Goal: Task Accomplishment & Management: Use online tool/utility

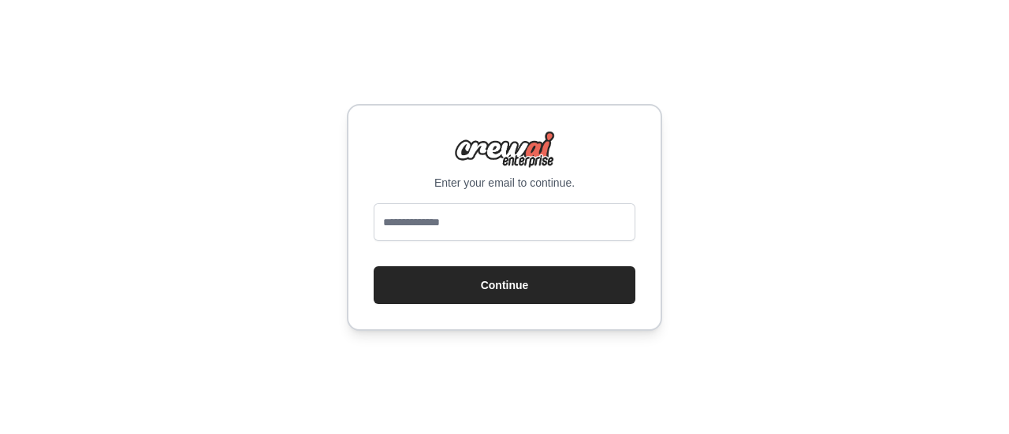
type input "**********"
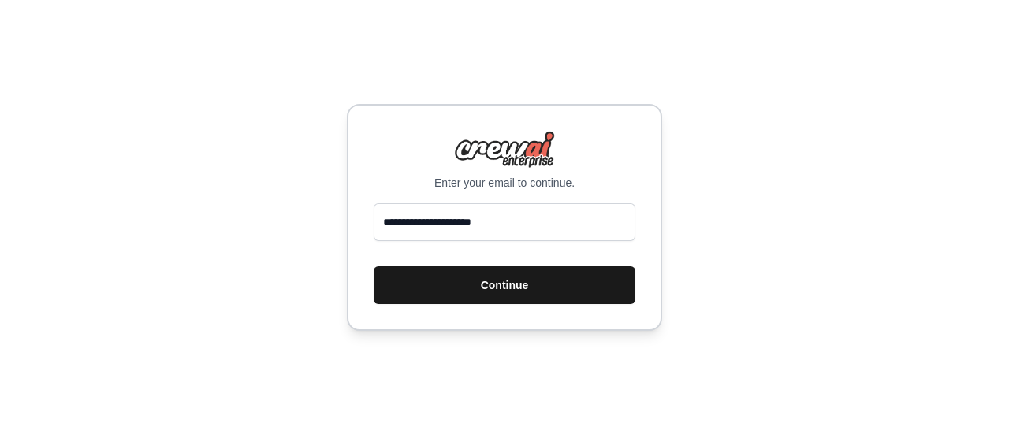
drag, startPoint x: 512, startPoint y: 264, endPoint x: 510, endPoint y: 285, distance: 20.6
click at [510, 285] on form "**********" at bounding box center [505, 253] width 262 height 101
click at [510, 285] on button "Continue" at bounding box center [505, 286] width 262 height 38
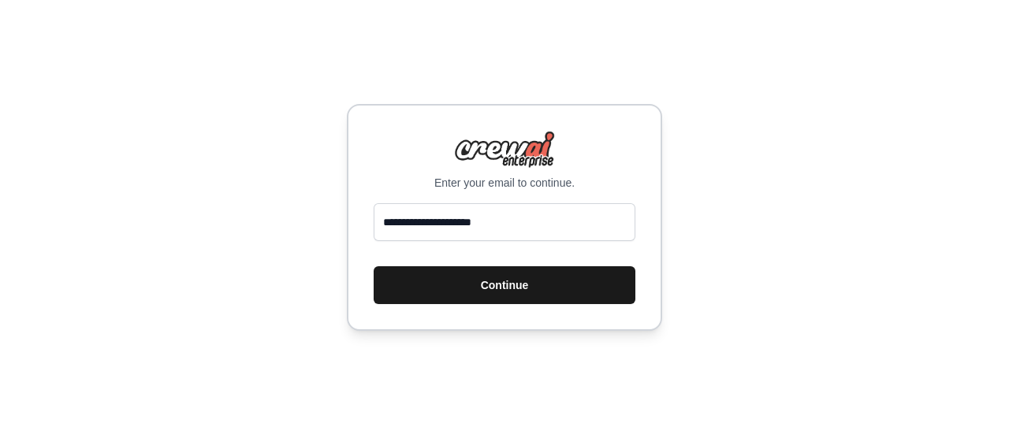
click at [510, 285] on button "Continue" at bounding box center [505, 286] width 262 height 38
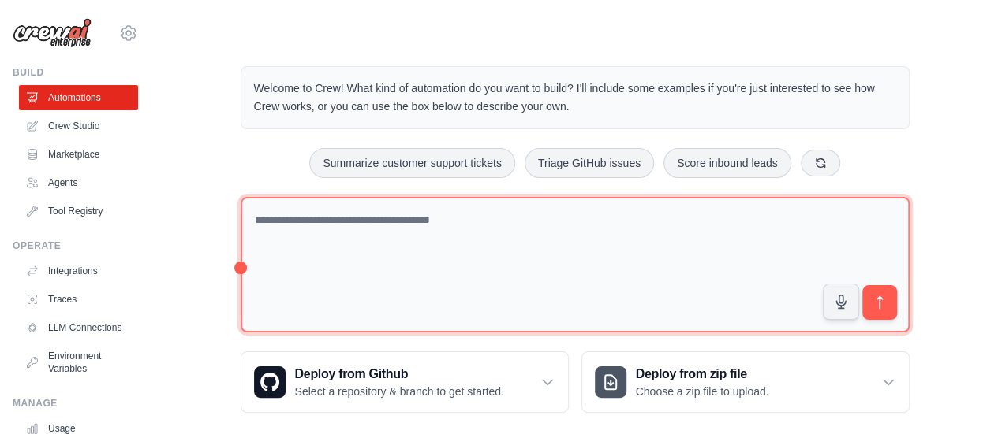
click at [438, 238] on textarea at bounding box center [575, 265] width 669 height 136
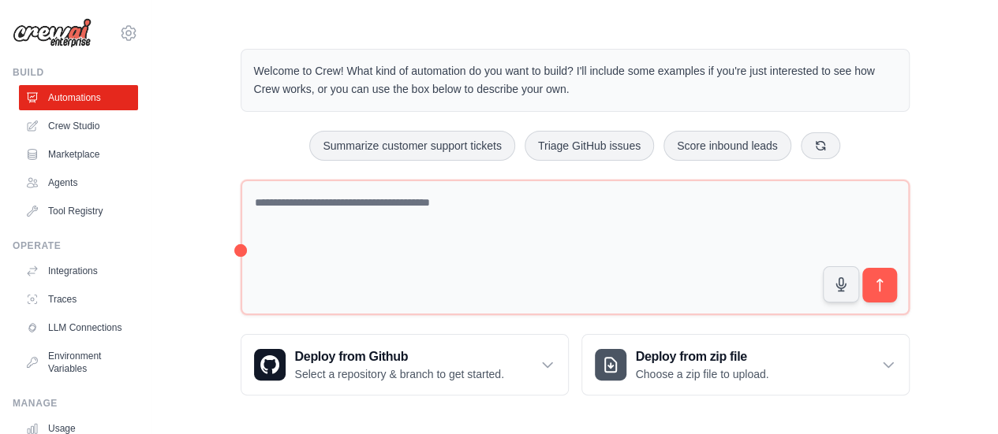
click at [743, 364] on p "Describe the automation you want to build, select an example option, or use the…" at bounding box center [818, 363] width 244 height 51
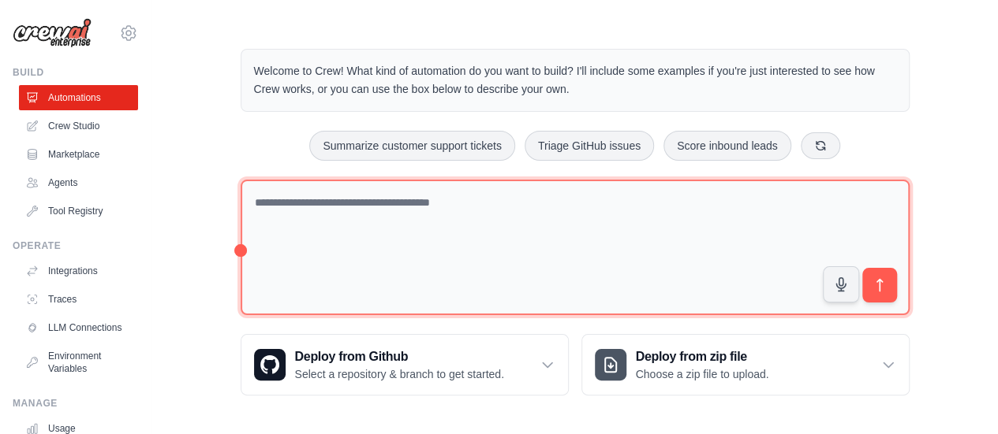
click at [624, 200] on textarea at bounding box center [575, 248] width 669 height 136
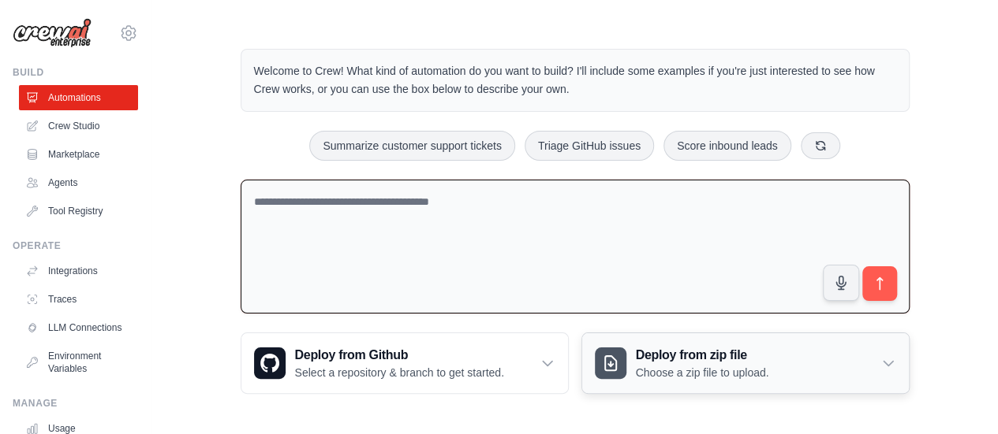
scroll to position [16, 0]
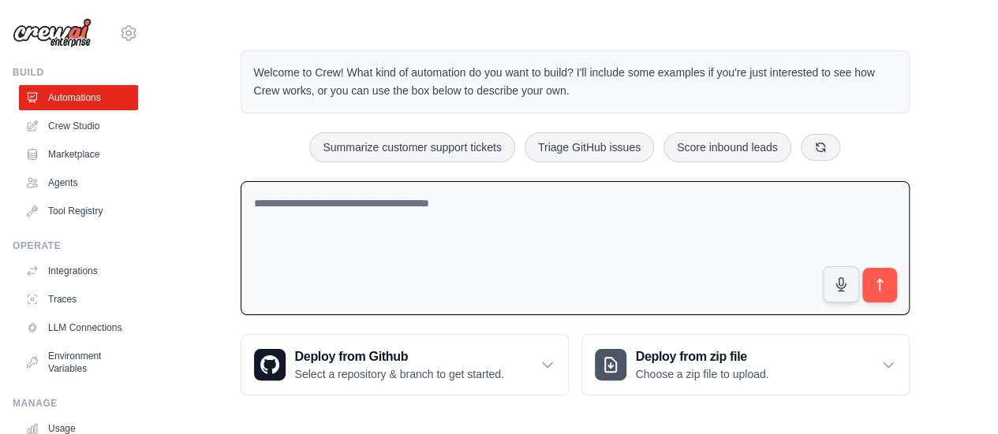
click at [617, 212] on textarea at bounding box center [575, 248] width 669 height 135
click at [591, 269] on textarea "**********" at bounding box center [575, 248] width 669 height 135
drag, startPoint x: 373, startPoint y: 192, endPoint x: 194, endPoint y: 196, distance: 179.1
click at [194, 196] on div "**********" at bounding box center [575, 223] width 796 height 396
paste textarea "**********"
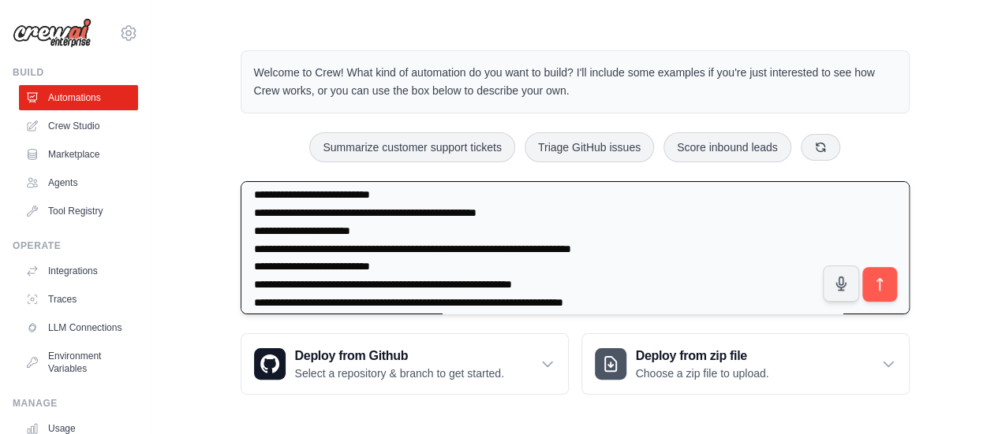
scroll to position [699, 0]
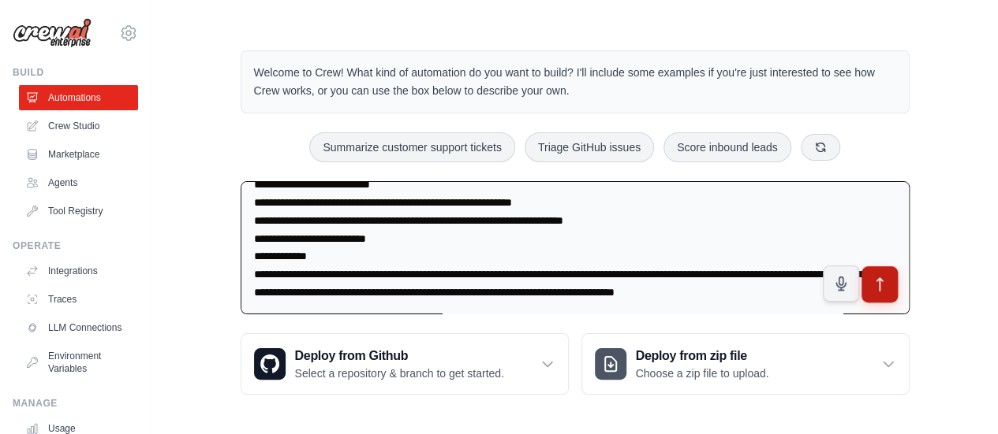
type textarea "**********"
click at [869, 289] on button "submit" at bounding box center [878, 285] width 36 height 36
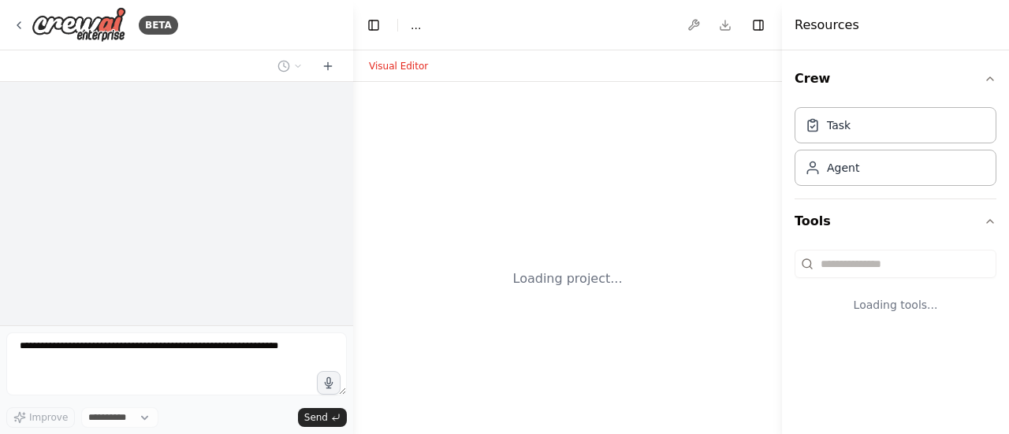
select select "****"
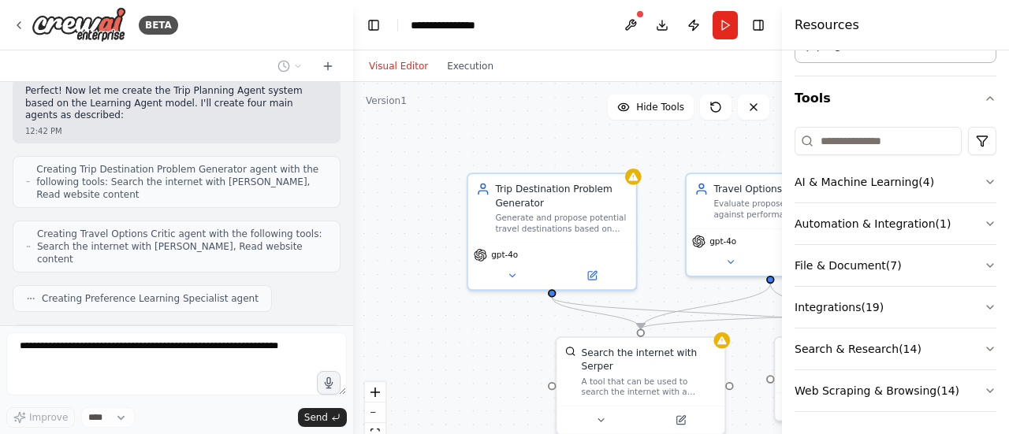
scroll to position [1162, 0]
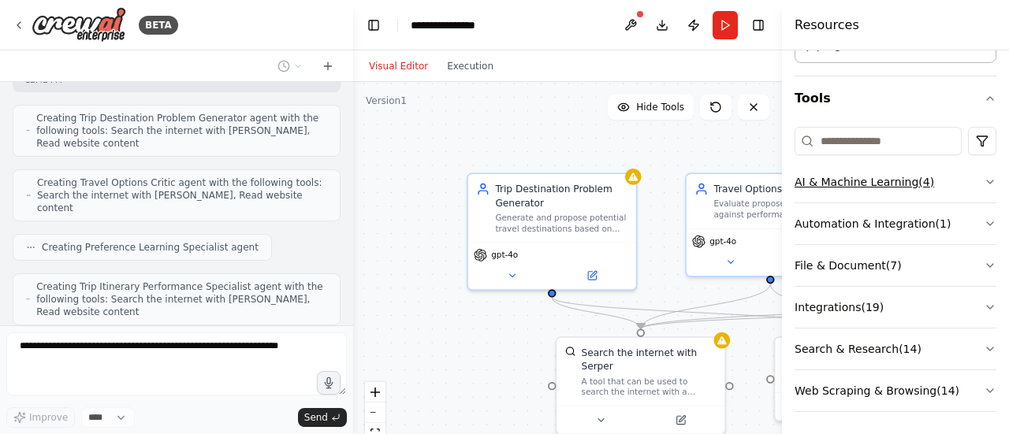
click at [984, 178] on icon "button" at bounding box center [990, 182] width 13 height 13
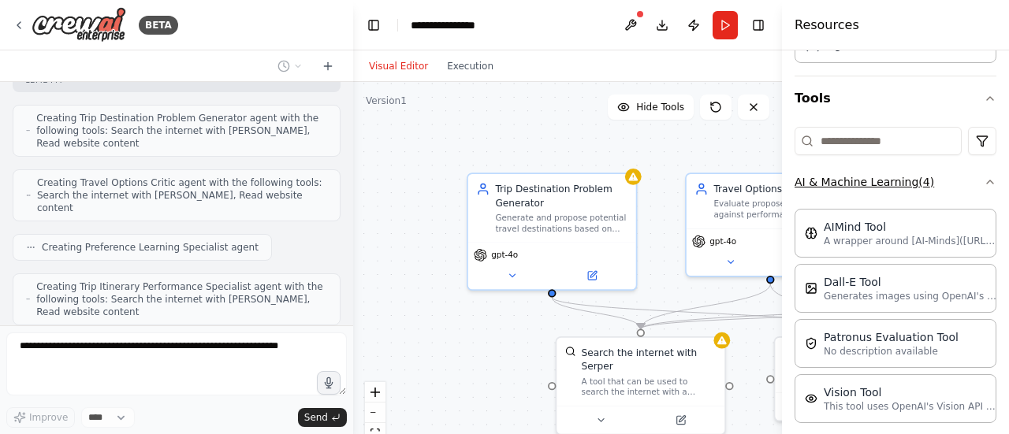
click at [984, 178] on icon "button" at bounding box center [990, 182] width 13 height 13
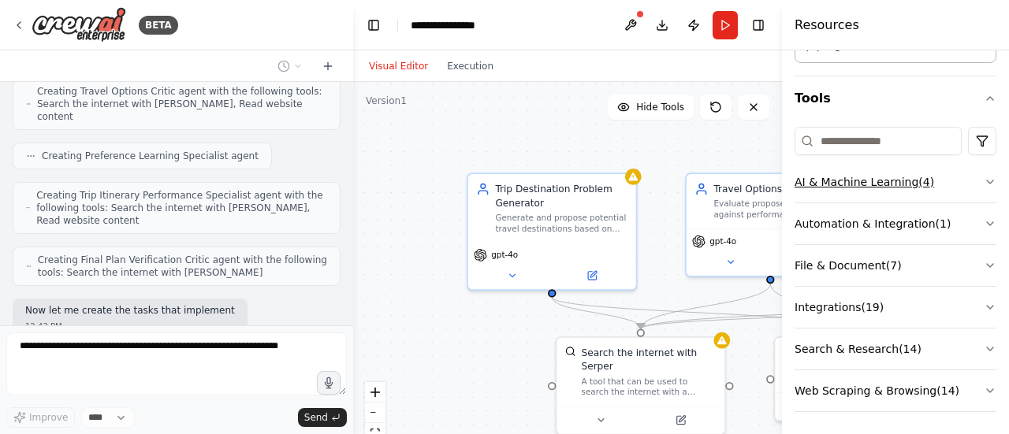
scroll to position [1266, 0]
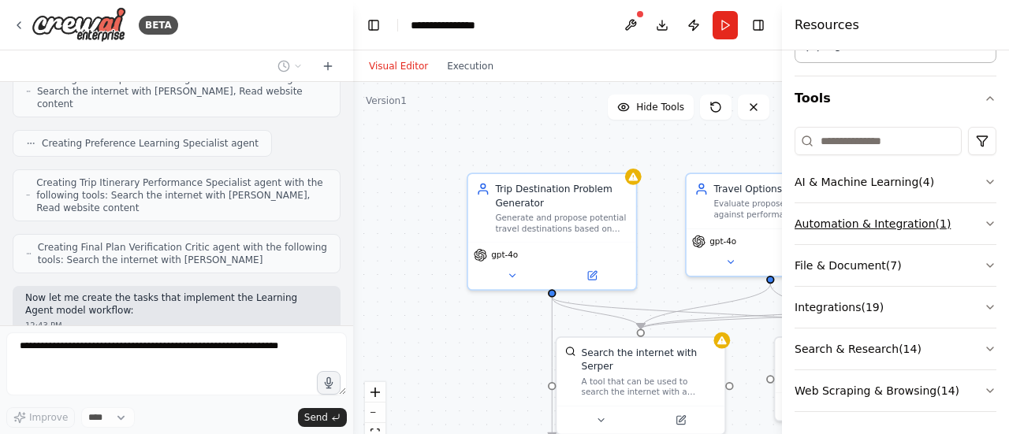
click at [984, 218] on icon "button" at bounding box center [990, 224] width 13 height 13
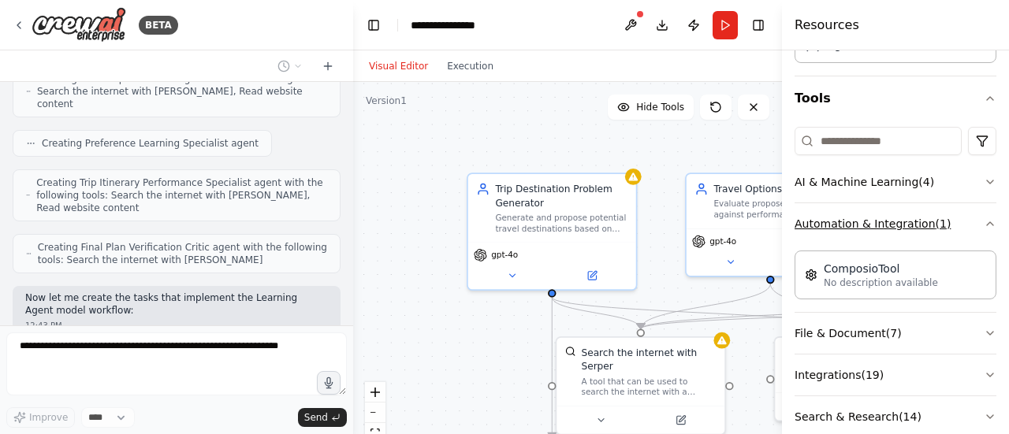
click at [984, 218] on icon "button" at bounding box center [990, 224] width 13 height 13
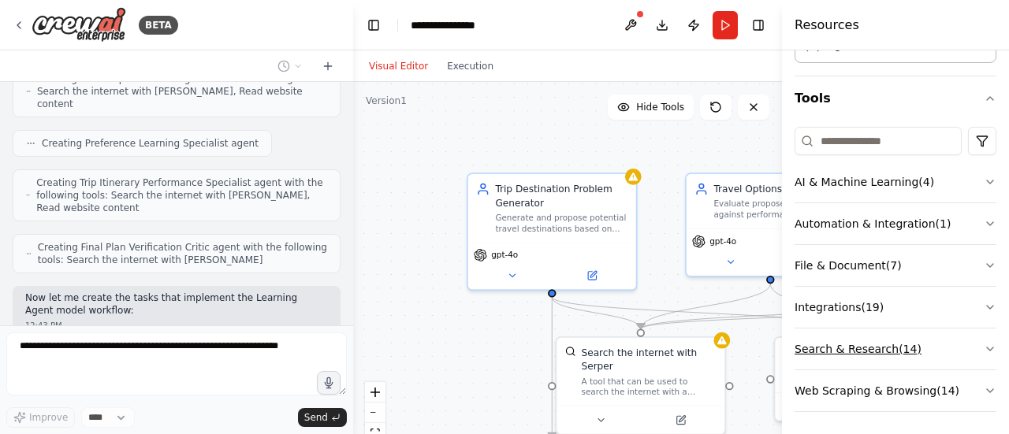
click at [979, 338] on button "Search & Research ( 14 )" at bounding box center [896, 349] width 202 height 41
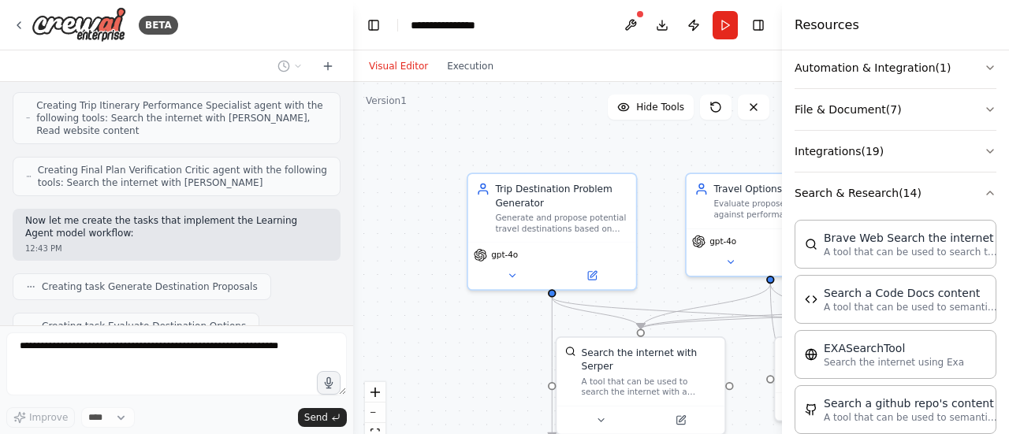
scroll to position [235, 0]
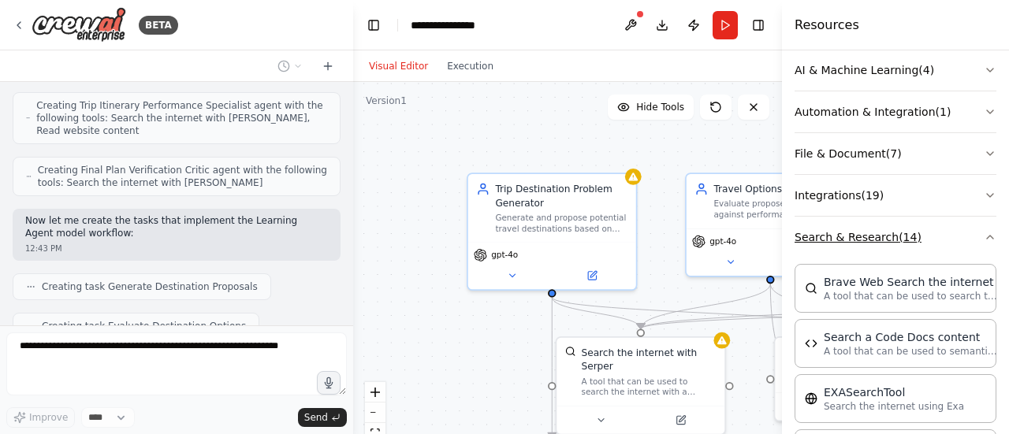
click at [984, 237] on icon "button" at bounding box center [990, 237] width 13 height 13
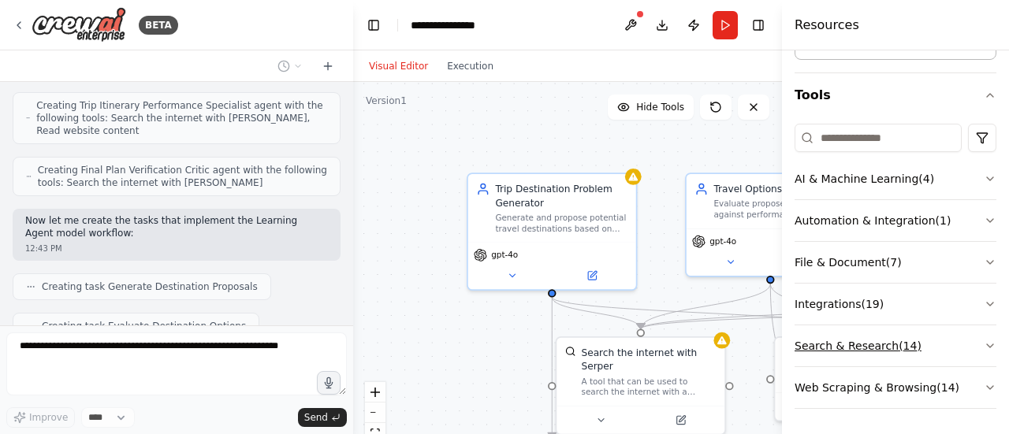
scroll to position [123, 0]
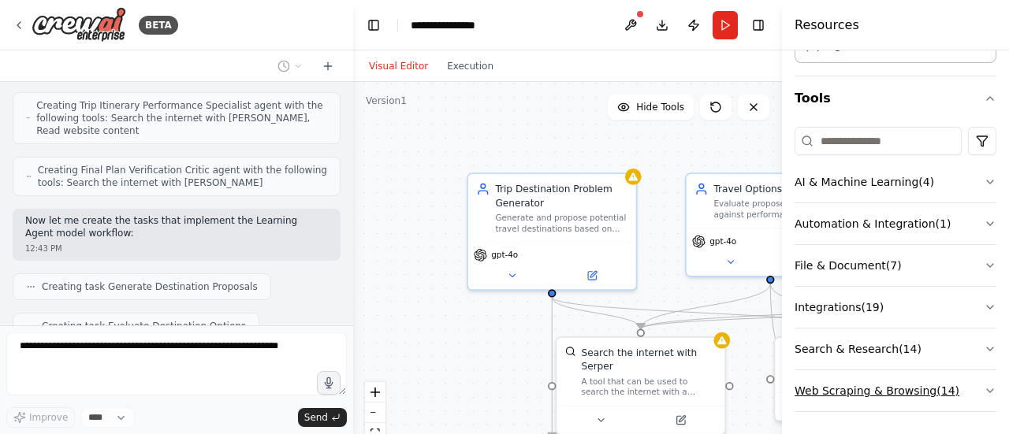
click at [984, 386] on icon "button" at bounding box center [990, 391] width 13 height 13
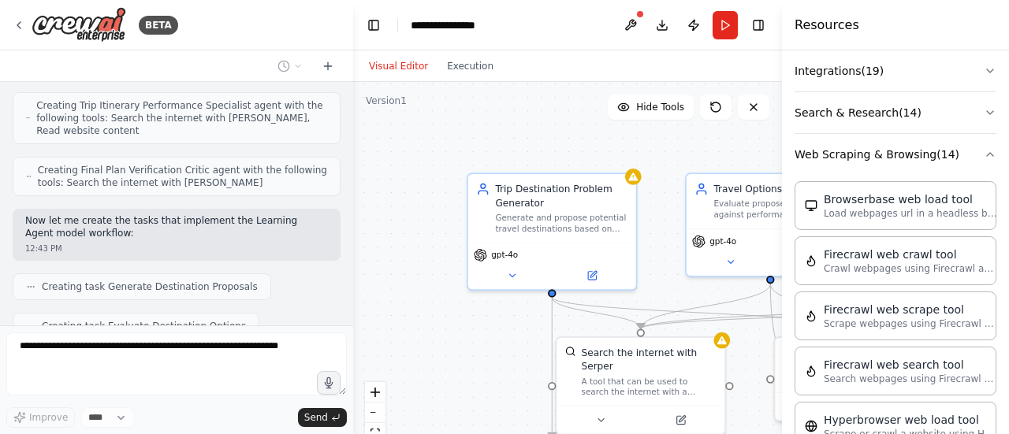
scroll to position [358, 0]
click at [984, 150] on icon "button" at bounding box center [990, 156] width 13 height 13
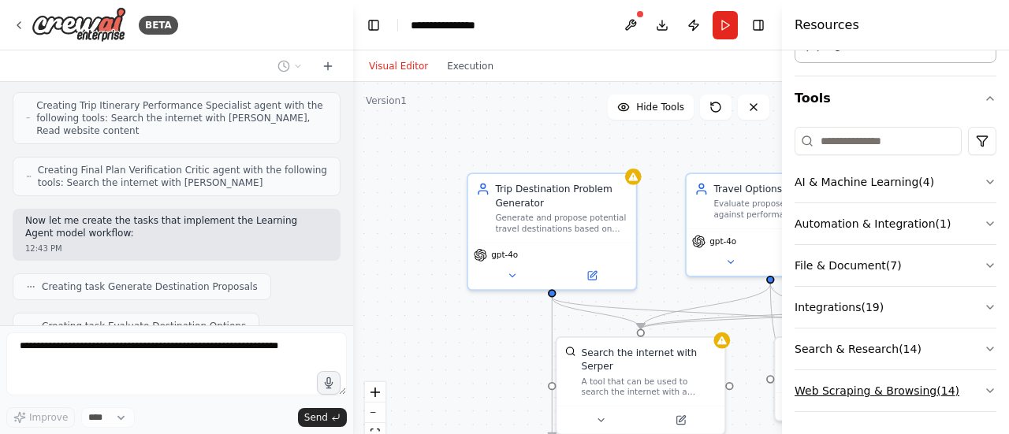
scroll to position [123, 0]
click at [962, 186] on button "AI & Machine Learning ( 4 )" at bounding box center [896, 182] width 202 height 41
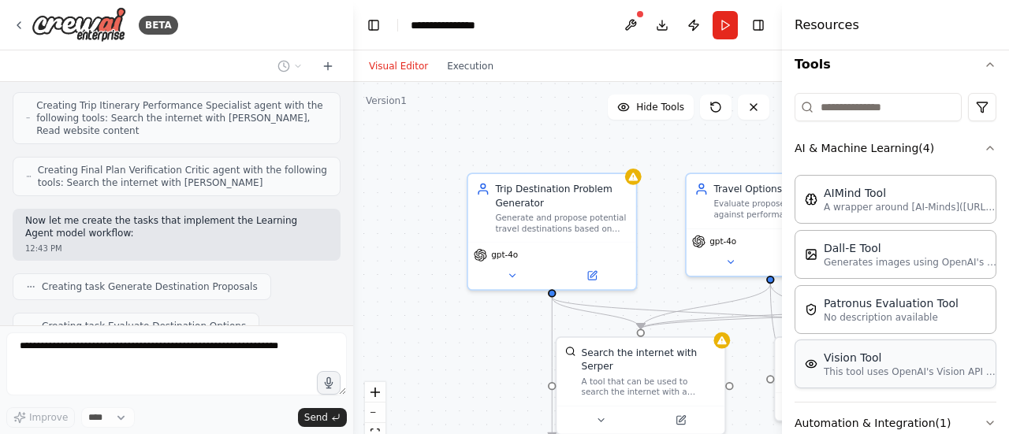
scroll to position [155, 0]
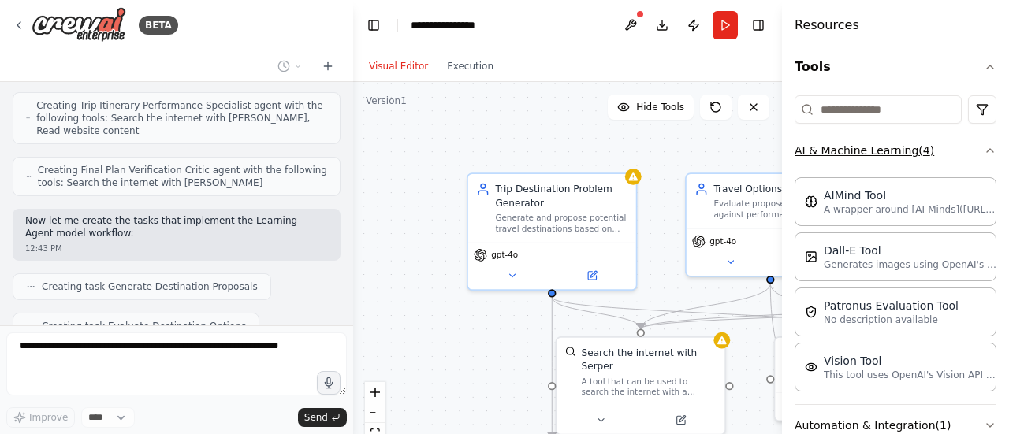
click at [987, 150] on icon "button" at bounding box center [990, 150] width 6 height 3
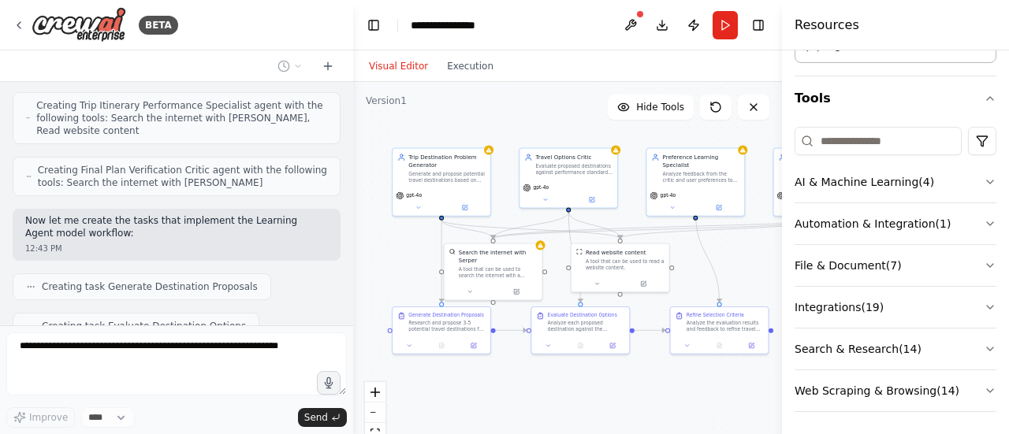
drag, startPoint x: 628, startPoint y: 210, endPoint x: 514, endPoint y: 143, distance: 131.9
click at [514, 143] on div ".deletable-edge-delete-btn { width: 20px; height: 20px; border: 0px solid #ffff…" at bounding box center [567, 279] width 429 height 394
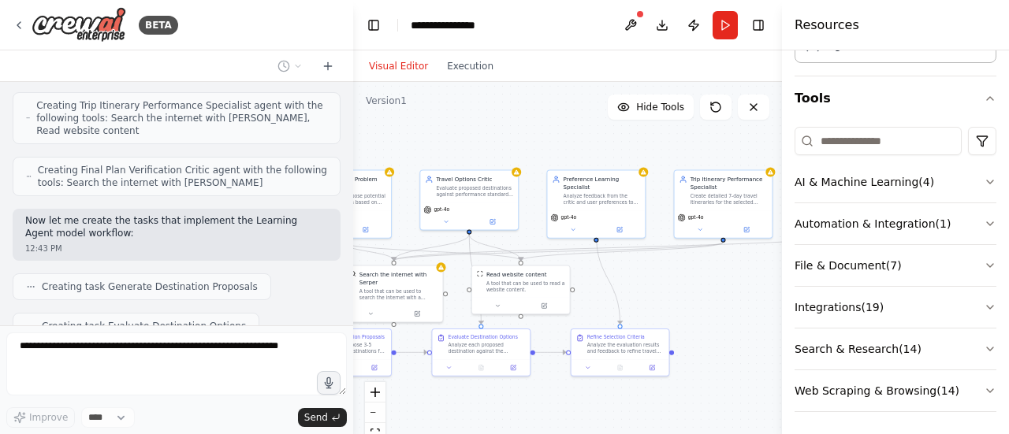
drag, startPoint x: 548, startPoint y: 390, endPoint x: 443, endPoint y: 407, distance: 106.3
click at [443, 407] on div ".deletable-edge-delete-btn { width: 20px; height: 20px; border: 0px solid #ffff…" at bounding box center [567, 279] width 429 height 394
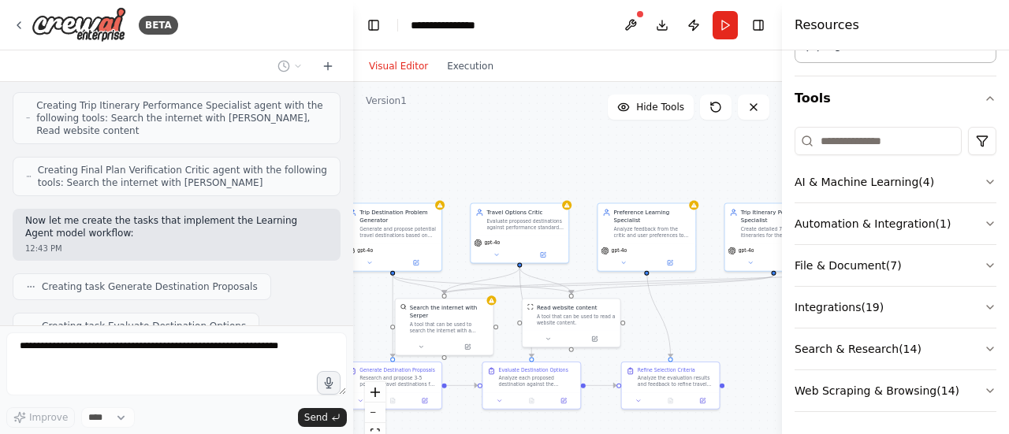
scroll to position [1383, 0]
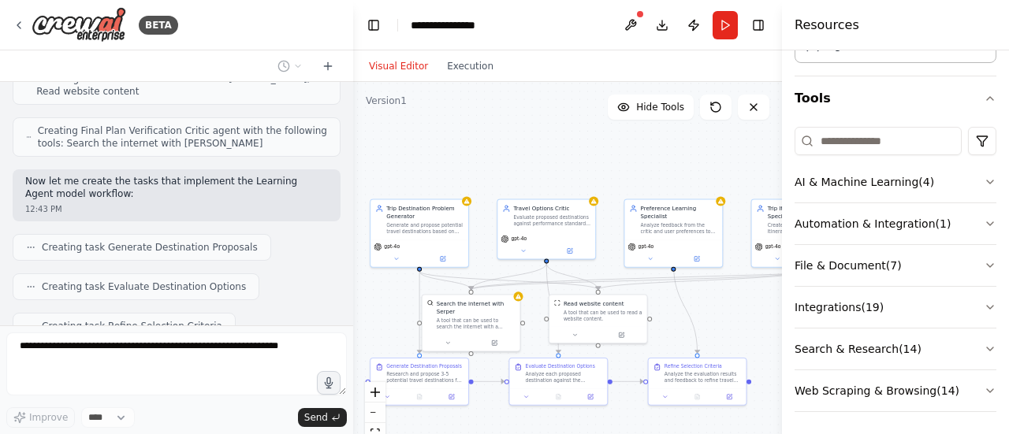
drag, startPoint x: 688, startPoint y: 282, endPoint x: 763, endPoint y: 310, distance: 80.8
click at [763, 310] on div ".deletable-edge-delete-btn { width: 20px; height: 20px; border: 0px solid #ffff…" at bounding box center [567, 279] width 429 height 394
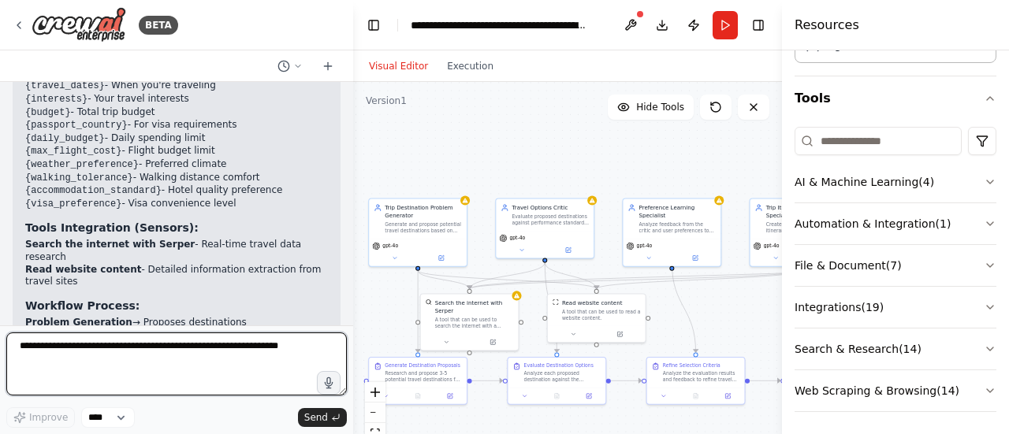
scroll to position [2356, 0]
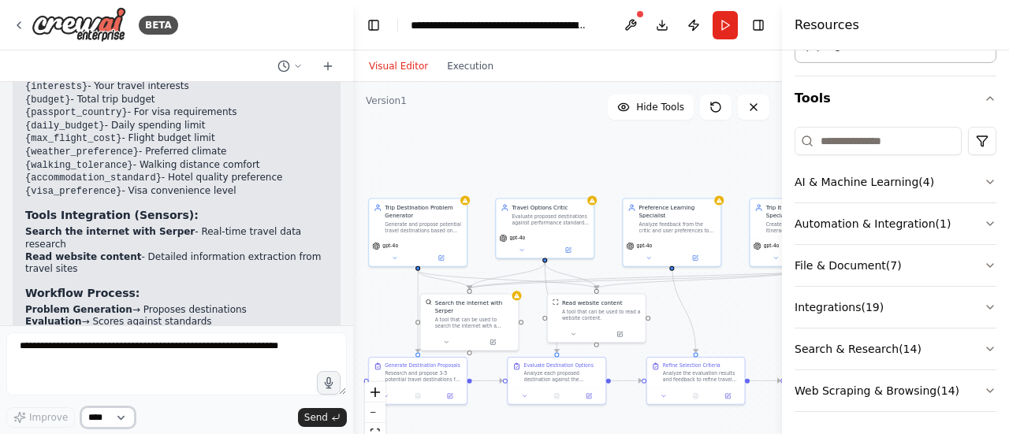
click at [115, 421] on select "****" at bounding box center [108, 418] width 54 height 21
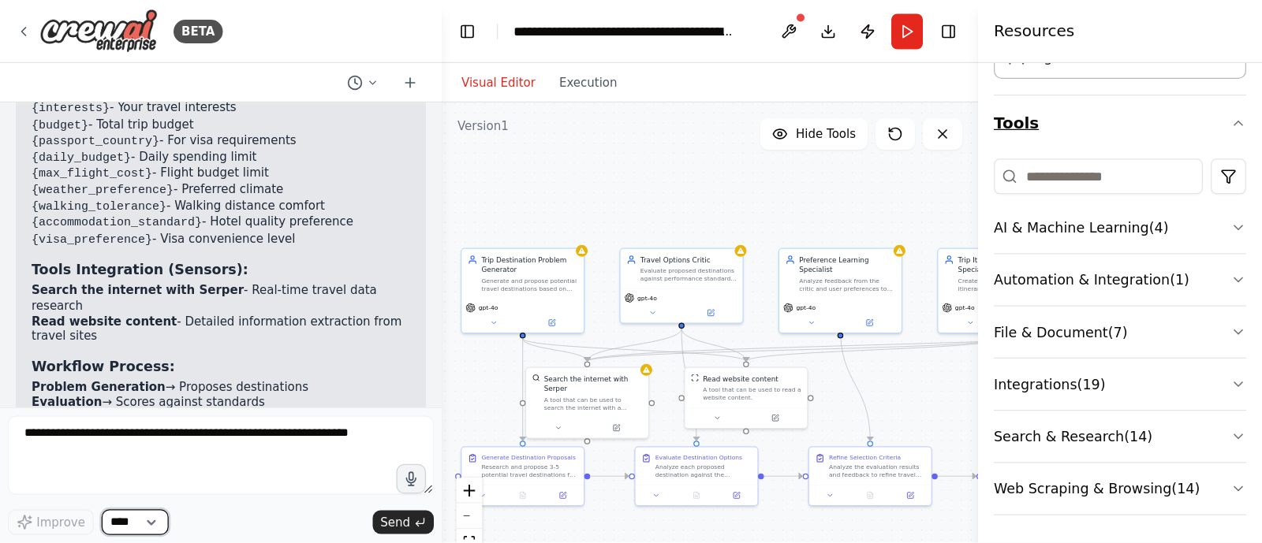
scroll to position [0, 0]
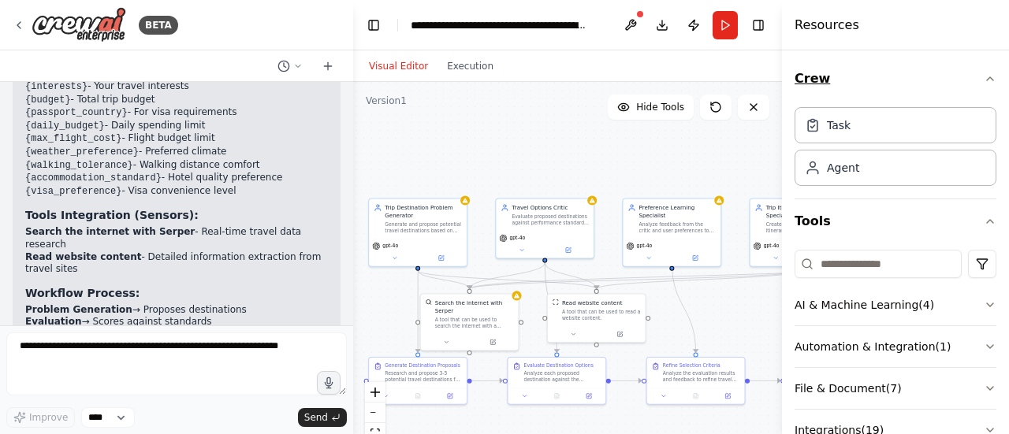
click at [984, 76] on icon "button" at bounding box center [990, 79] width 13 height 13
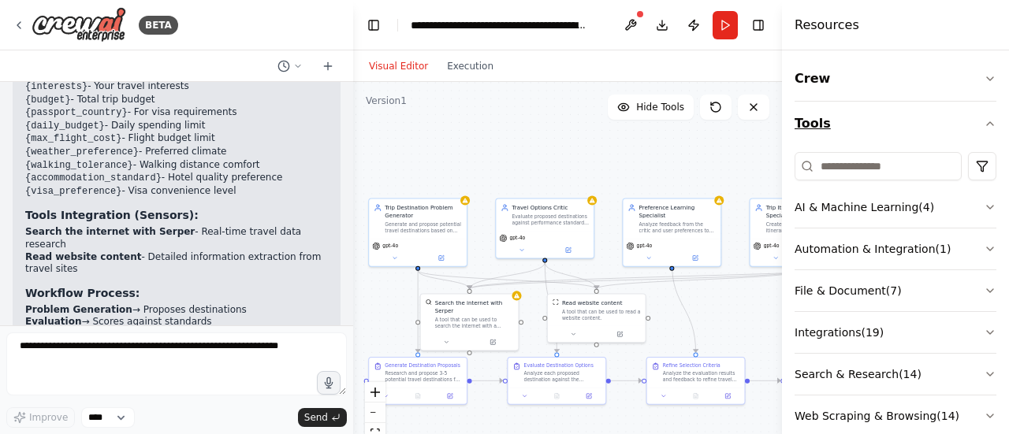
click at [969, 110] on button "Tools" at bounding box center [896, 124] width 202 height 44
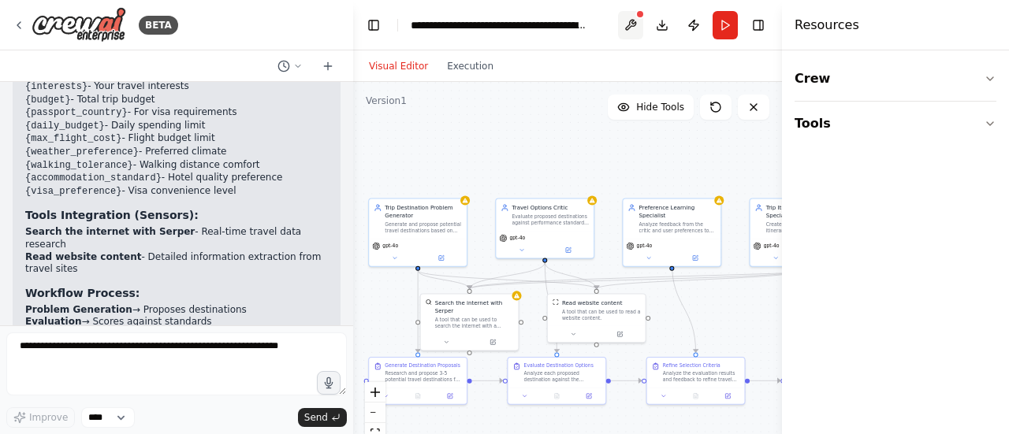
click at [630, 22] on button at bounding box center [630, 25] width 25 height 28
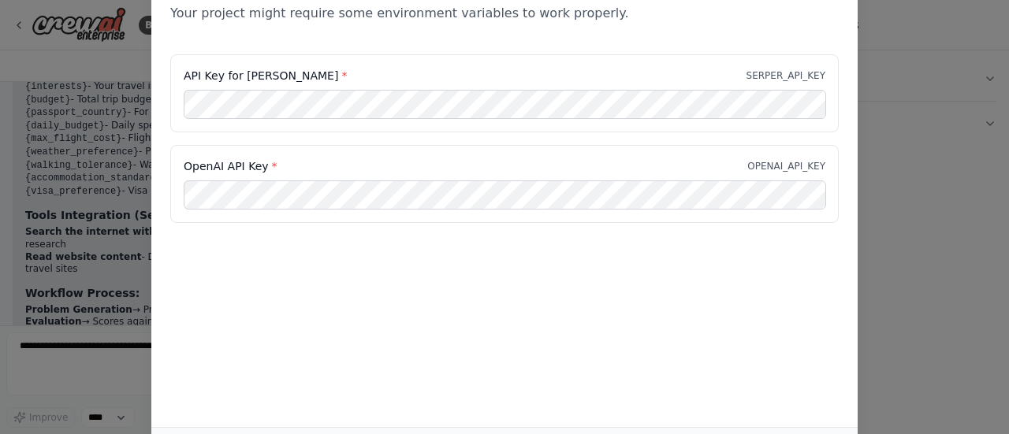
click at [956, 181] on div "Environment configuration Your project might require some environment variables…" at bounding box center [504, 217] width 1009 height 434
click at [951, 147] on div "Environment configuration Your project might require some environment variables…" at bounding box center [504, 217] width 1009 height 434
click at [891, 152] on div "Environment configuration Your project might require some environment variables…" at bounding box center [504, 217] width 1009 height 434
click at [819, 268] on div "Environment configuration Your project might require some environment variables…" at bounding box center [504, 190] width 707 height 474
click at [945, 251] on div "Environment configuration Your project might require some environment variables…" at bounding box center [504, 217] width 1009 height 434
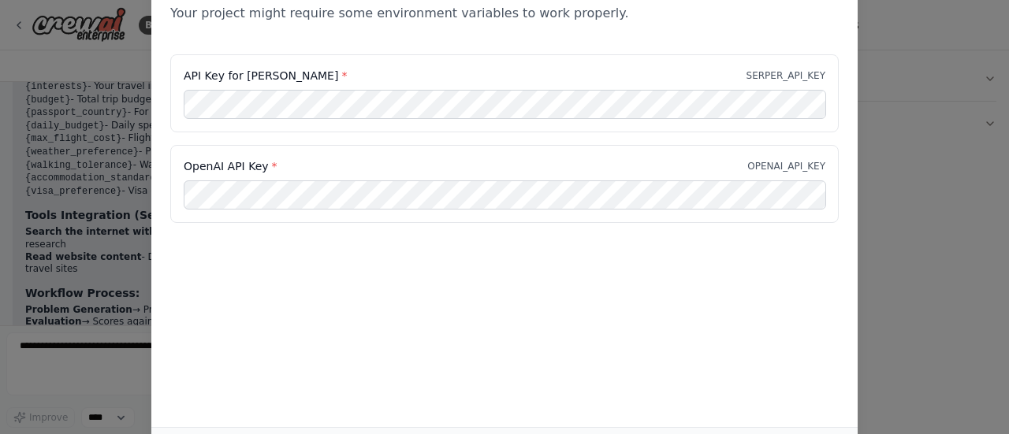
click at [50, 207] on div "Environment configuration Your project might require some environment variables…" at bounding box center [504, 217] width 1009 height 434
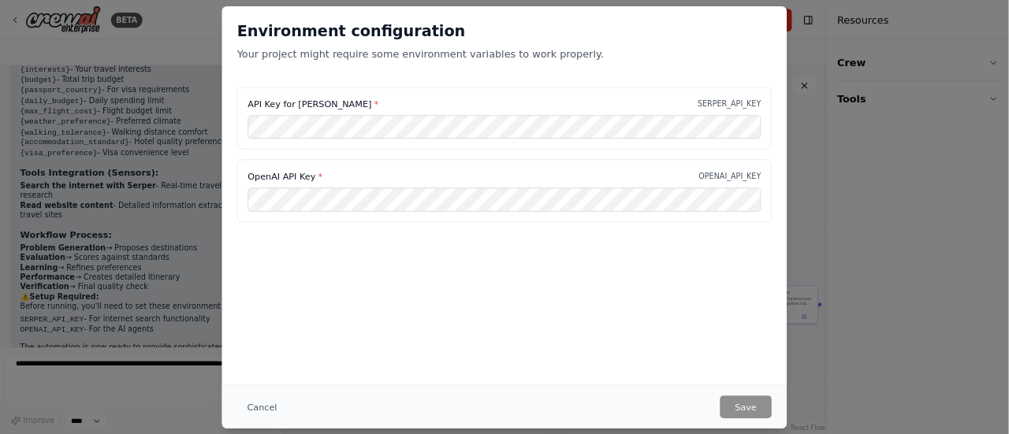
scroll to position [2262, 0]
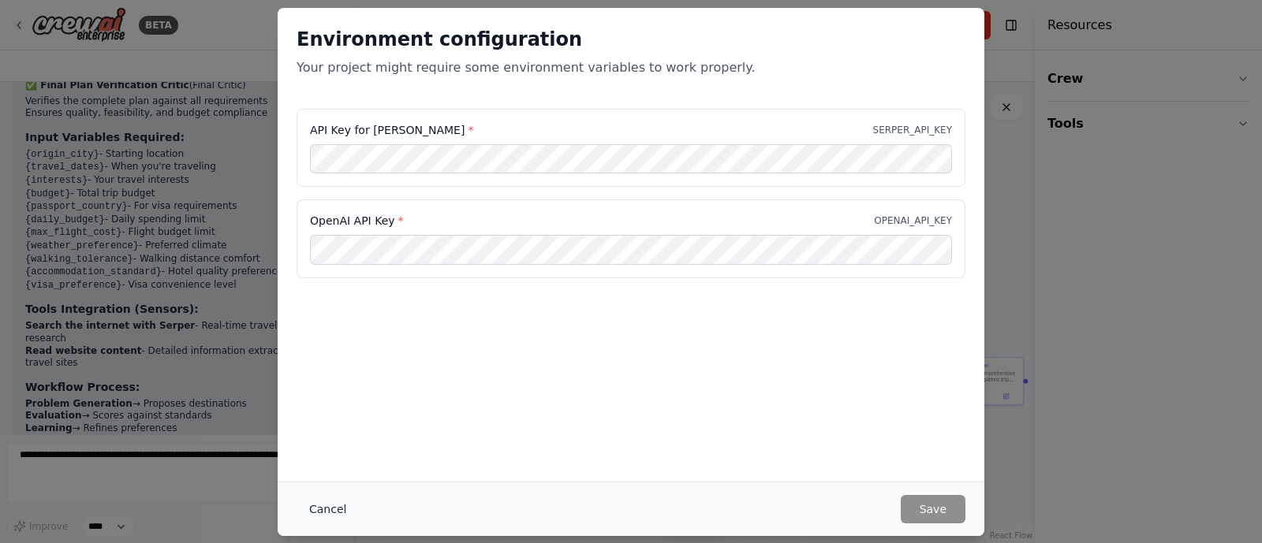
click at [341, 434] on button "Cancel" at bounding box center [327, 509] width 62 height 28
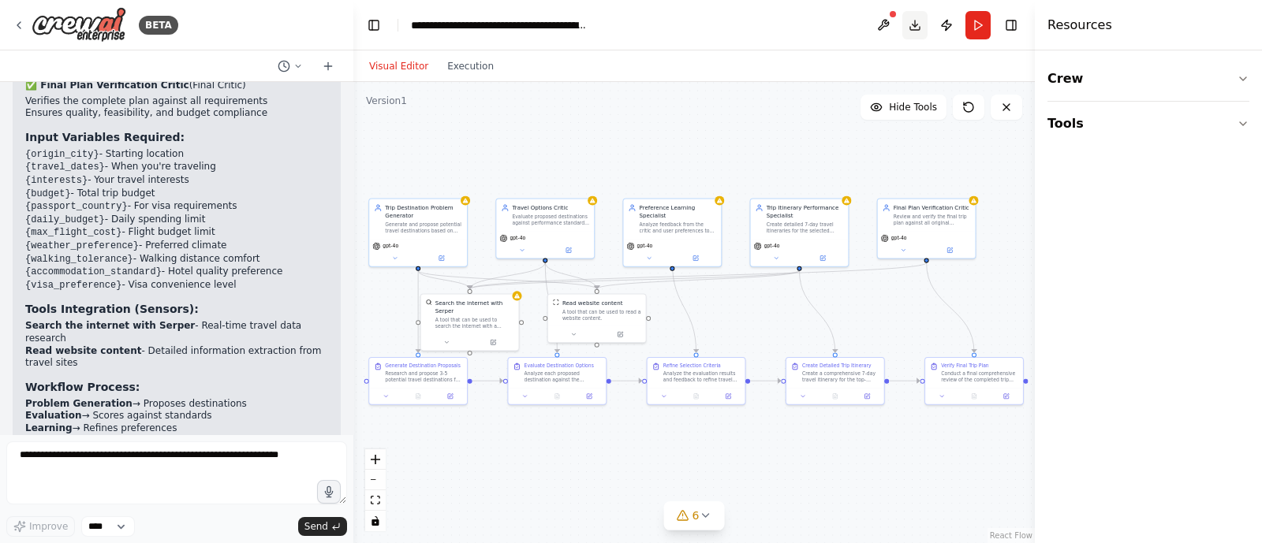
click at [915, 25] on button "Download" at bounding box center [914, 25] width 25 height 28
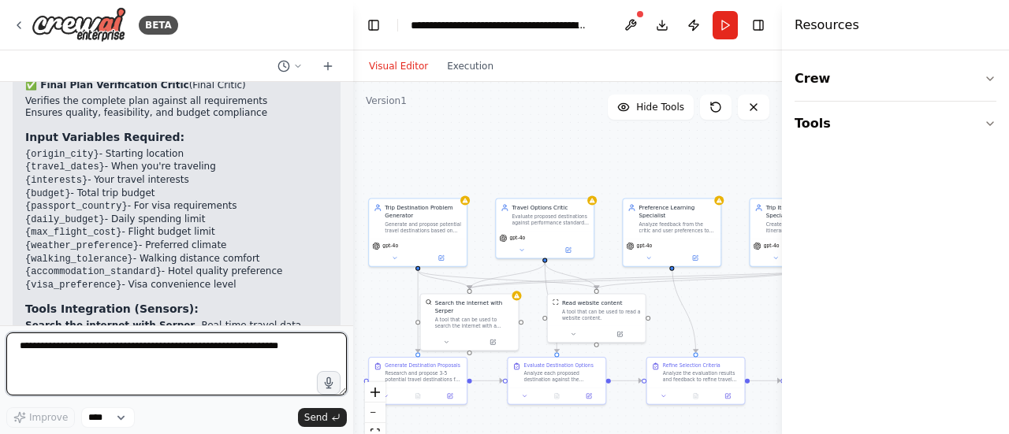
click at [252, 356] on textarea at bounding box center [176, 364] width 341 height 63
type textarea "**********"
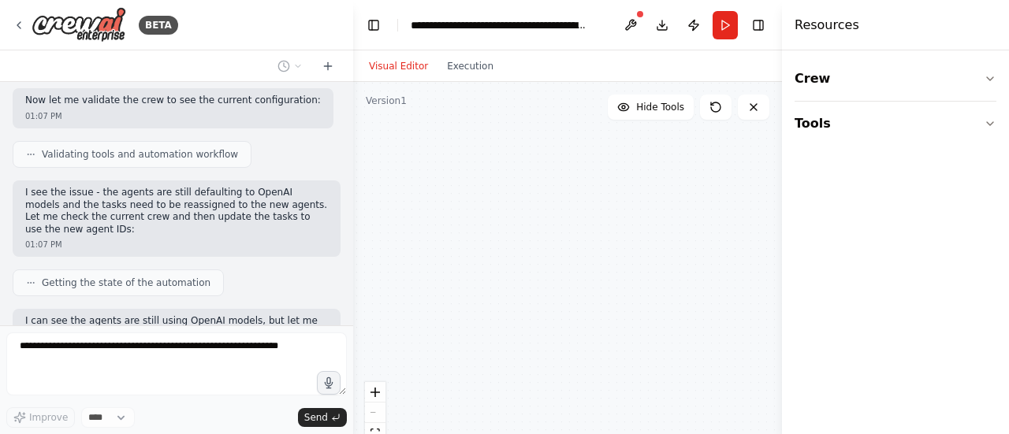
scroll to position [3823, 0]
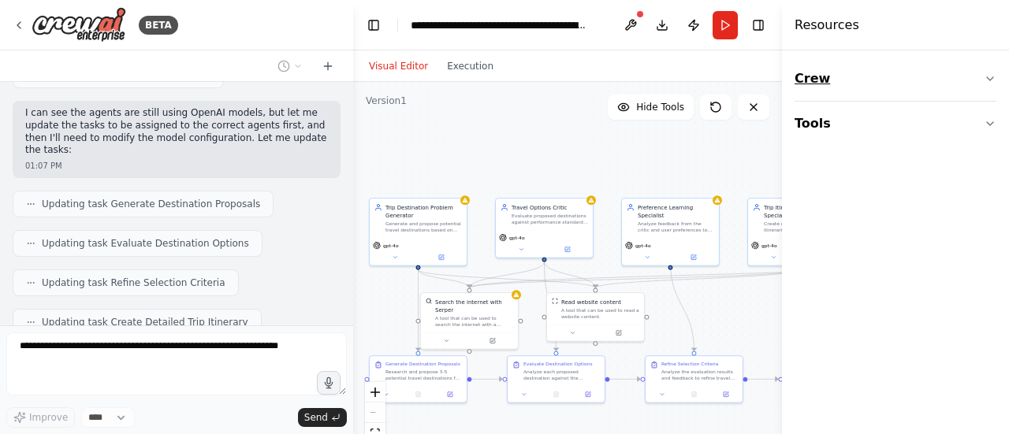
click at [877, 78] on button "Crew" at bounding box center [896, 79] width 202 height 44
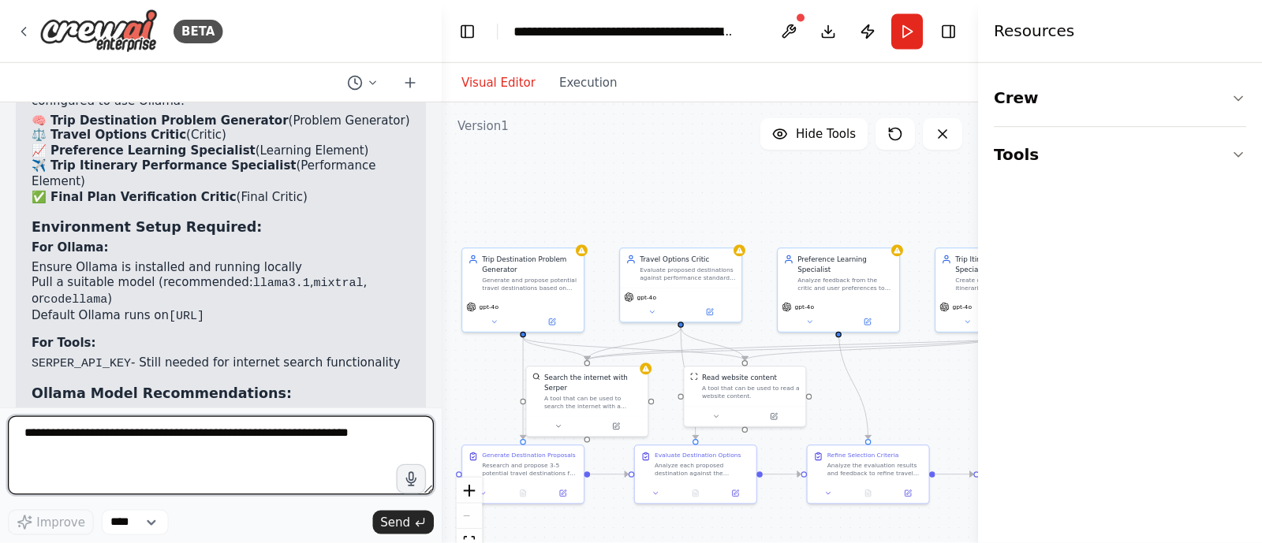
scroll to position [4449, 0]
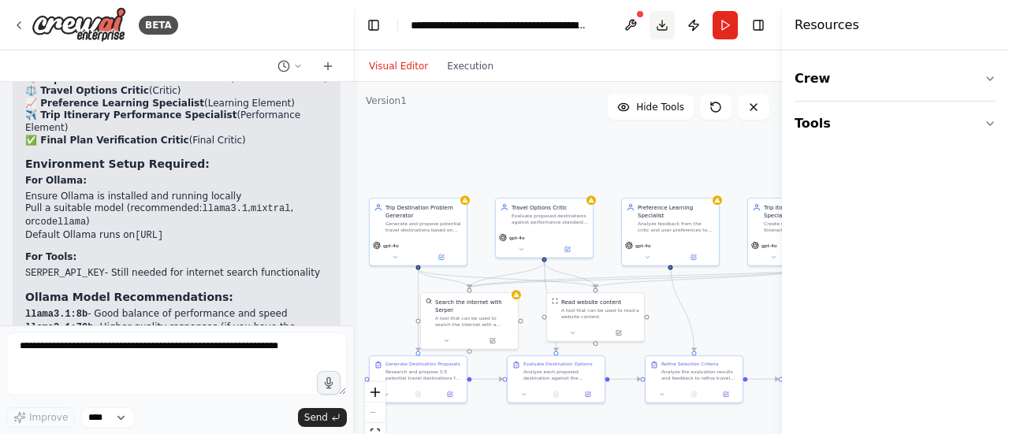
click at [658, 28] on button "Download" at bounding box center [662, 25] width 25 height 28
click at [649, 76] on div "Visual Editor Execution" at bounding box center [567, 66] width 429 height 32
click at [634, 19] on button at bounding box center [630, 25] width 25 height 28
click at [629, 23] on div at bounding box center [630, 25] width 25 height 28
click at [630, 23] on div at bounding box center [630, 25] width 25 height 28
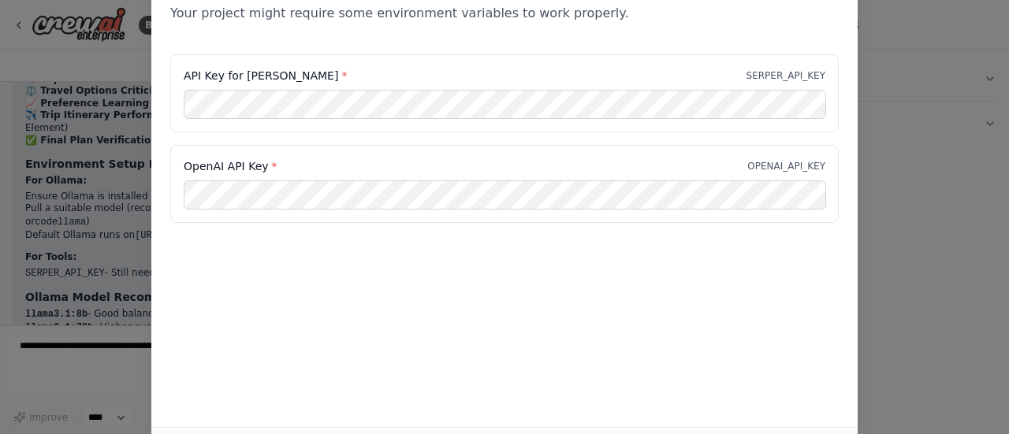
click at [565, 178] on div "OpenAI API Key * OPENAI_API_KEY" at bounding box center [504, 184] width 669 height 78
click at [964, 198] on div "Environment configuration Your project might require some environment variables…" at bounding box center [504, 217] width 1009 height 434
click at [900, 155] on div "Environment configuration Your project might require some environment variables…" at bounding box center [504, 217] width 1009 height 434
click at [858, 195] on div "Environment configuration Your project might require some environment variables…" at bounding box center [504, 217] width 1009 height 434
click at [886, 214] on div "Environment configuration Your project might require some environment variables…" at bounding box center [504, 217] width 1009 height 434
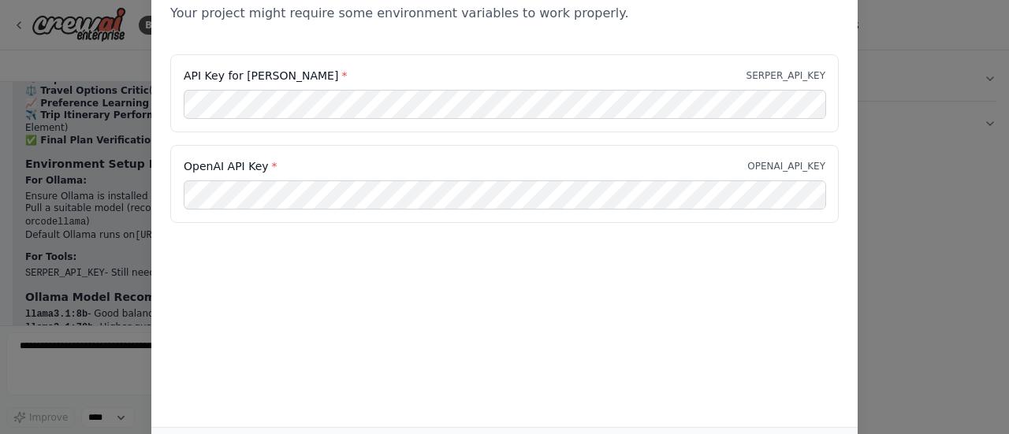
click at [900, 241] on div "Environment configuration Your project might require some environment variables…" at bounding box center [504, 217] width 1009 height 434
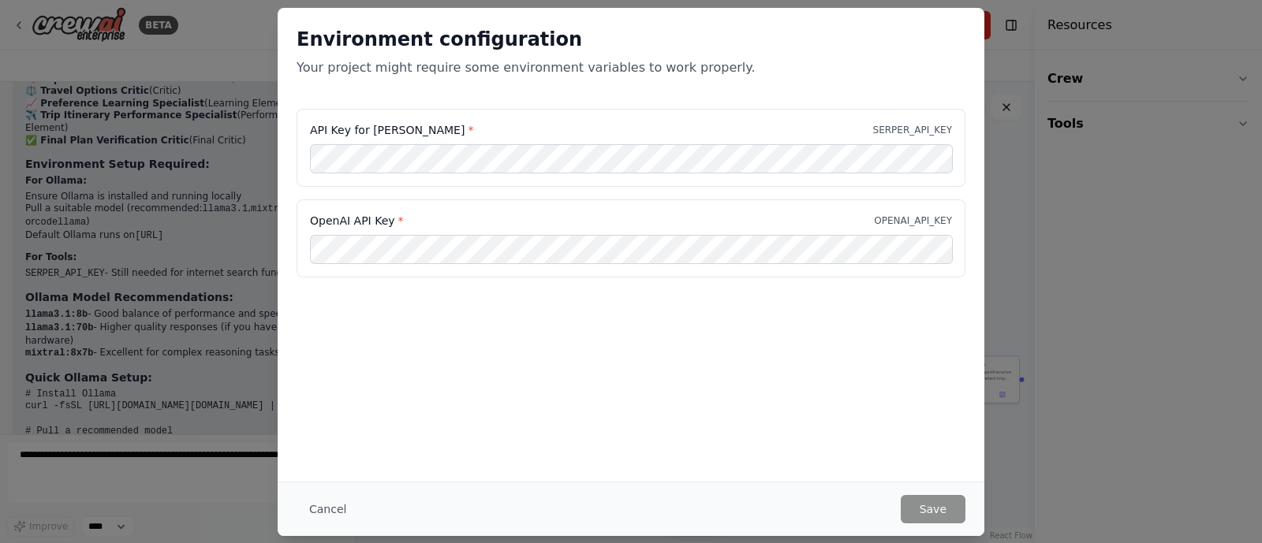
scroll to position [4379, 0]
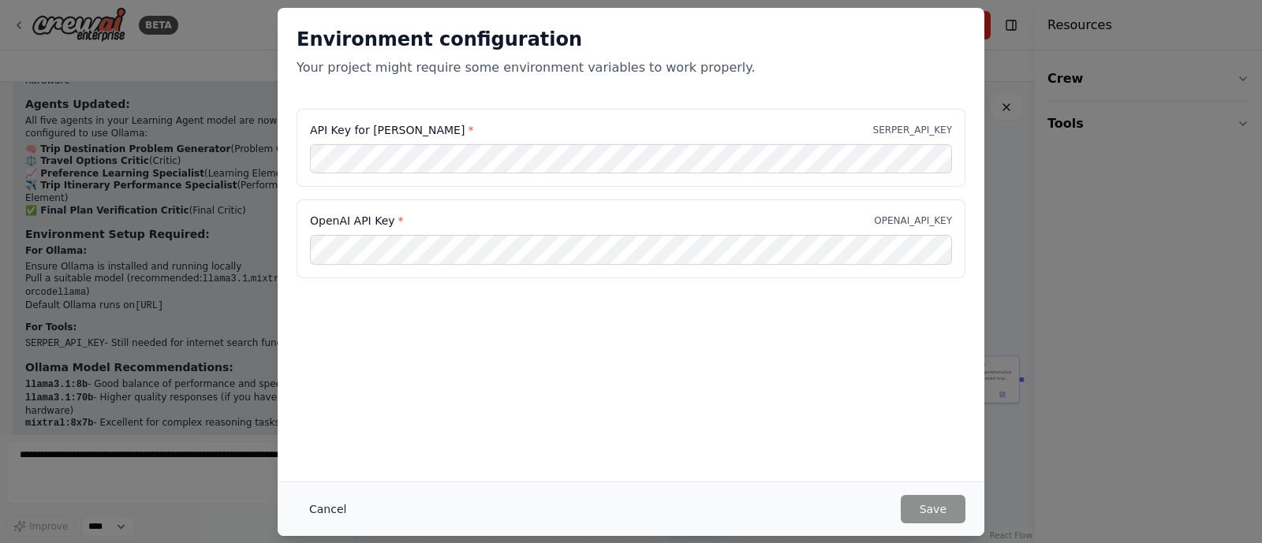
click at [323, 434] on button "Cancel" at bounding box center [327, 509] width 62 height 28
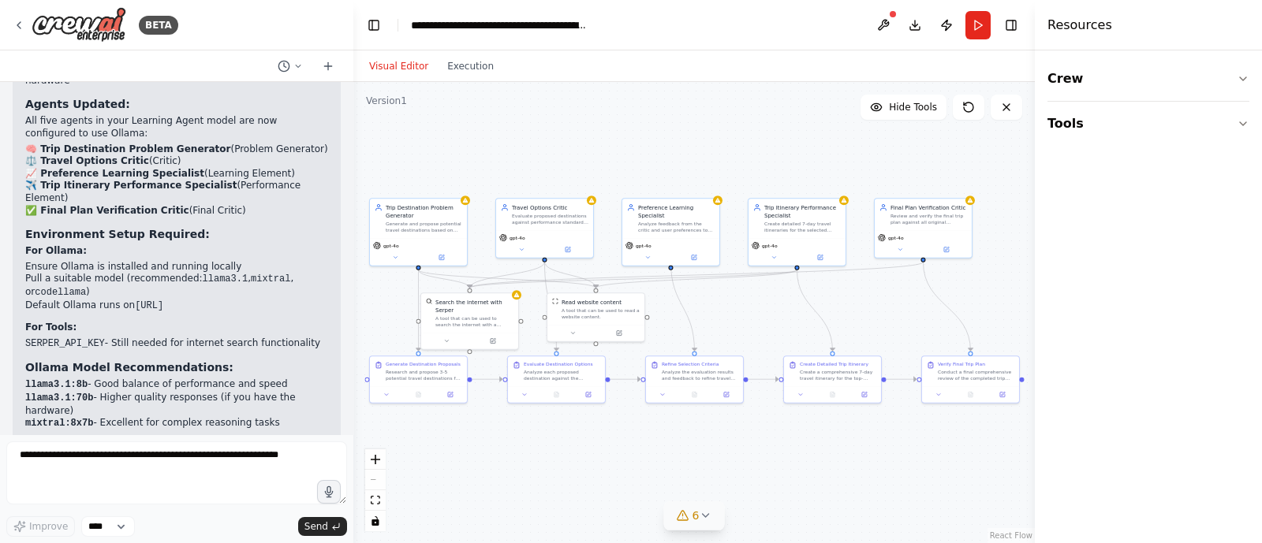
click at [713, 434] on button "6" at bounding box center [694, 516] width 61 height 29
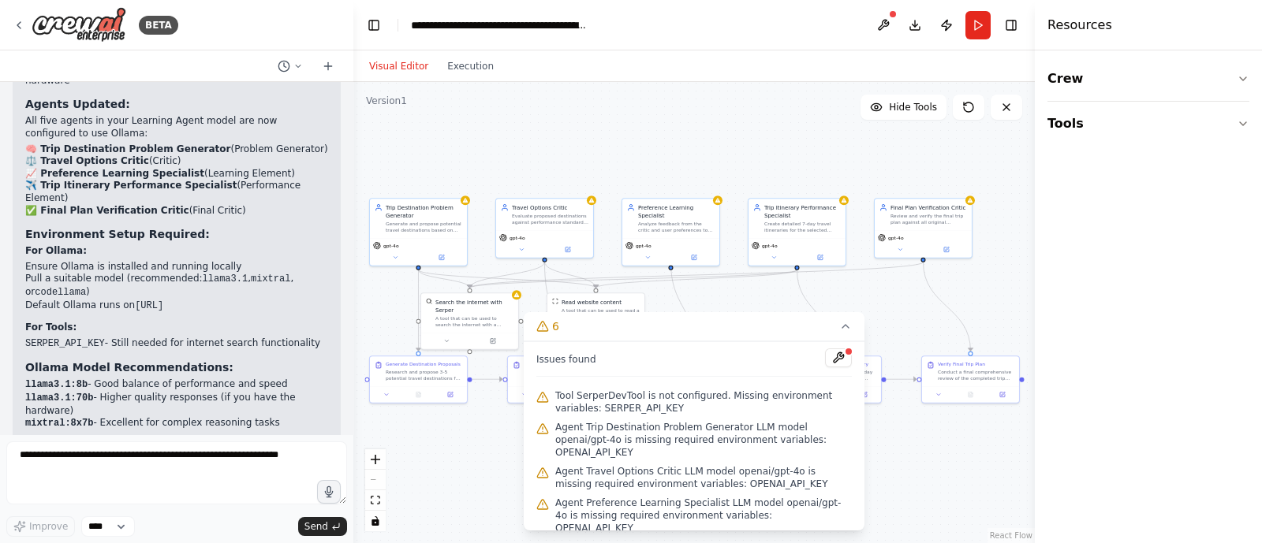
scroll to position [50, 0]
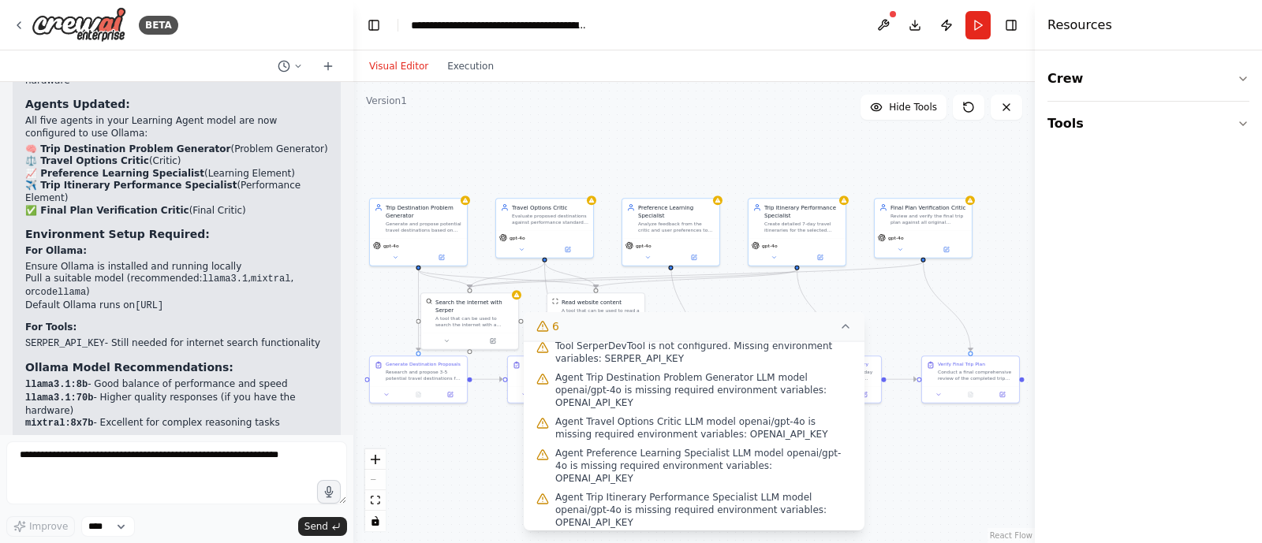
click at [845, 325] on icon at bounding box center [845, 326] width 6 height 3
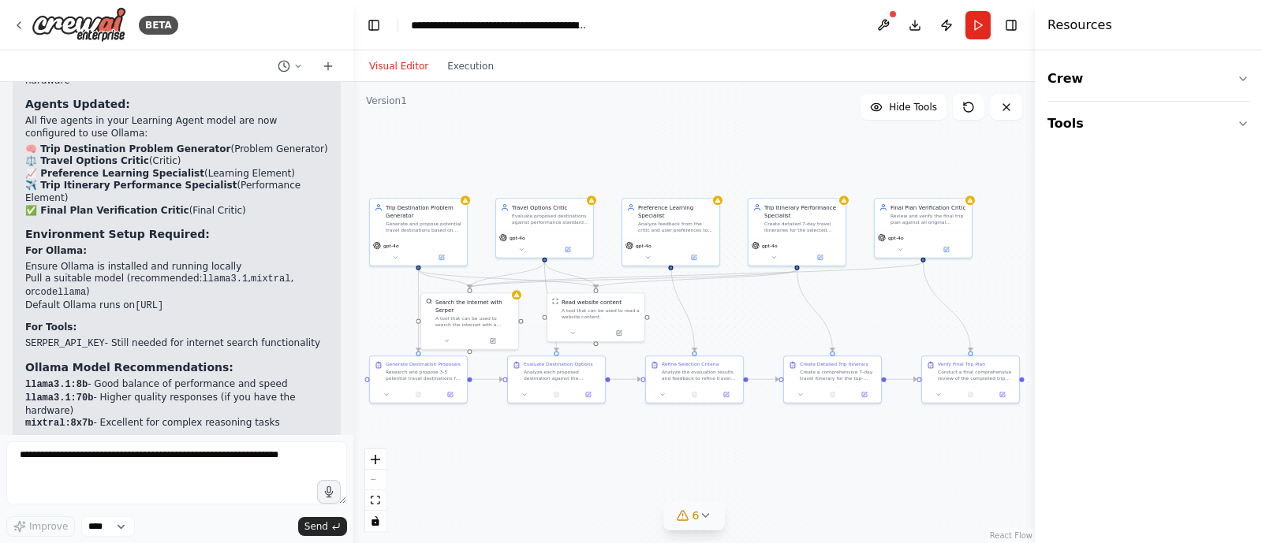
click at [718, 434] on button "6" at bounding box center [694, 516] width 61 height 29
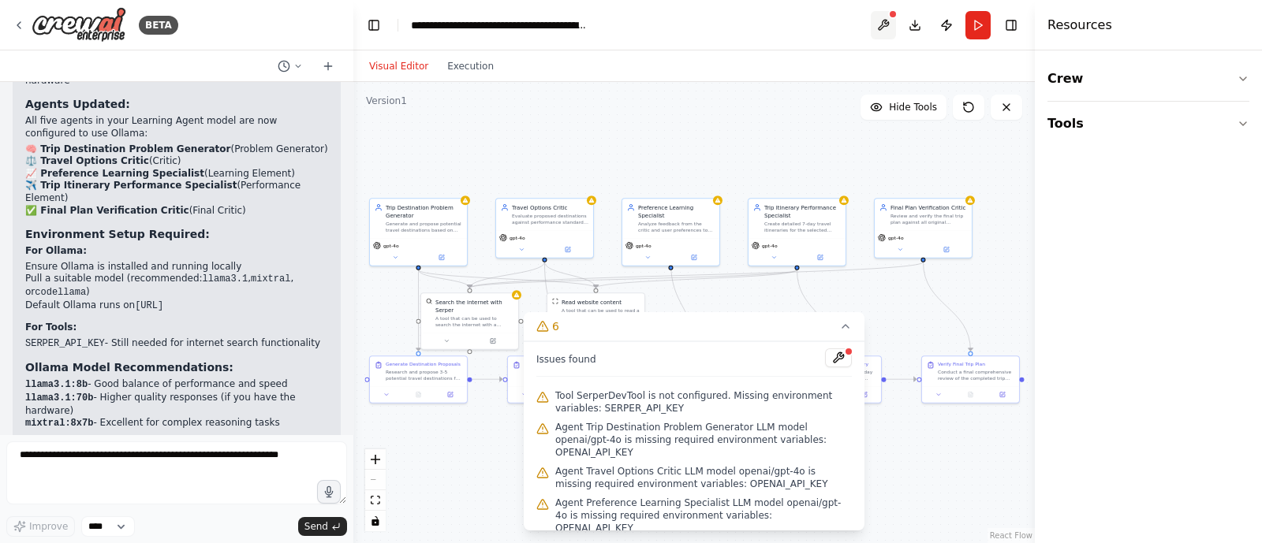
click at [884, 22] on button at bounding box center [883, 25] width 25 height 28
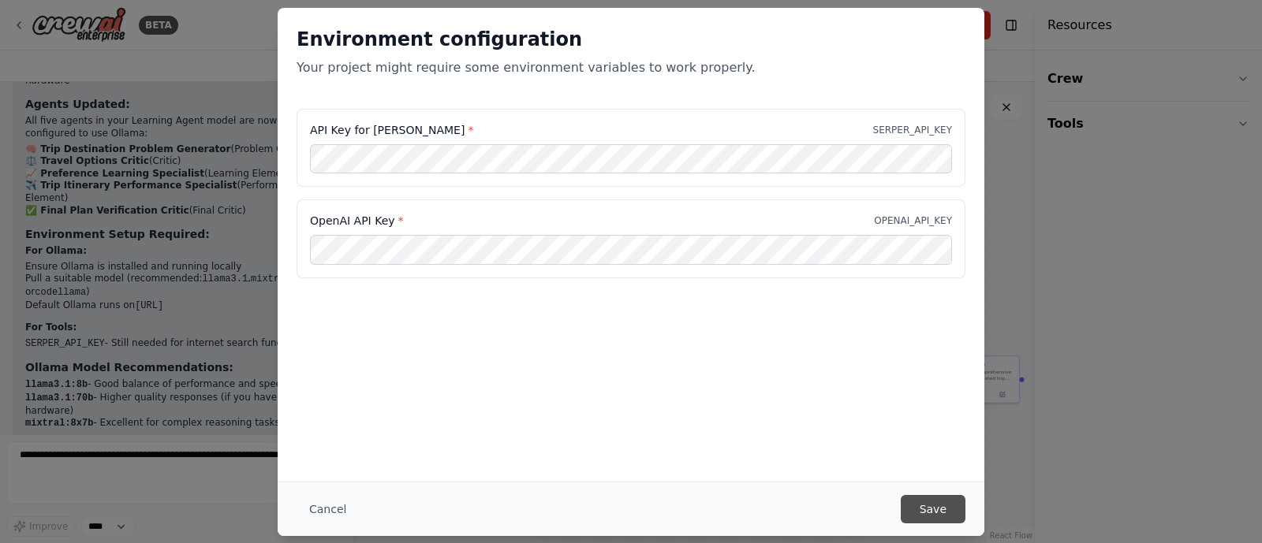
click at [915, 434] on button "Save" at bounding box center [933, 509] width 65 height 28
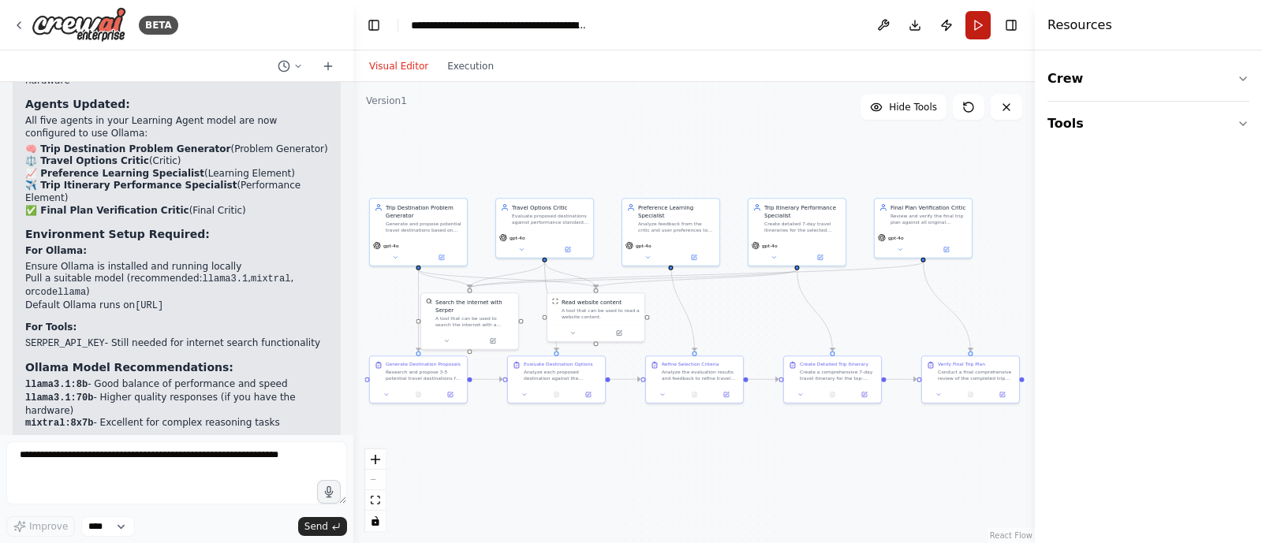
click at [974, 25] on button "Run" at bounding box center [977, 25] width 25 height 28
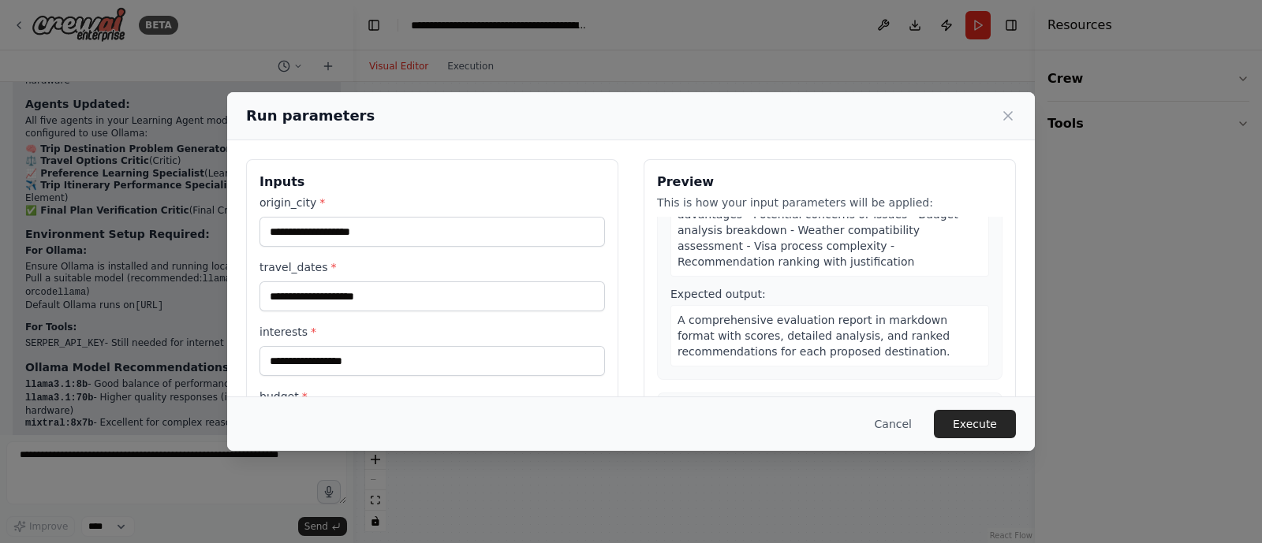
scroll to position [614, 0]
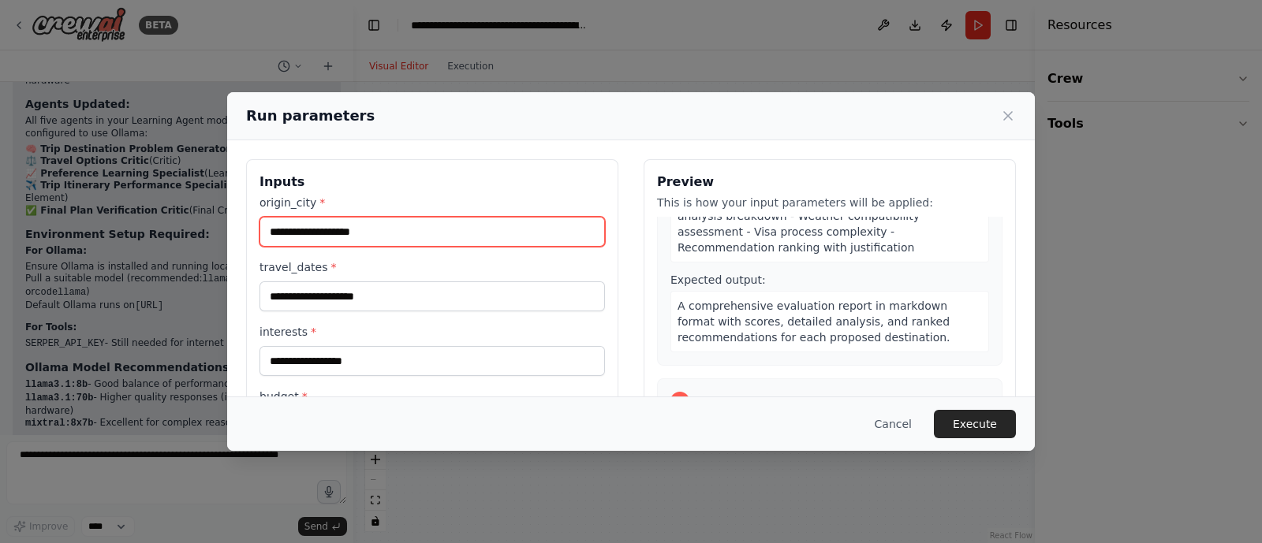
click at [466, 226] on input "origin_city *" at bounding box center [431, 232] width 345 height 30
type input "******"
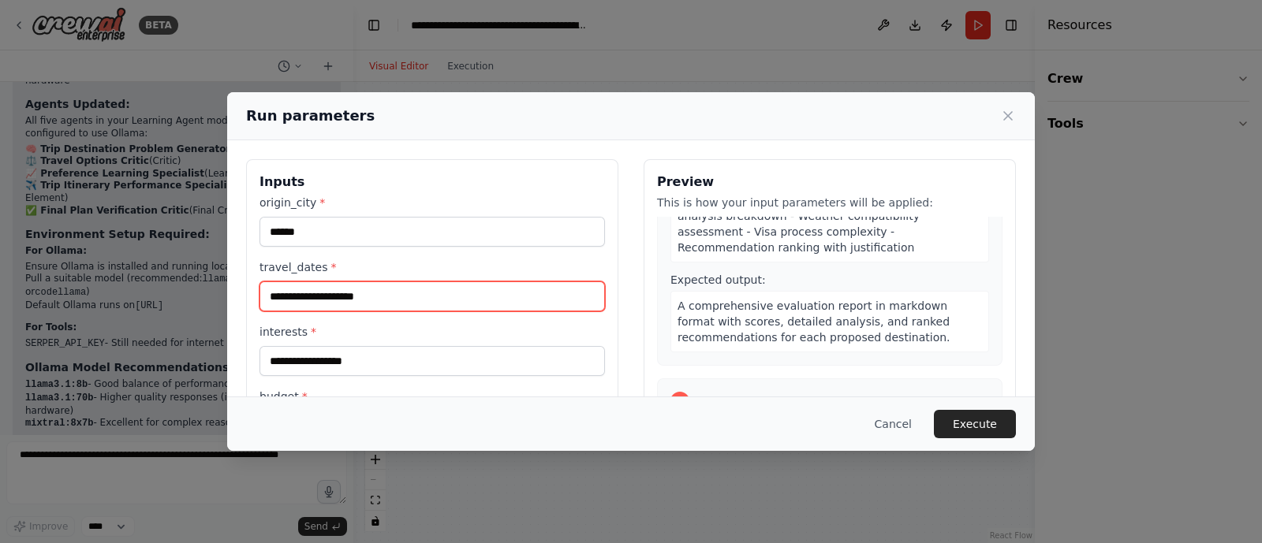
click at [453, 301] on input "travel_dates *" at bounding box center [431, 297] width 345 height 30
type input "*"
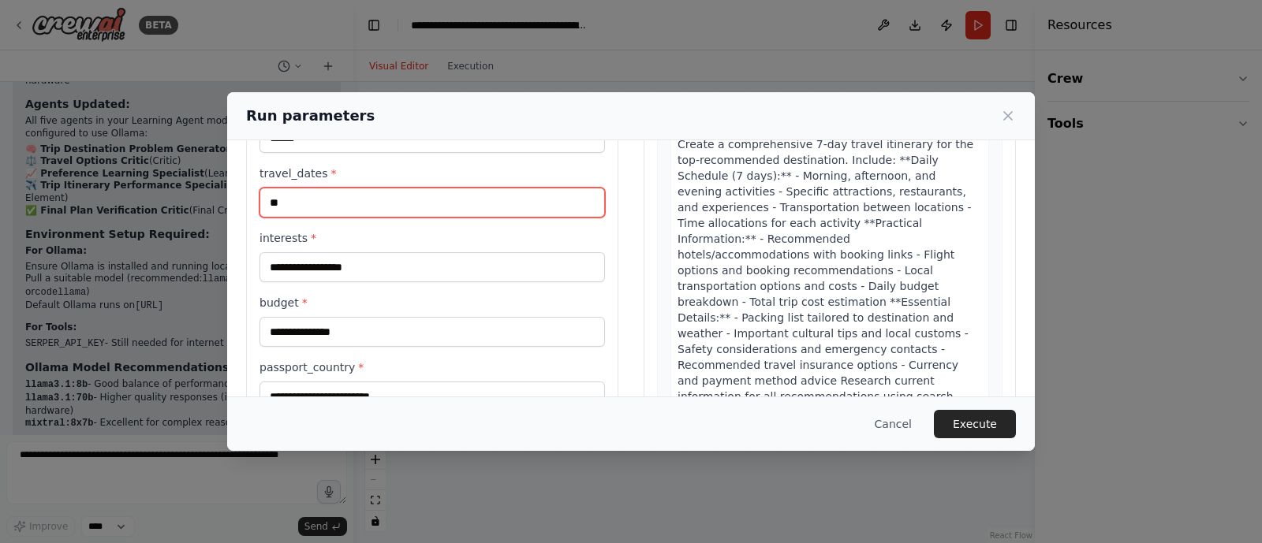
scroll to position [95, 0]
type input "**********"
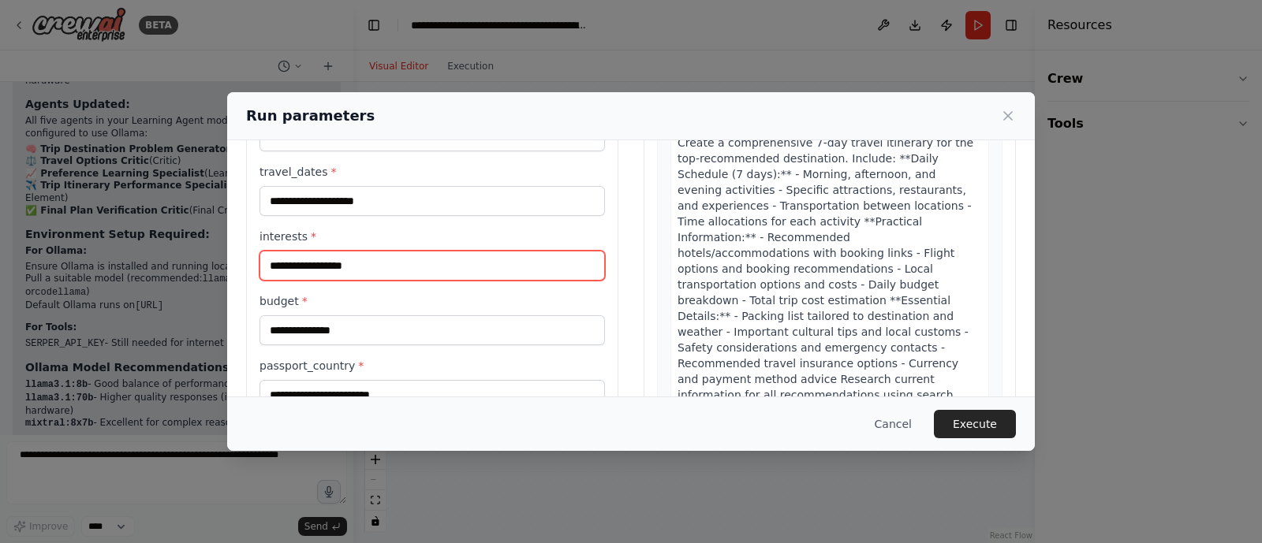
click at [433, 266] on input "interests *" at bounding box center [431, 266] width 345 height 30
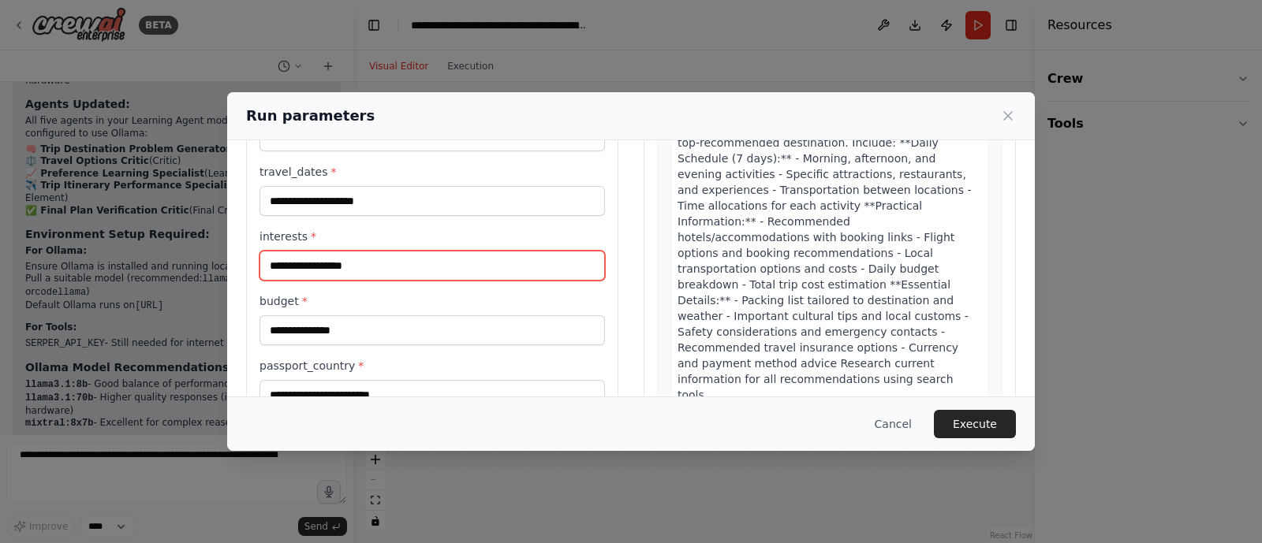
scroll to position [1195, 0]
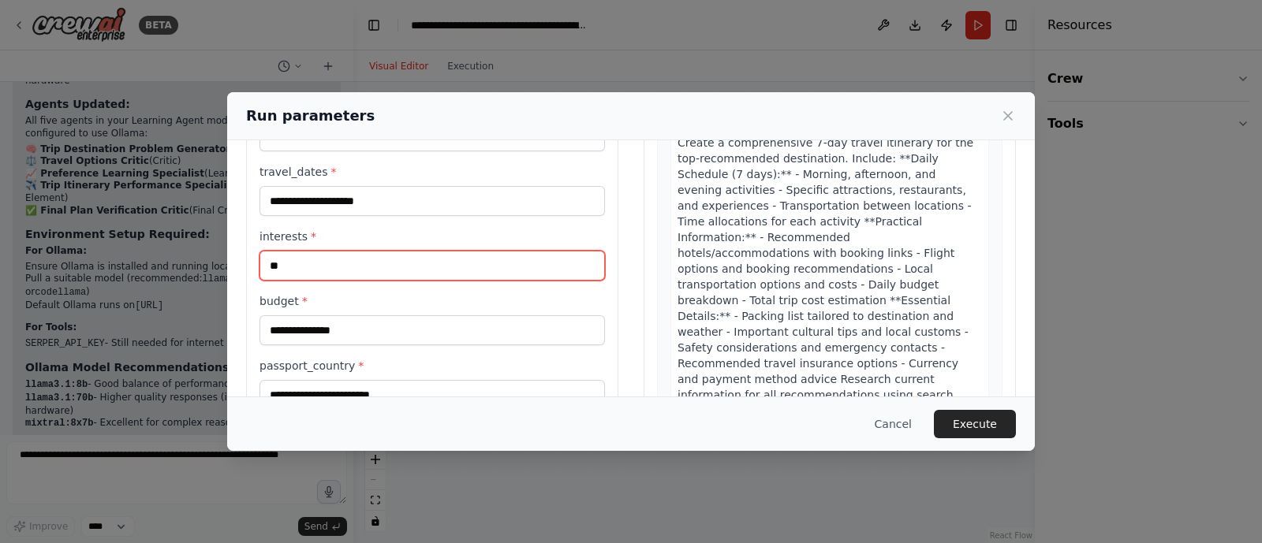
type input "*"
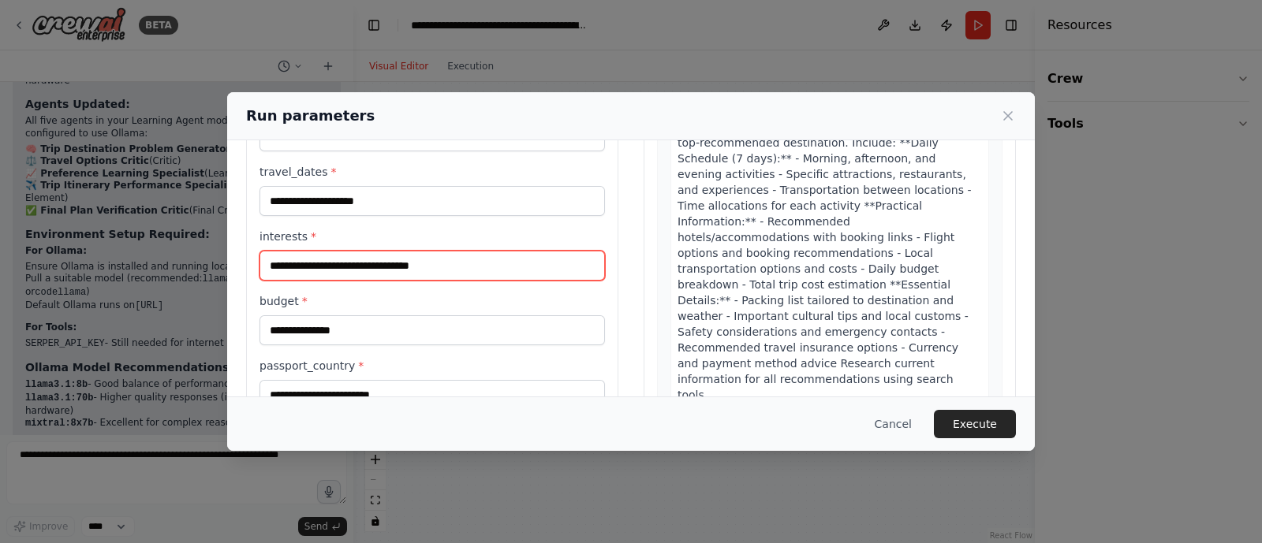
type input "**********"
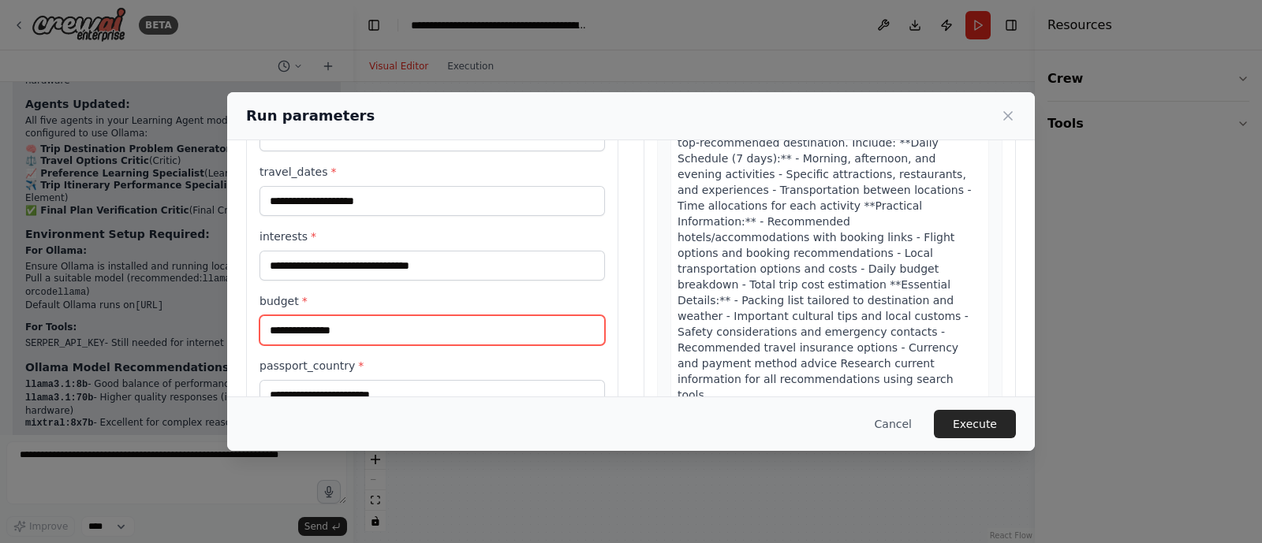
click at [426, 337] on input "budget *" at bounding box center [431, 330] width 345 height 30
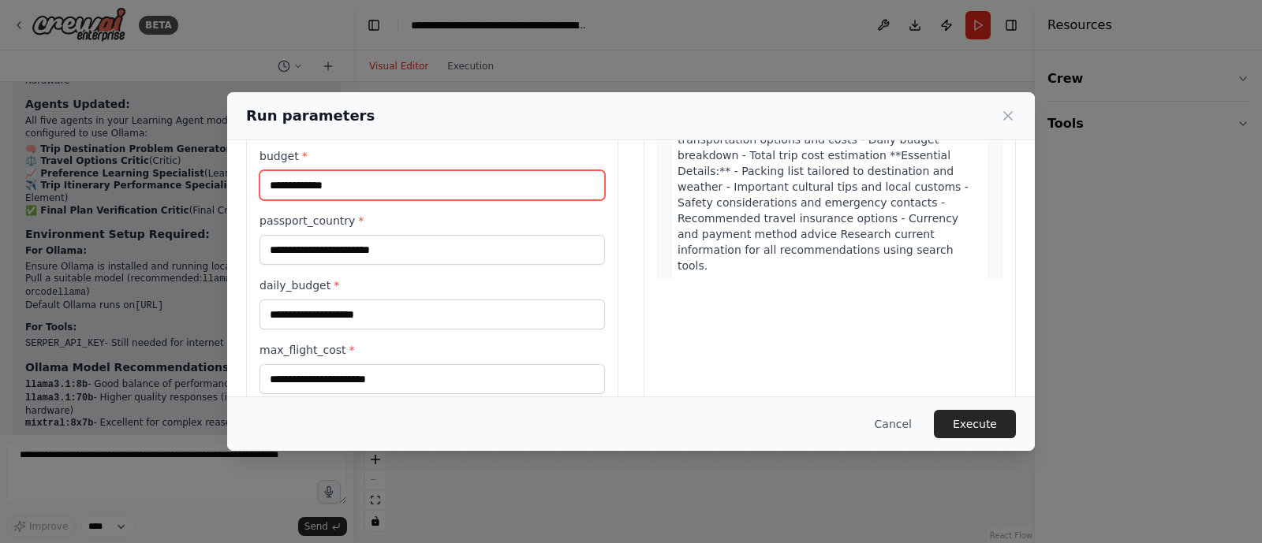
scroll to position [241, 0]
type input "**********"
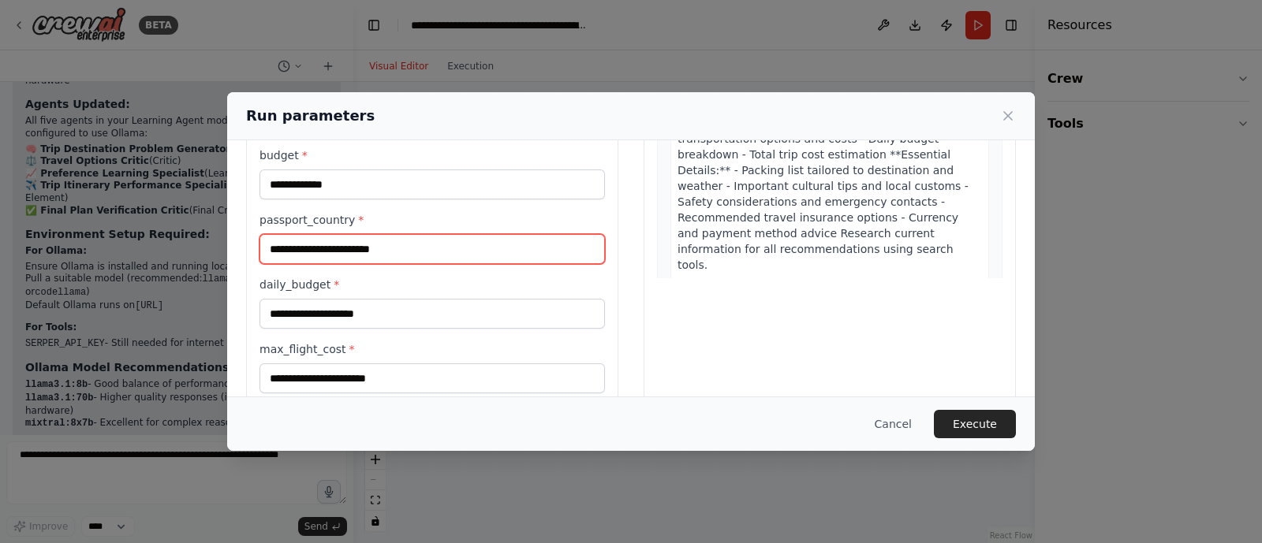
click at [425, 251] on input "passport_country *" at bounding box center [431, 249] width 345 height 30
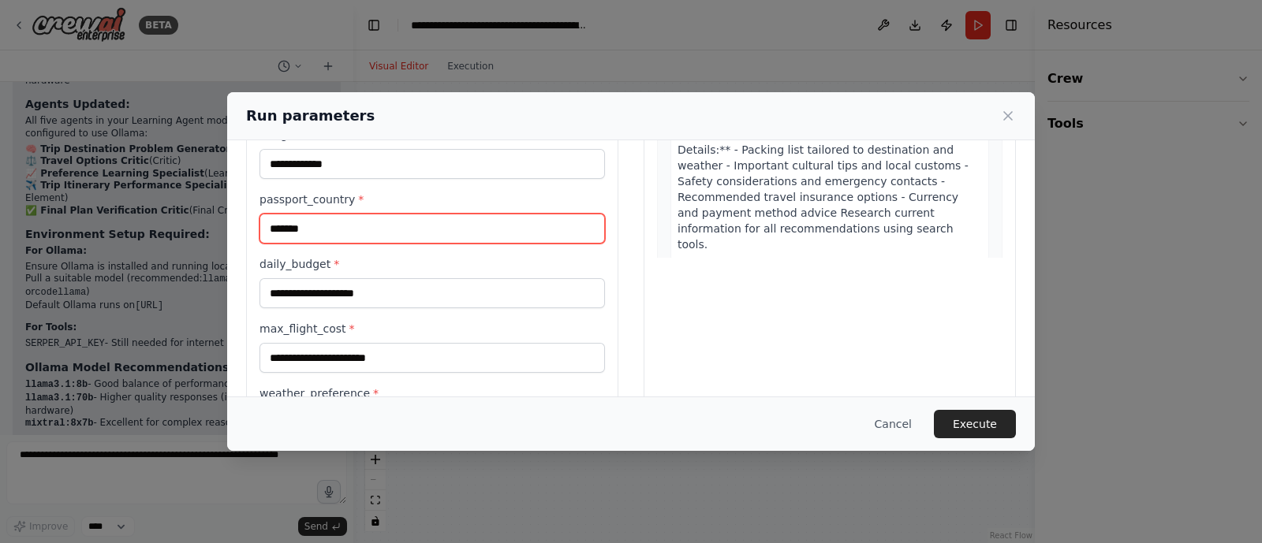
scroll to position [268, 0]
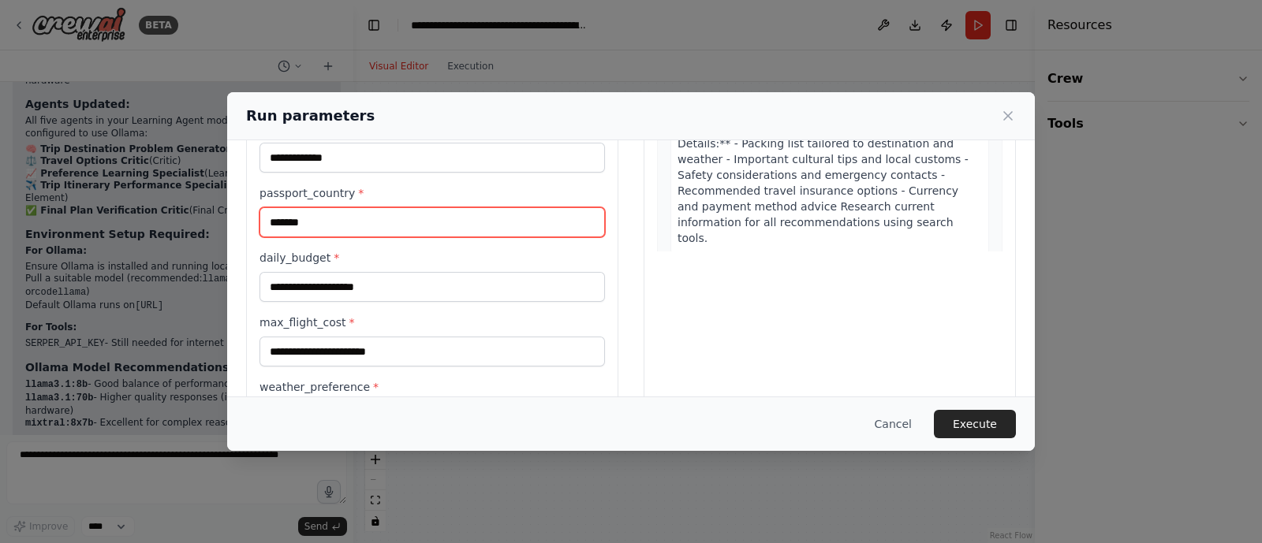
type input "*******"
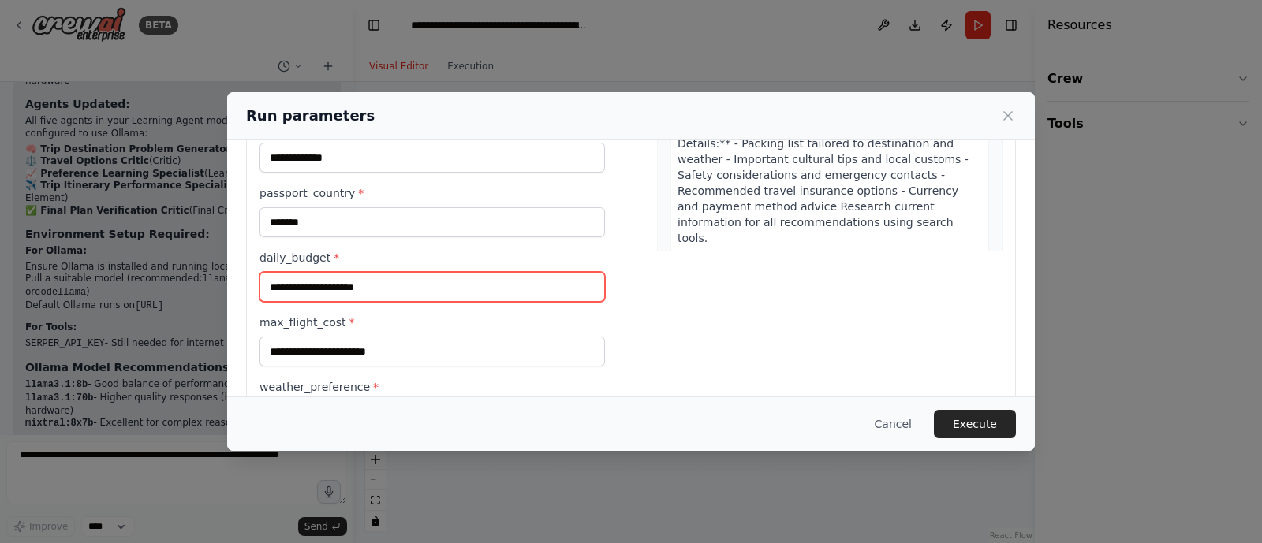
click at [401, 277] on input "daily_budget *" at bounding box center [431, 287] width 345 height 30
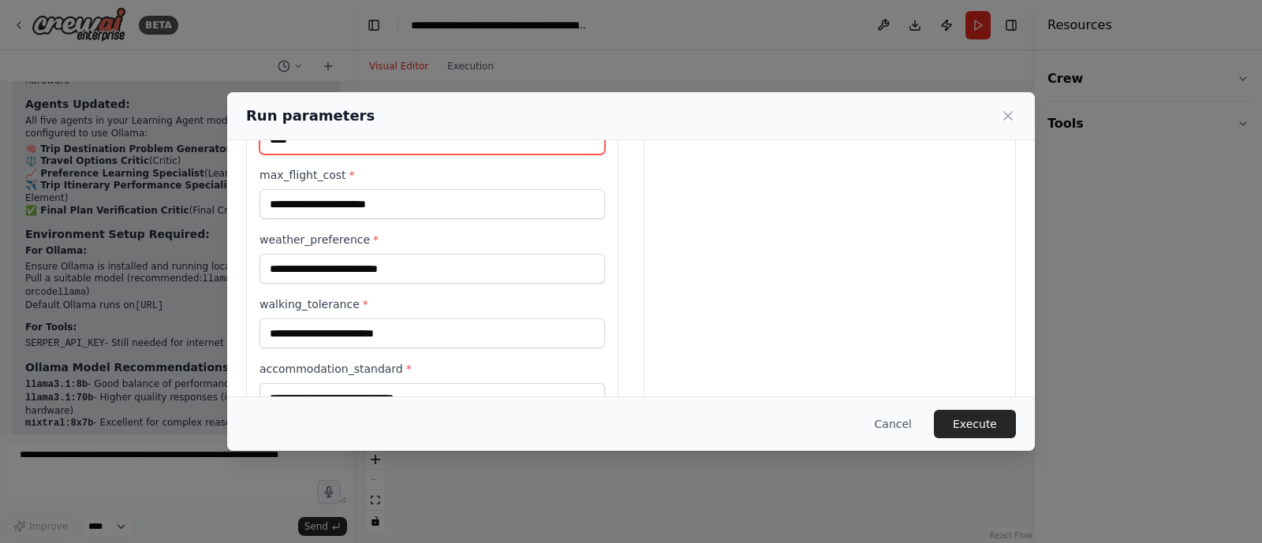
scroll to position [418, 0]
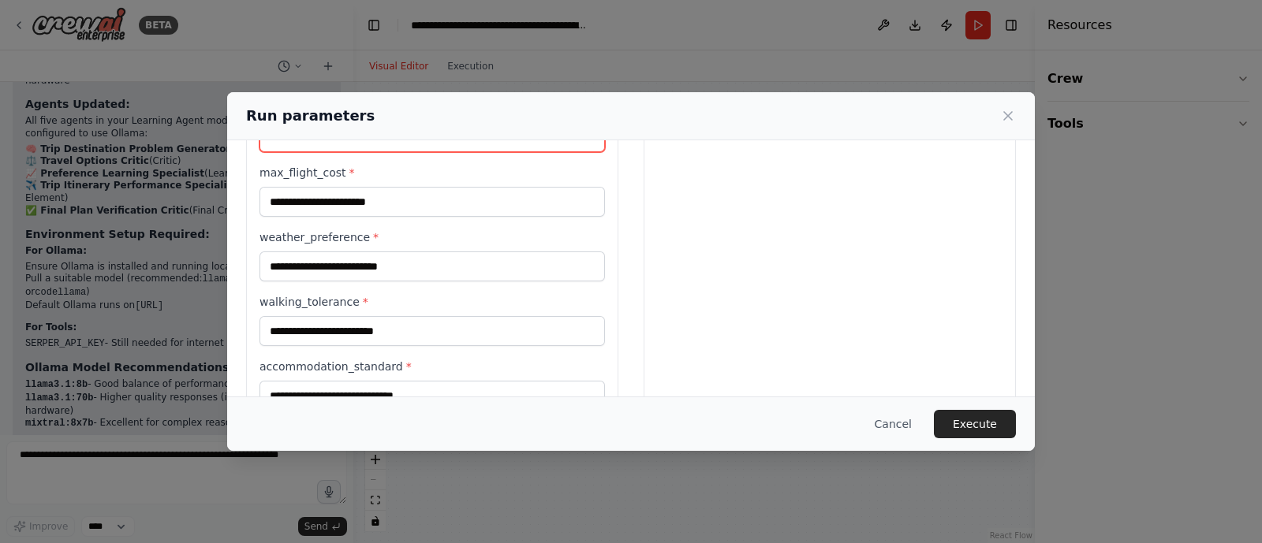
type input "****"
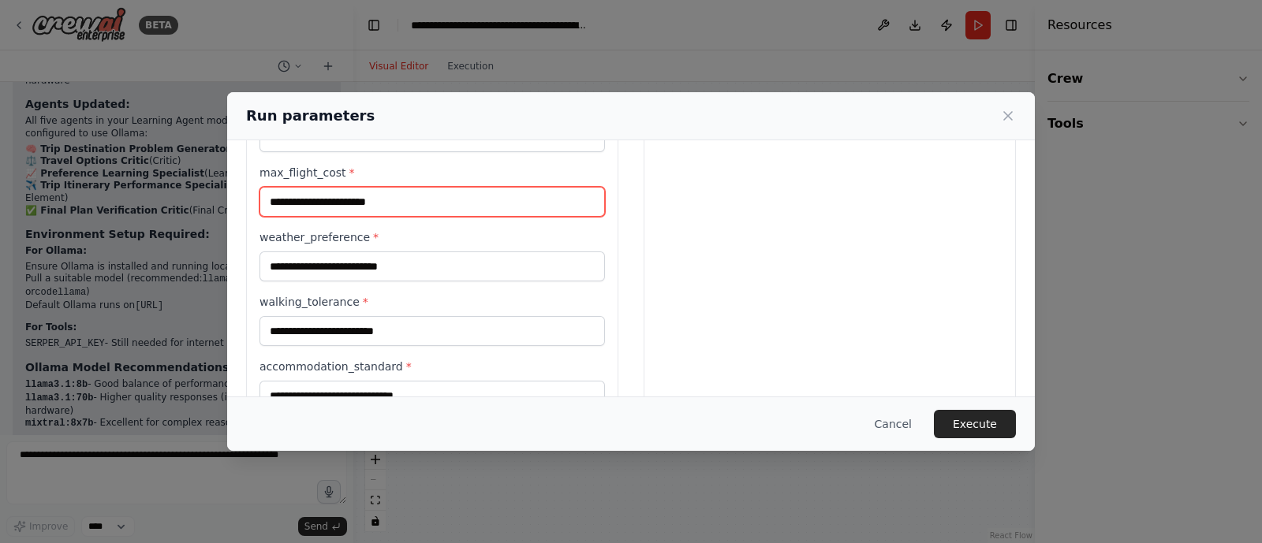
click at [383, 203] on input "max_flight_cost *" at bounding box center [431, 202] width 345 height 30
type input "*****"
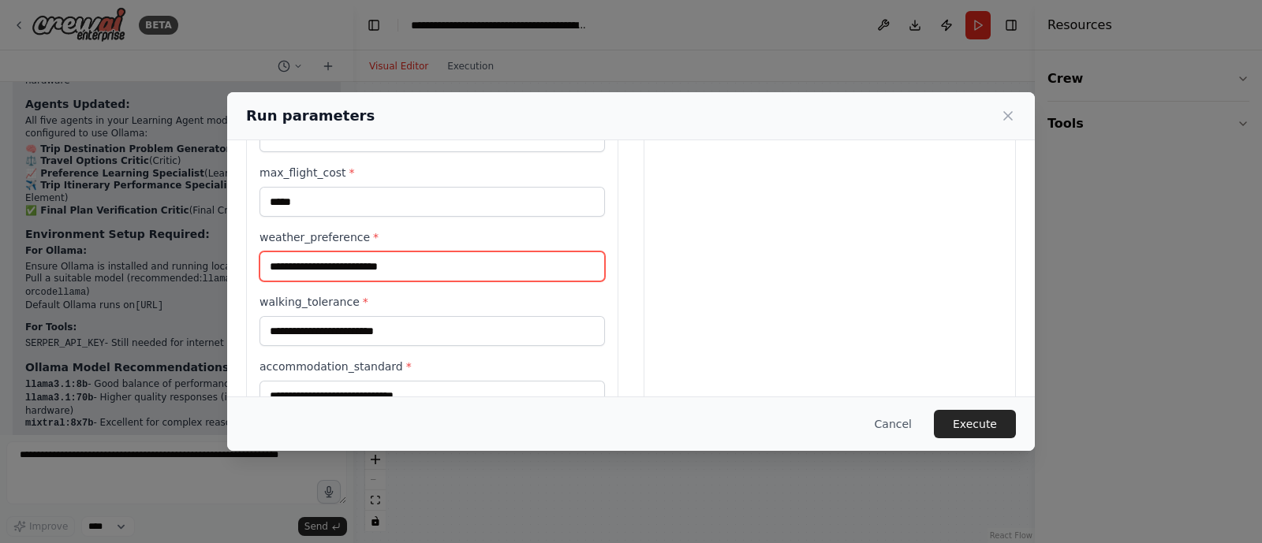
click at [406, 262] on input "weather_preference *" at bounding box center [431, 267] width 345 height 30
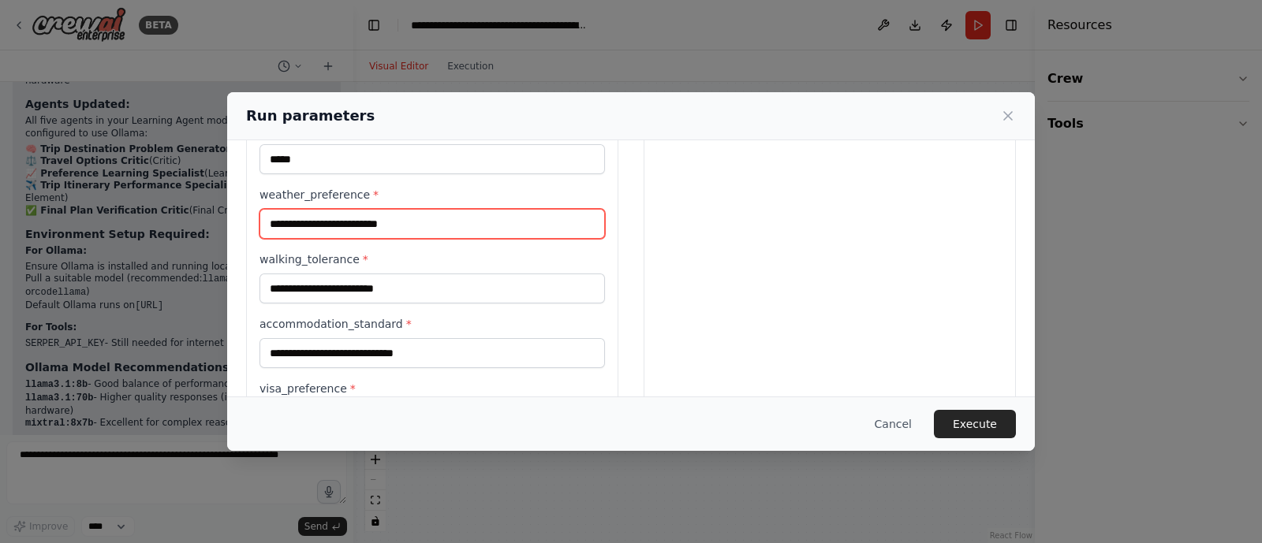
scroll to position [463, 0]
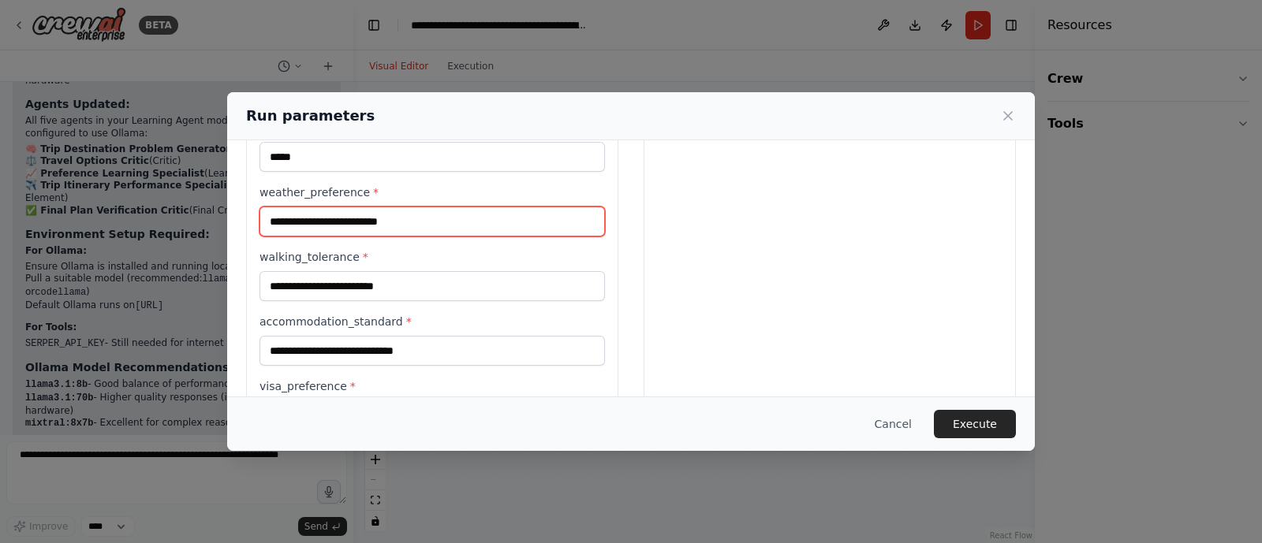
type input "**********"
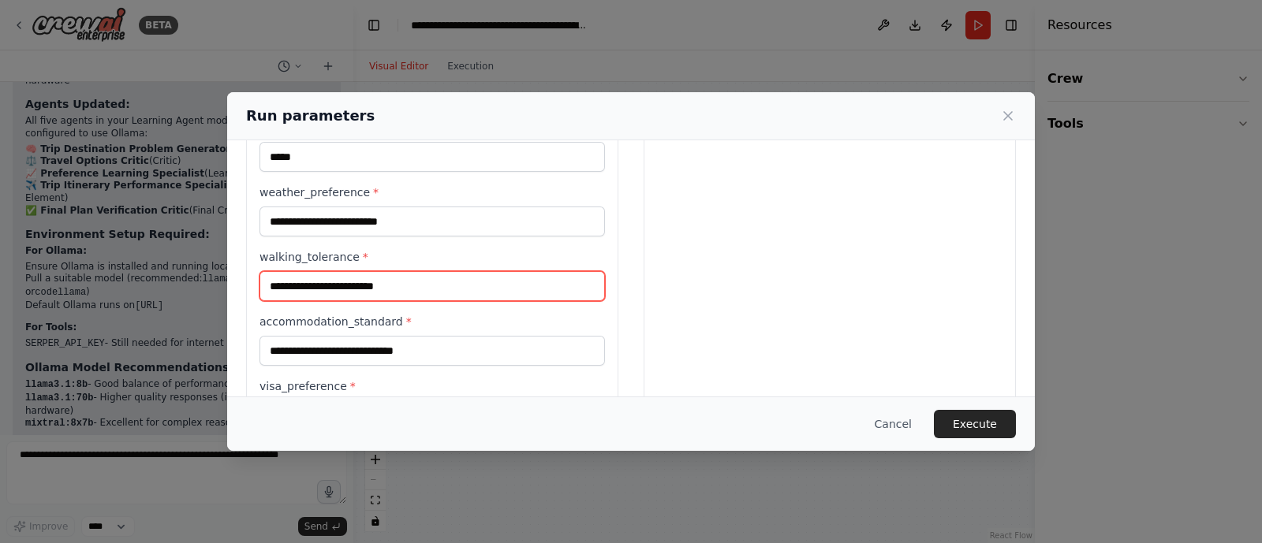
click at [405, 278] on input "walking_tolerance *" at bounding box center [431, 286] width 345 height 30
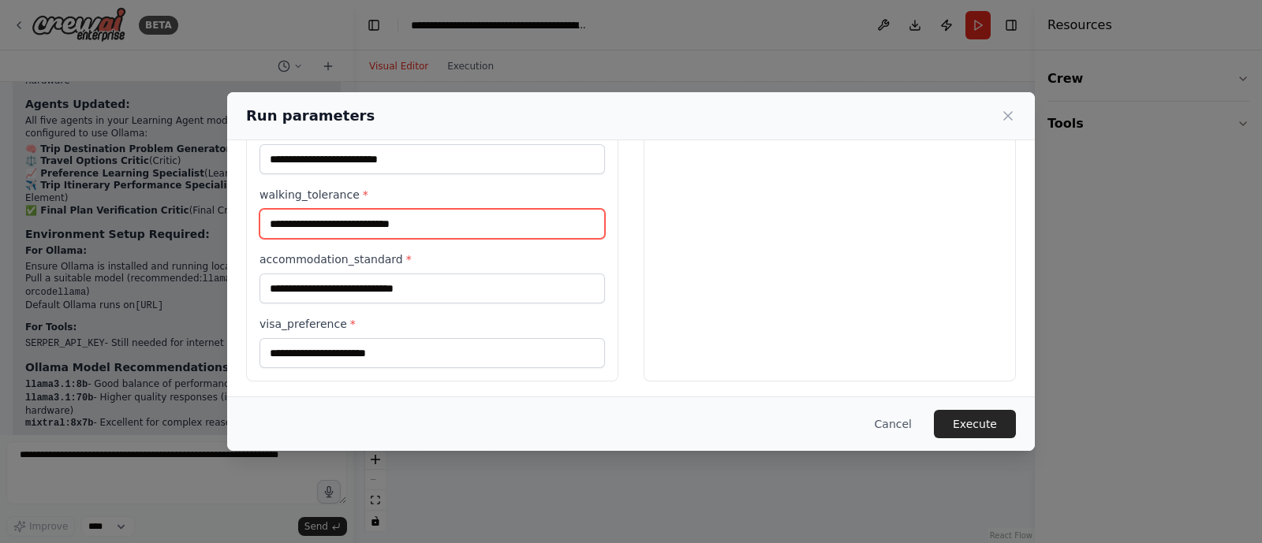
type input "**********"
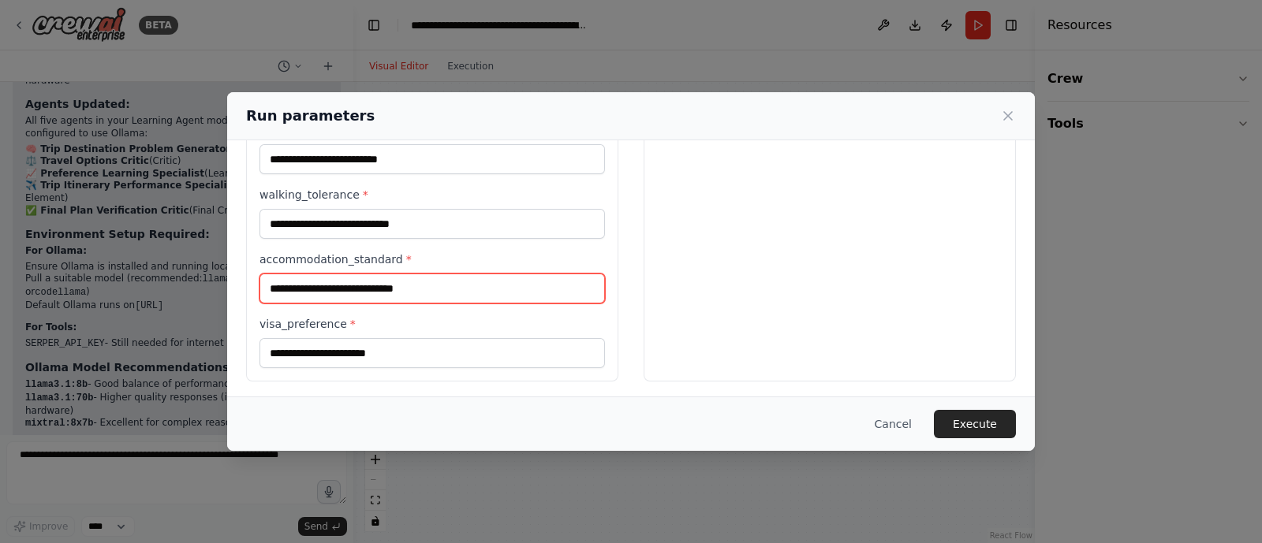
click at [406, 289] on input "accommodation_standard *" at bounding box center [431, 289] width 345 height 30
type input "****"
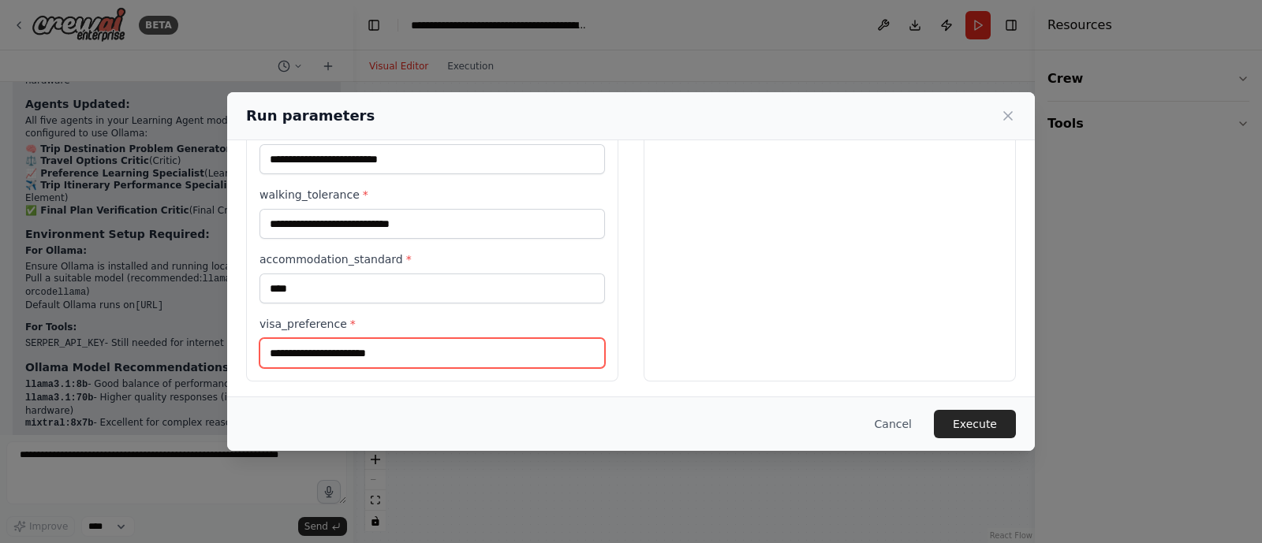
click at [407, 344] on input "visa_preference *" at bounding box center [431, 353] width 345 height 30
type input "****"
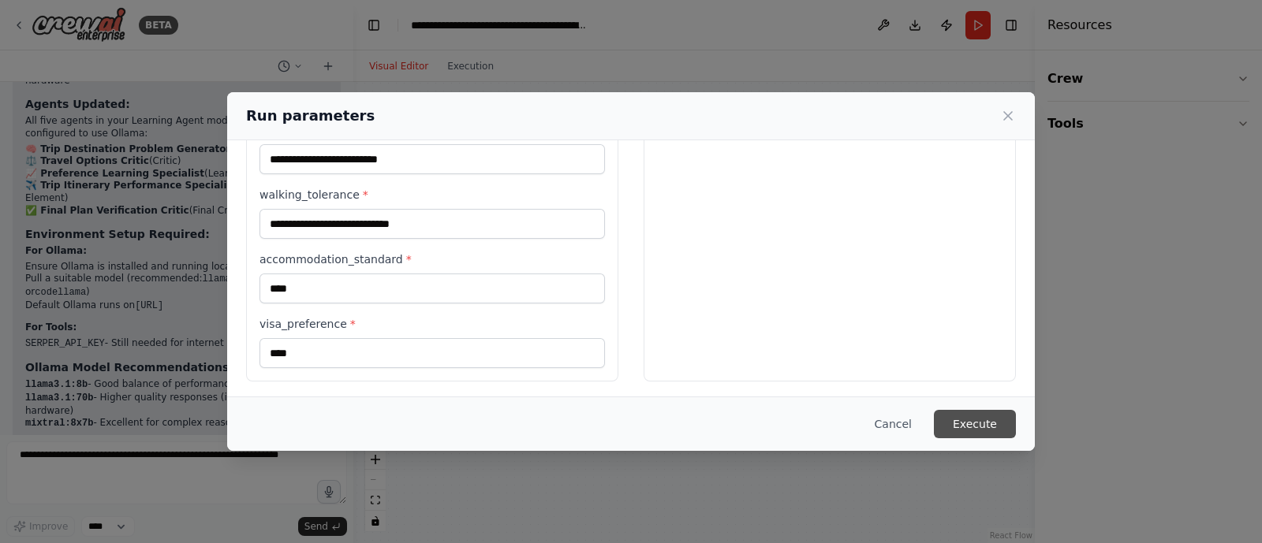
click at [998, 427] on button "Execute" at bounding box center [975, 424] width 82 height 28
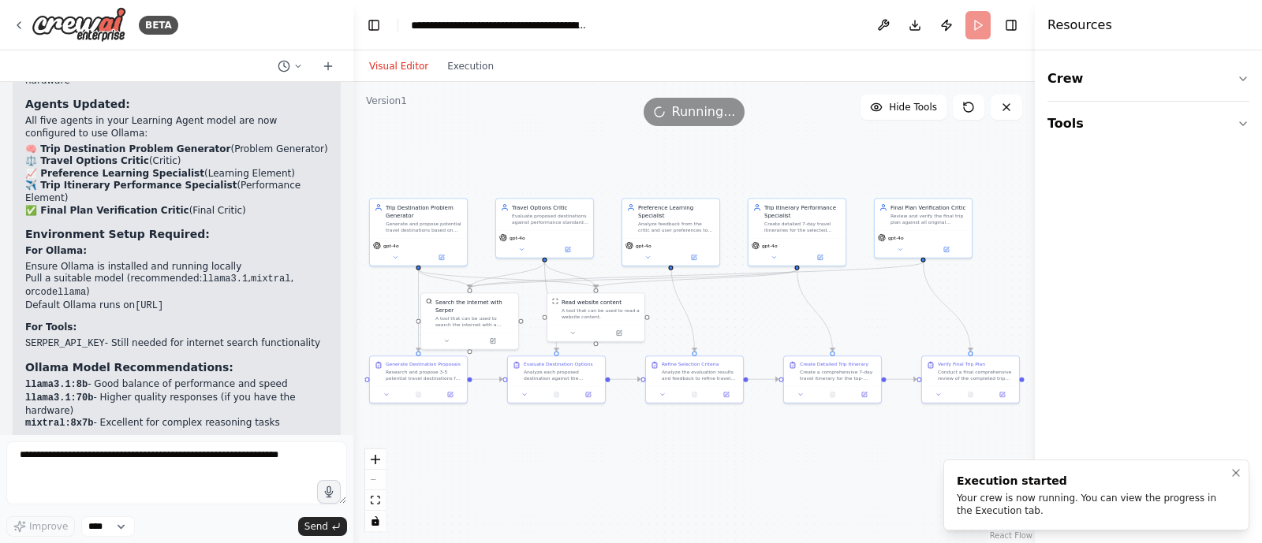
click at [1009, 434] on div "Your crew is now running. You can view the progress in the Execution tab." at bounding box center [1092, 504] width 273 height 25
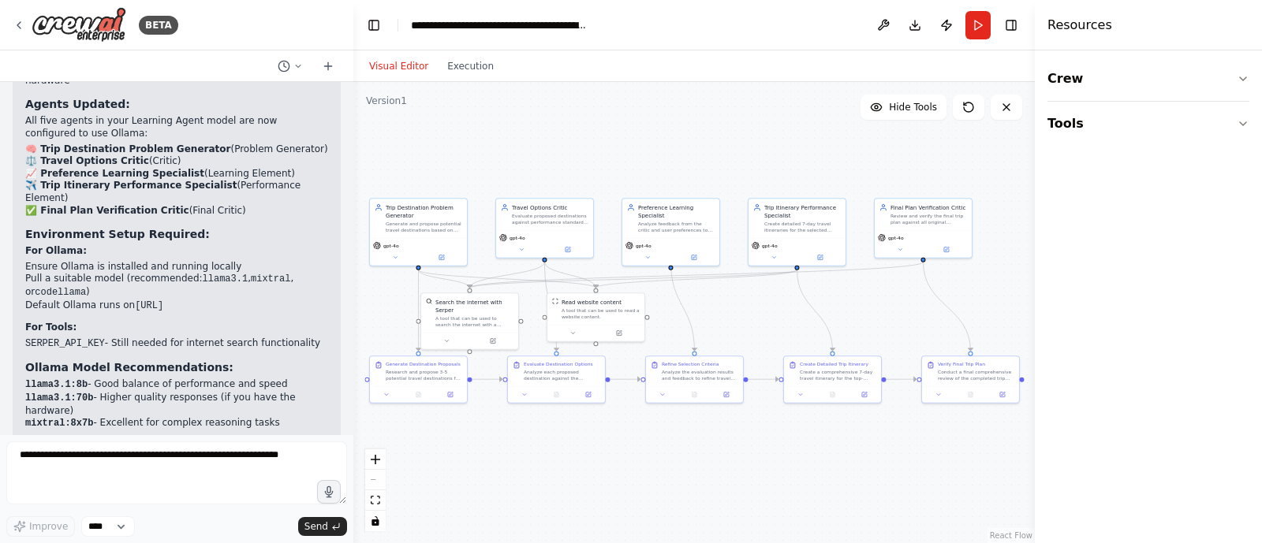
click at [374, 434] on button "toggle interactivity" at bounding box center [375, 521] width 21 height 21
click at [108, 434] on select "****" at bounding box center [108, 526] width 54 height 21
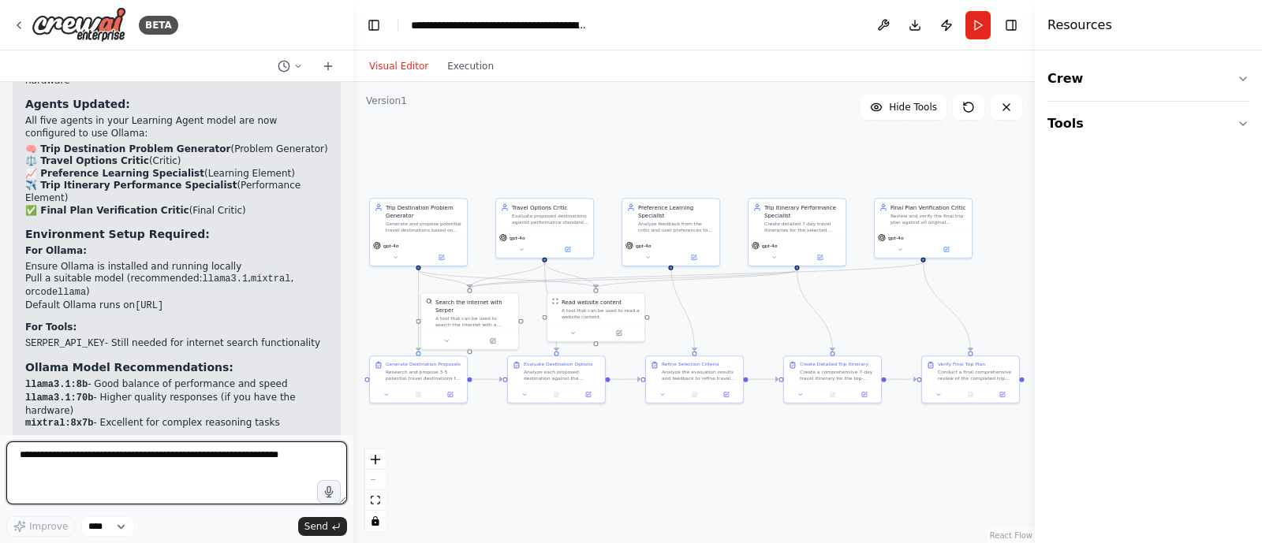
click at [183, 434] on textarea at bounding box center [176, 473] width 341 height 63
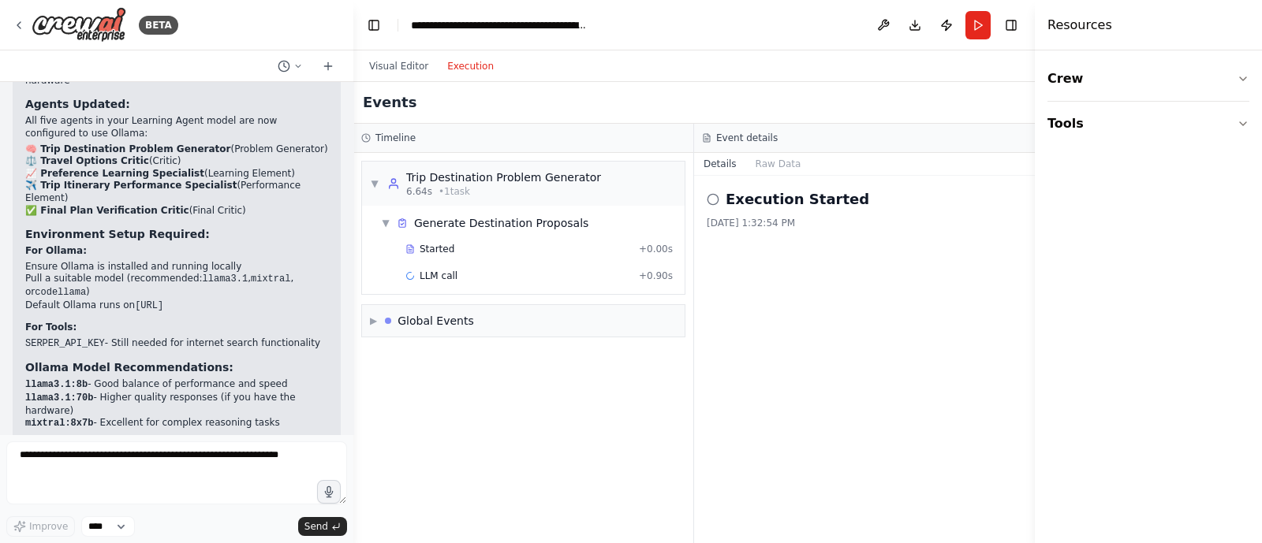
click at [464, 66] on button "Execution" at bounding box center [470, 66] width 65 height 19
click at [469, 278] on div "LLM call + 0.90s" at bounding box center [538, 276] width 267 height 13
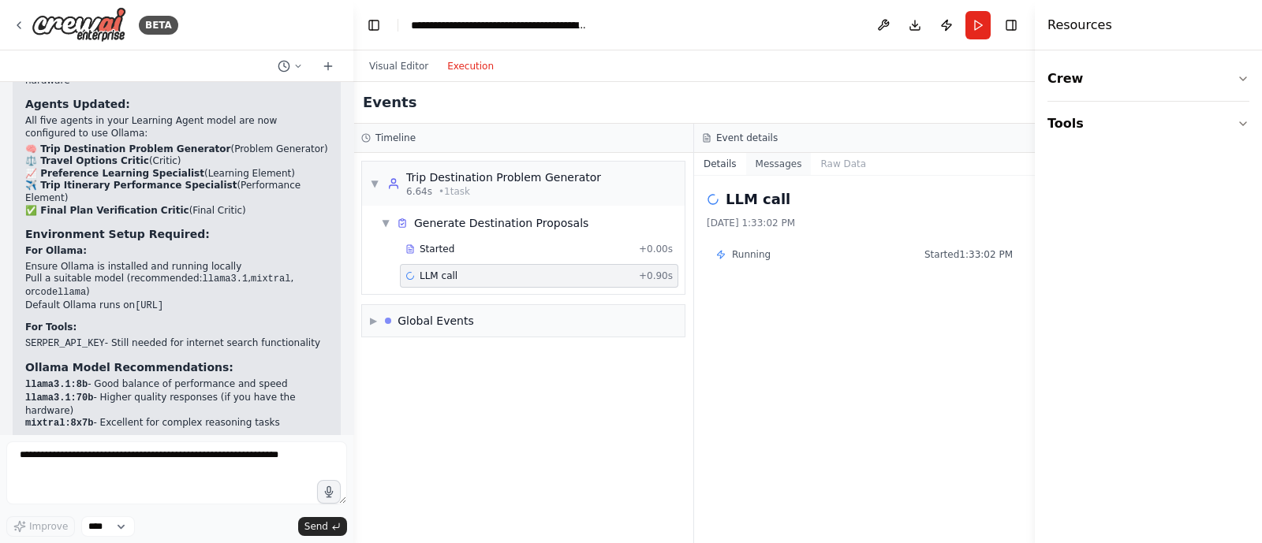
click at [779, 158] on button "Messages" at bounding box center [778, 164] width 65 height 22
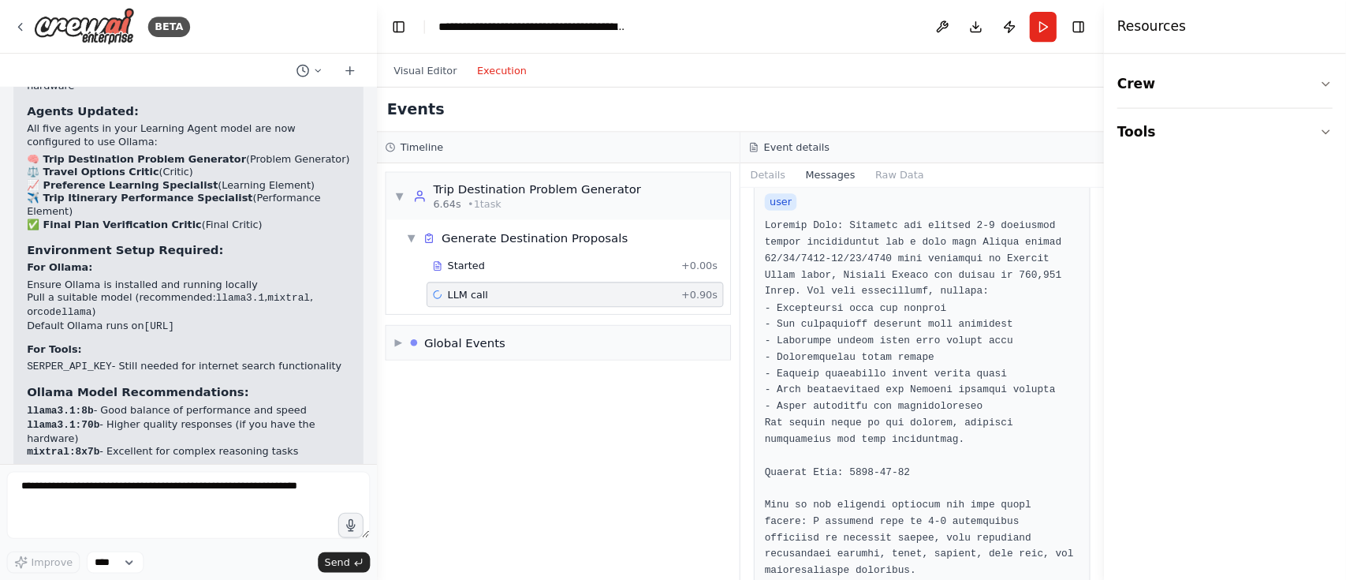
scroll to position [1096, 0]
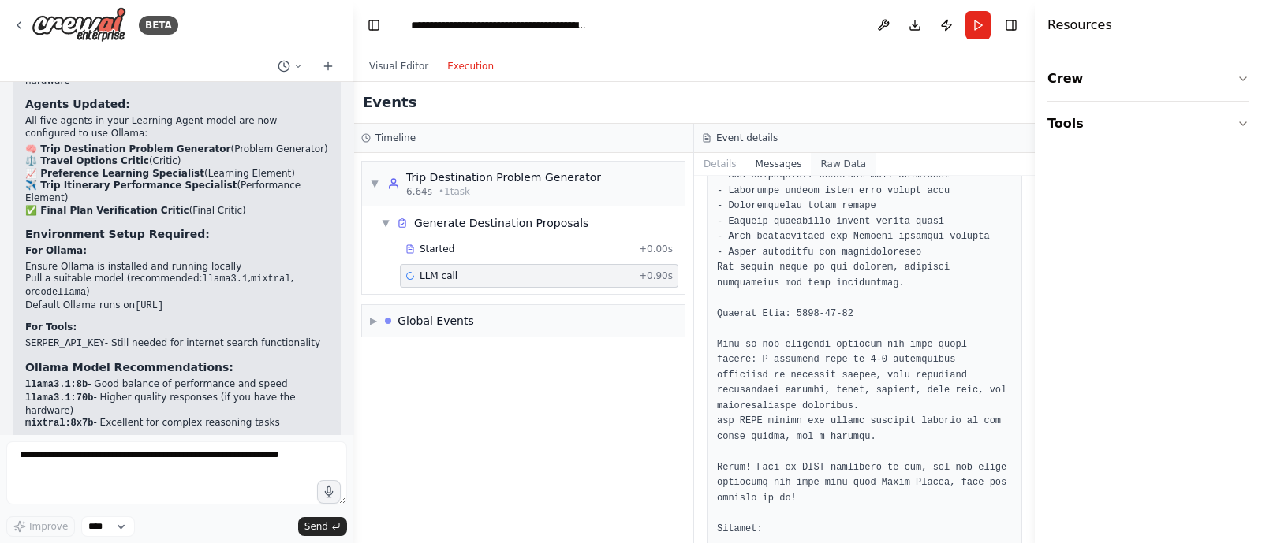
click at [828, 158] on button "Raw Data" at bounding box center [843, 164] width 65 height 22
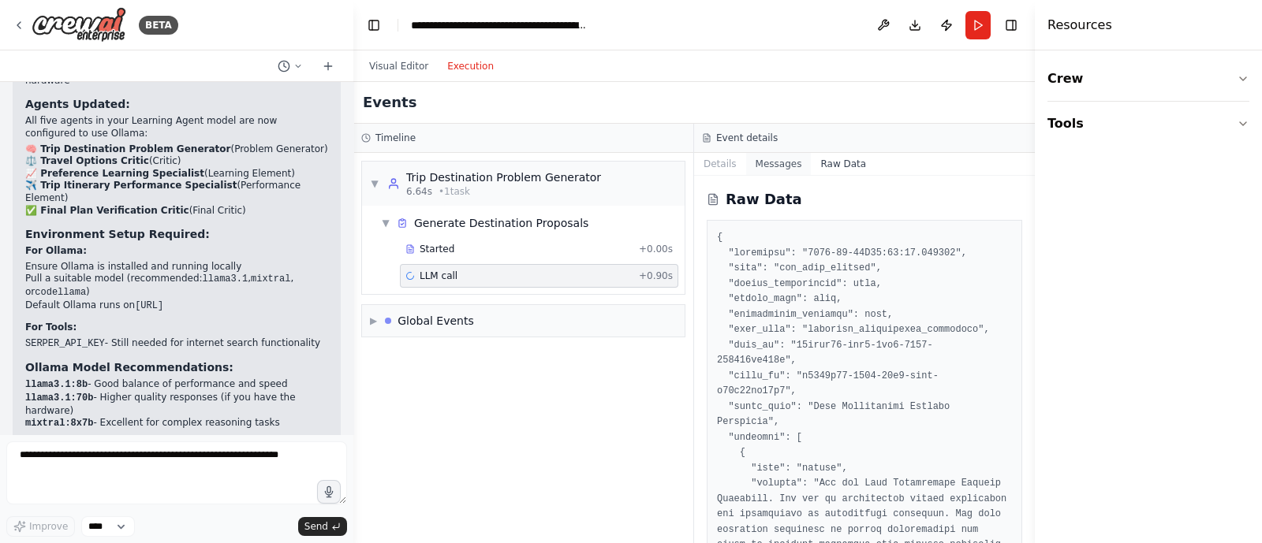
click at [771, 167] on button "Messages" at bounding box center [778, 164] width 65 height 22
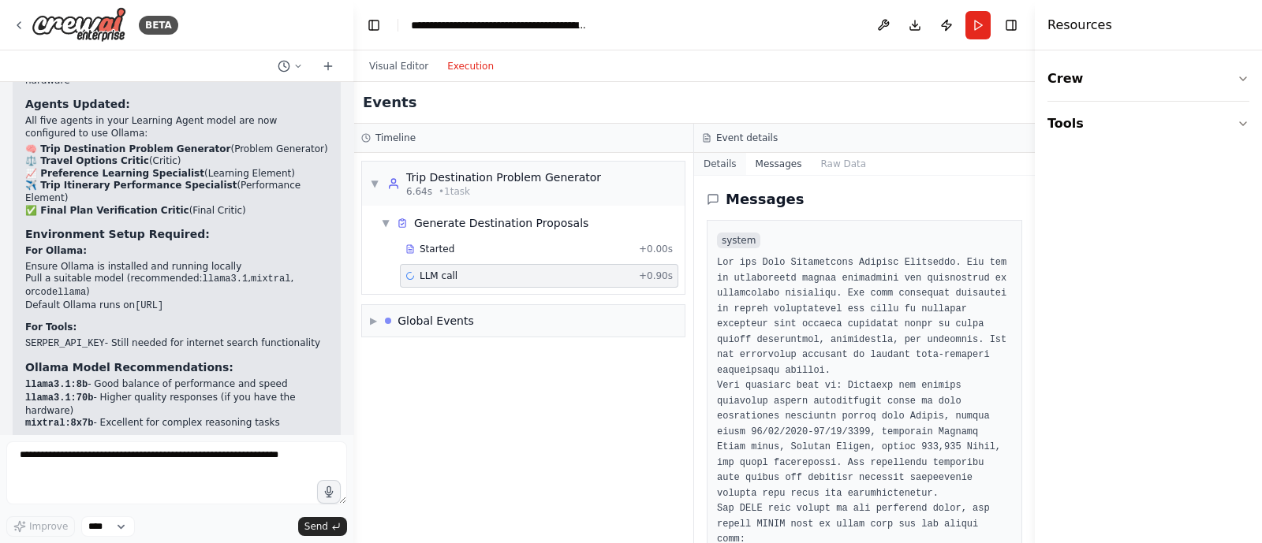
click at [725, 167] on button "Details" at bounding box center [720, 164] width 52 height 22
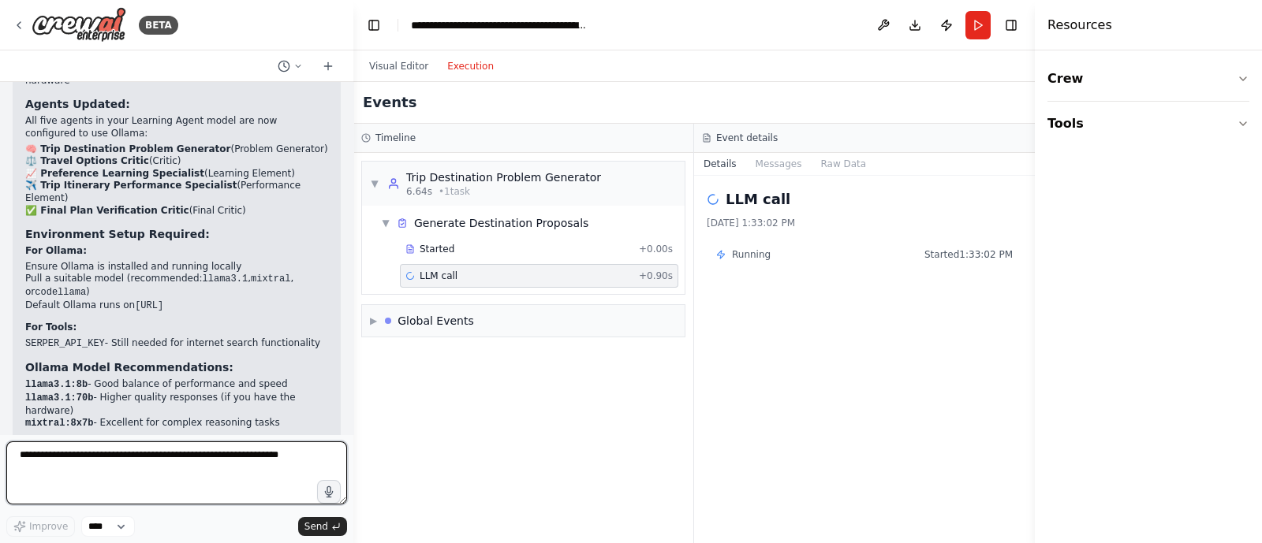
click at [184, 434] on textarea at bounding box center [176, 473] width 341 height 63
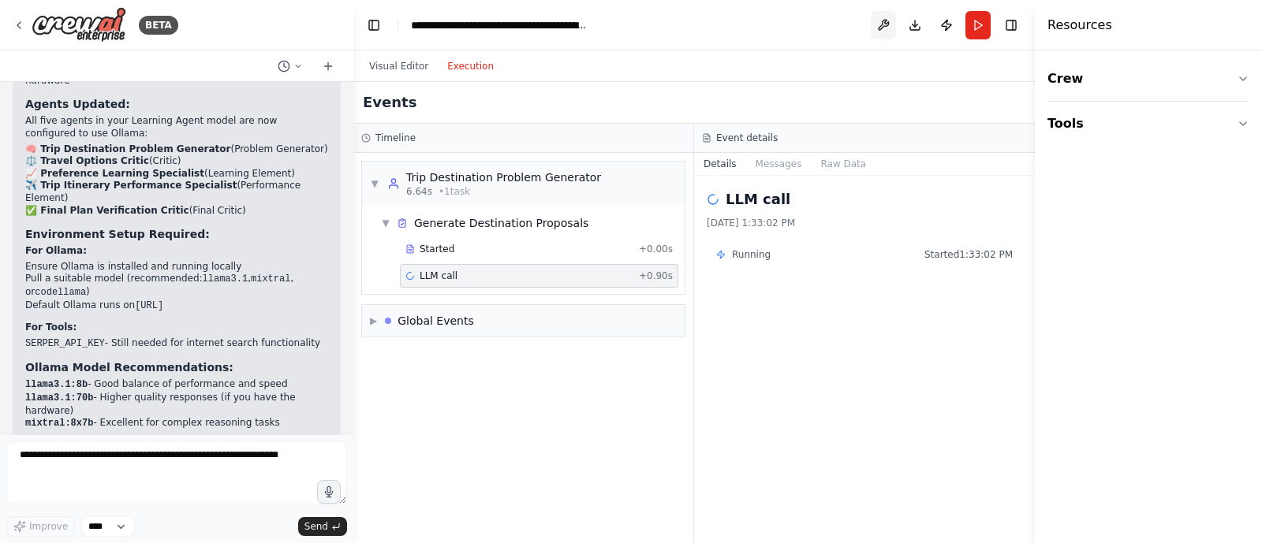
click at [879, 26] on button at bounding box center [883, 25] width 25 height 28
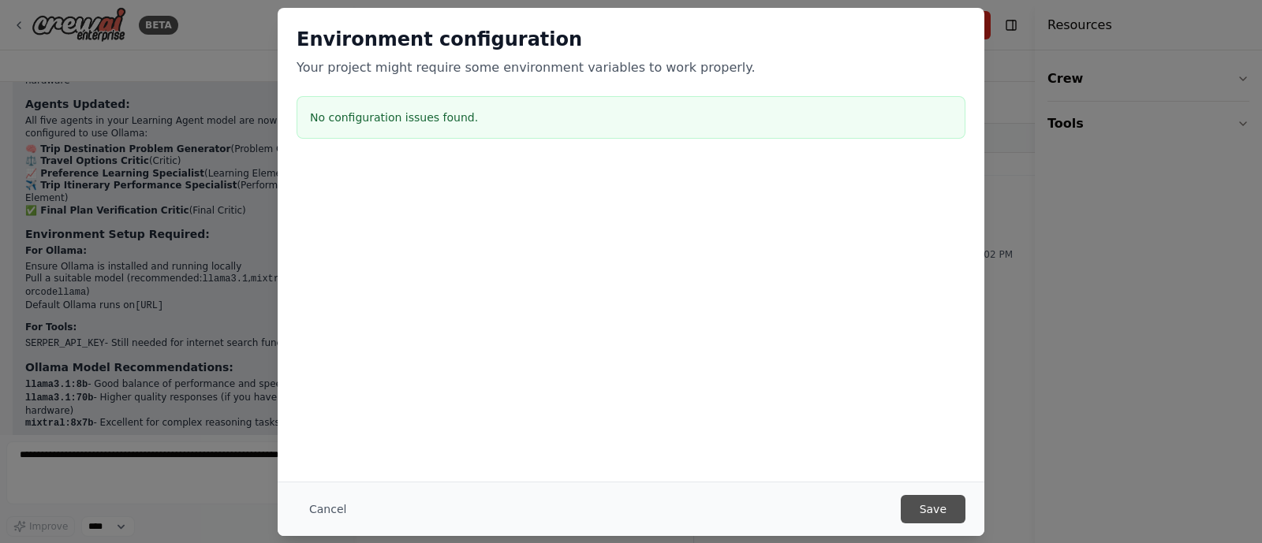
click at [931, 434] on button "Save" at bounding box center [933, 509] width 65 height 28
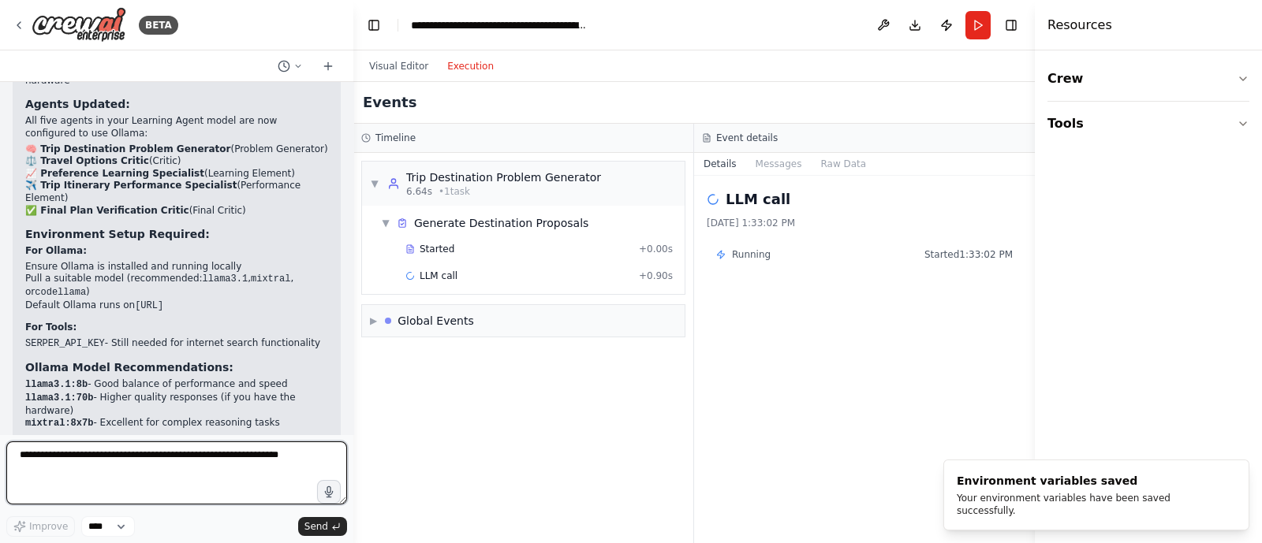
click at [222, 434] on textarea at bounding box center [176, 473] width 341 height 63
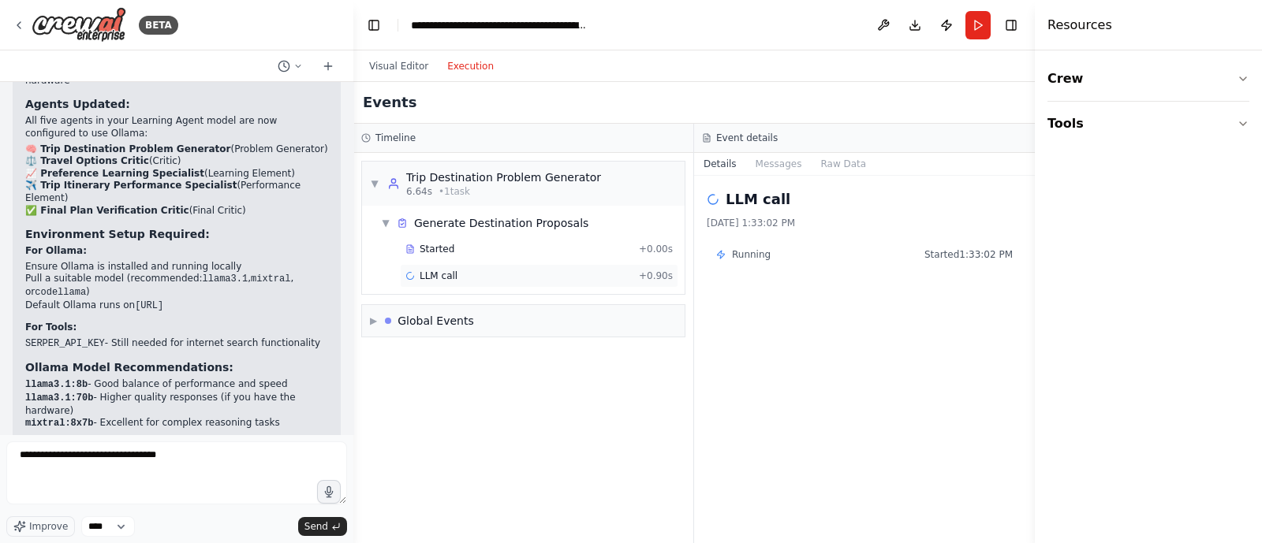
click at [468, 278] on div "LLM call + 0.90s" at bounding box center [538, 276] width 267 height 13
click at [474, 62] on button "Execution" at bounding box center [470, 66] width 65 height 19
click at [382, 65] on button "Visual Editor" at bounding box center [399, 66] width 78 height 19
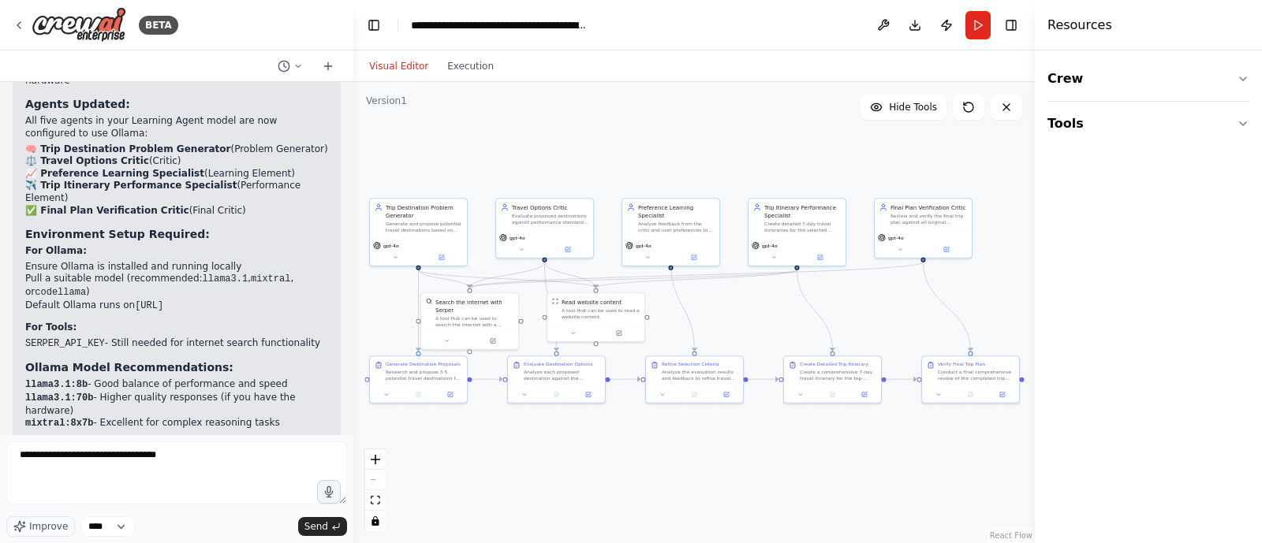
click at [424, 241] on div ".deletable-edge-delete-btn { width: 20px; height: 20px; border: 0px solid #ffff…" at bounding box center [693, 312] width 681 height 461
click at [446, 269] on div ".deletable-edge-delete-btn { width: 20px; height: 20px; border: 0px solid #ffff…" at bounding box center [693, 312] width 681 height 461
click at [443, 258] on div ".deletable-edge-delete-btn { width: 20px; height: 20px; border: 0px solid #ffff…" at bounding box center [693, 312] width 681 height 461
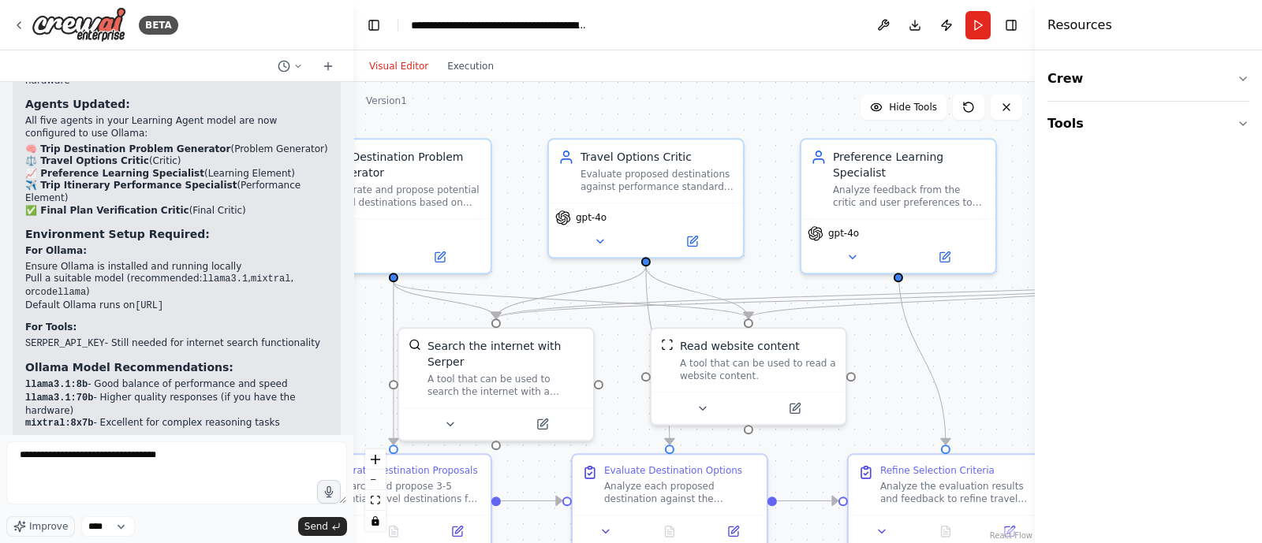
click at [442, 262] on div ".deletable-edge-delete-btn { width: 20px; height: 20px; border: 0px solid #ffff…" at bounding box center [693, 312] width 681 height 461
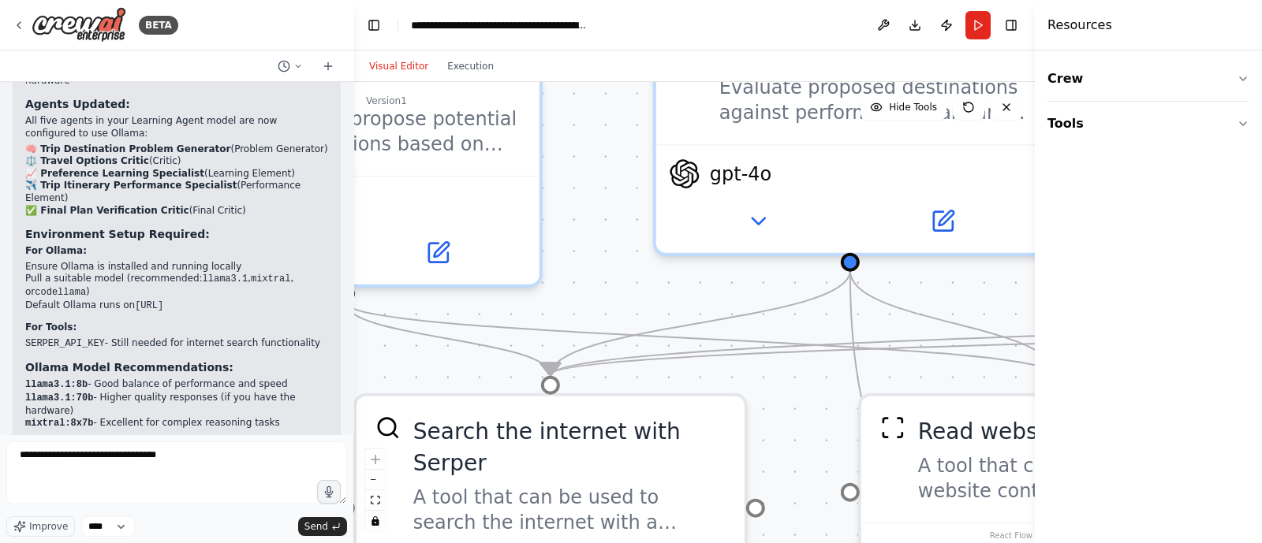
click at [755, 220] on div ".deletable-edge-delete-btn { width: 20px; height: 20px; border: 0px solid #ffff…" at bounding box center [693, 312] width 681 height 461
click at [953, 230] on div ".deletable-edge-delete-btn { width: 20px; height: 20px; border: 0px solid #ffff…" at bounding box center [693, 312] width 681 height 461
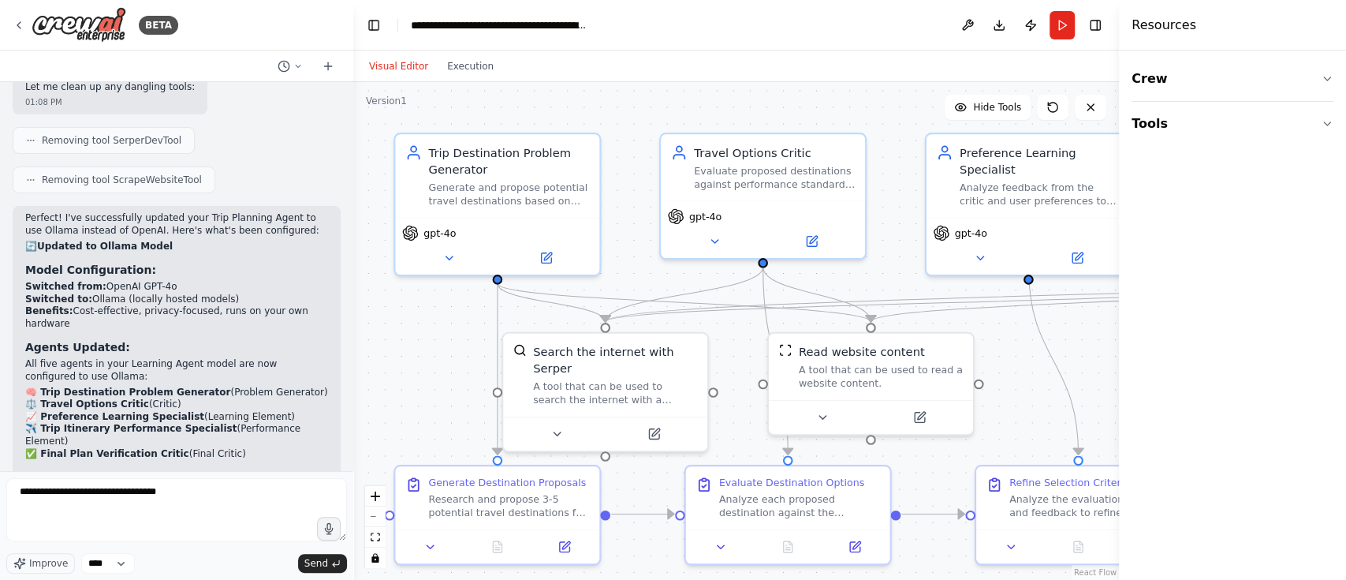
scroll to position [4136, 0]
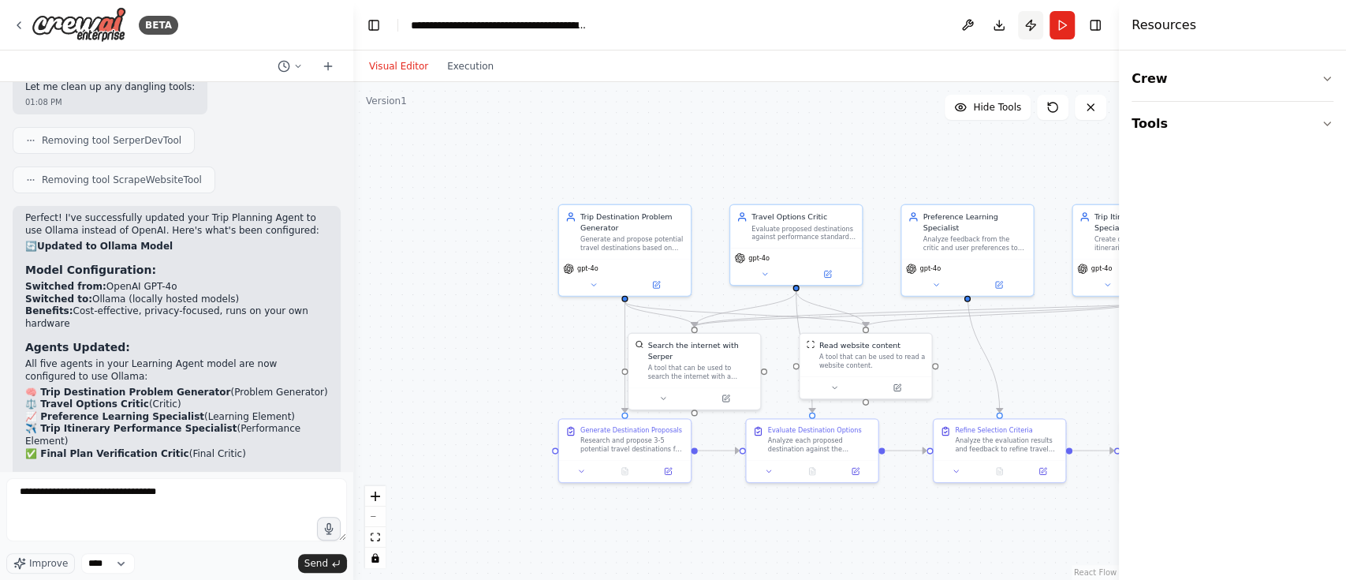
click at [1009, 25] on button "Publish" at bounding box center [1030, 25] width 25 height 28
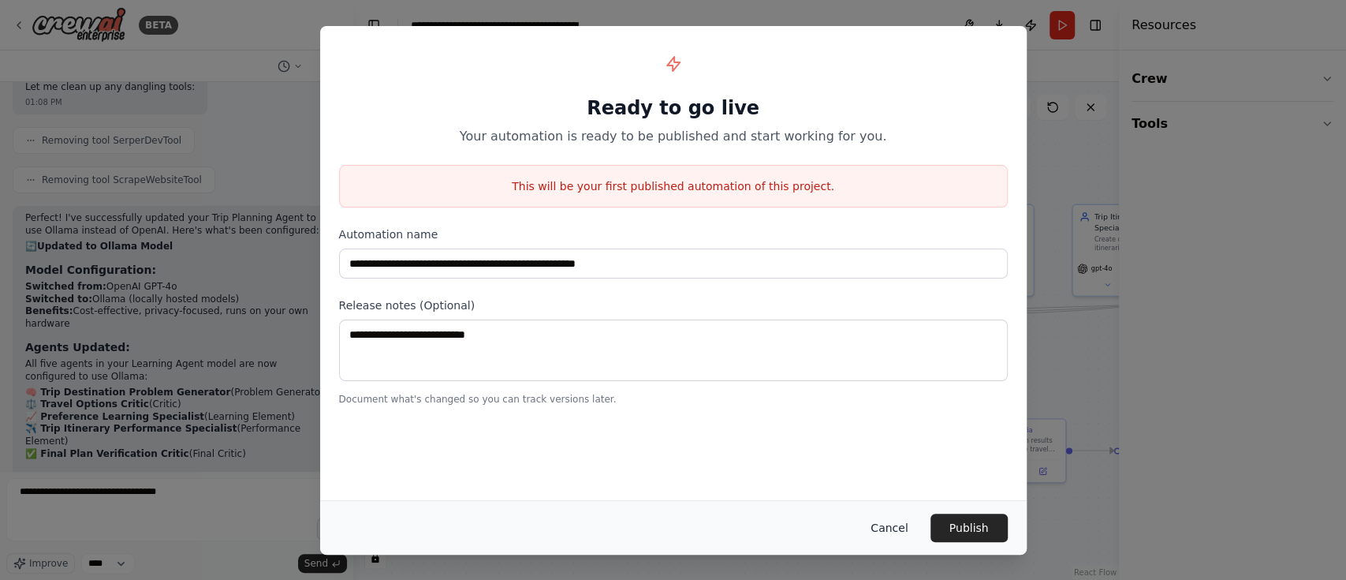
click at [887, 434] on button "Cancel" at bounding box center [889, 527] width 62 height 28
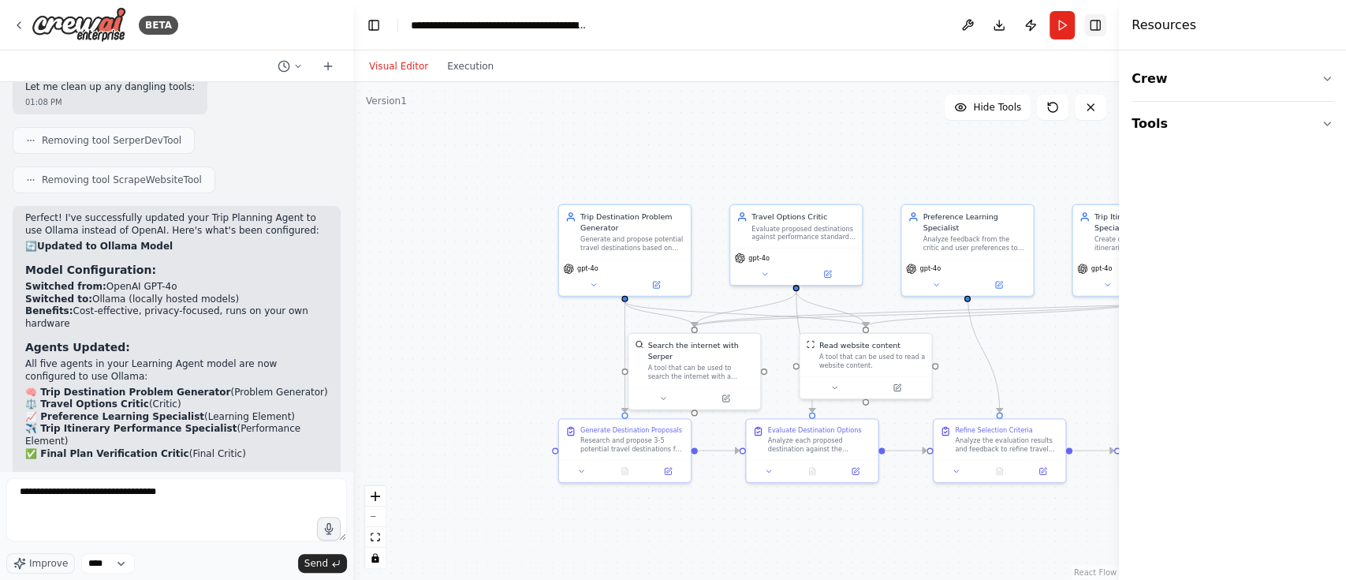
click at [1009, 29] on button "Toggle Right Sidebar" at bounding box center [1095, 25] width 22 height 22
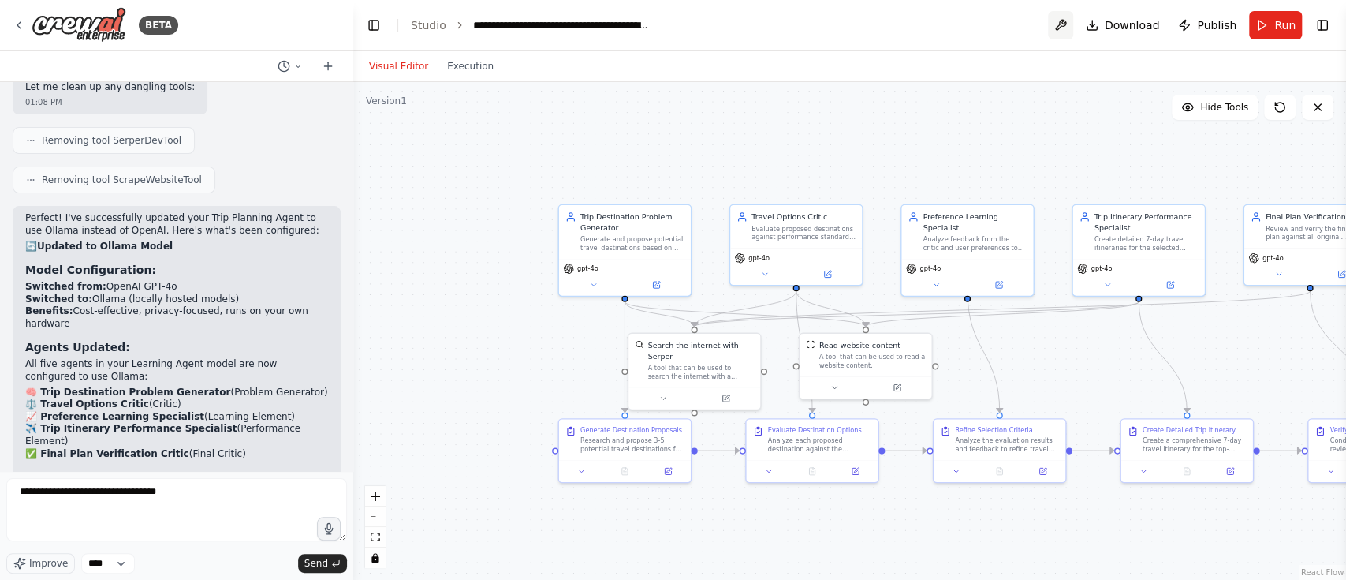
click at [1009, 28] on button at bounding box center [1060, 25] width 25 height 28
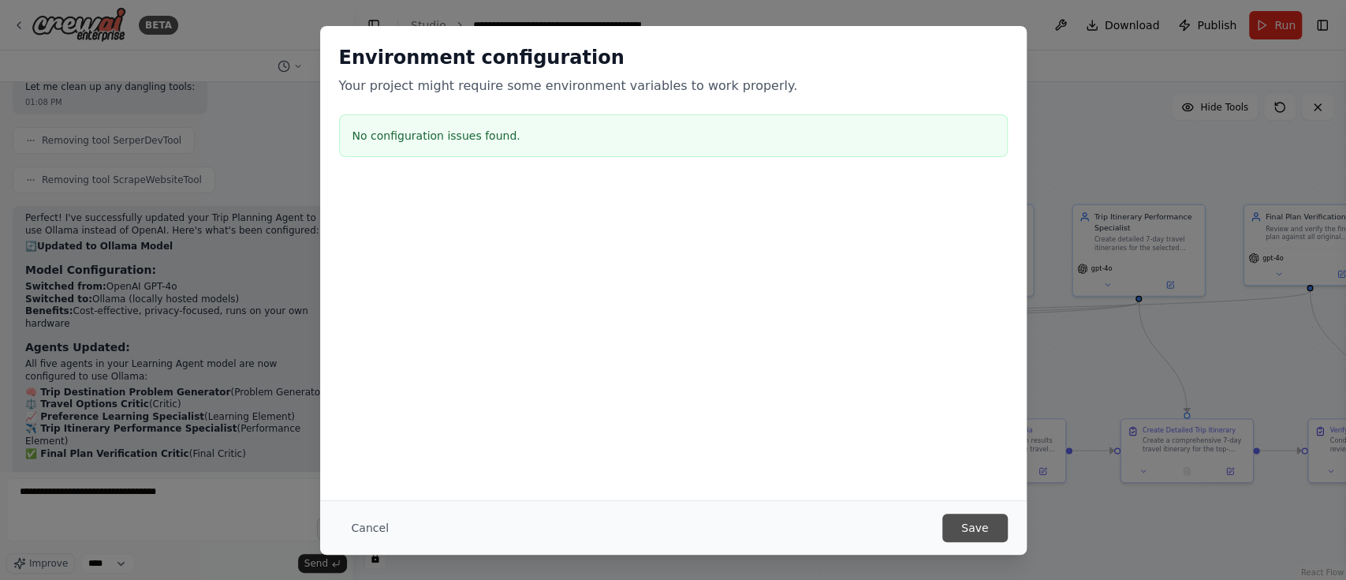
click at [975, 434] on button "Save" at bounding box center [974, 527] width 65 height 28
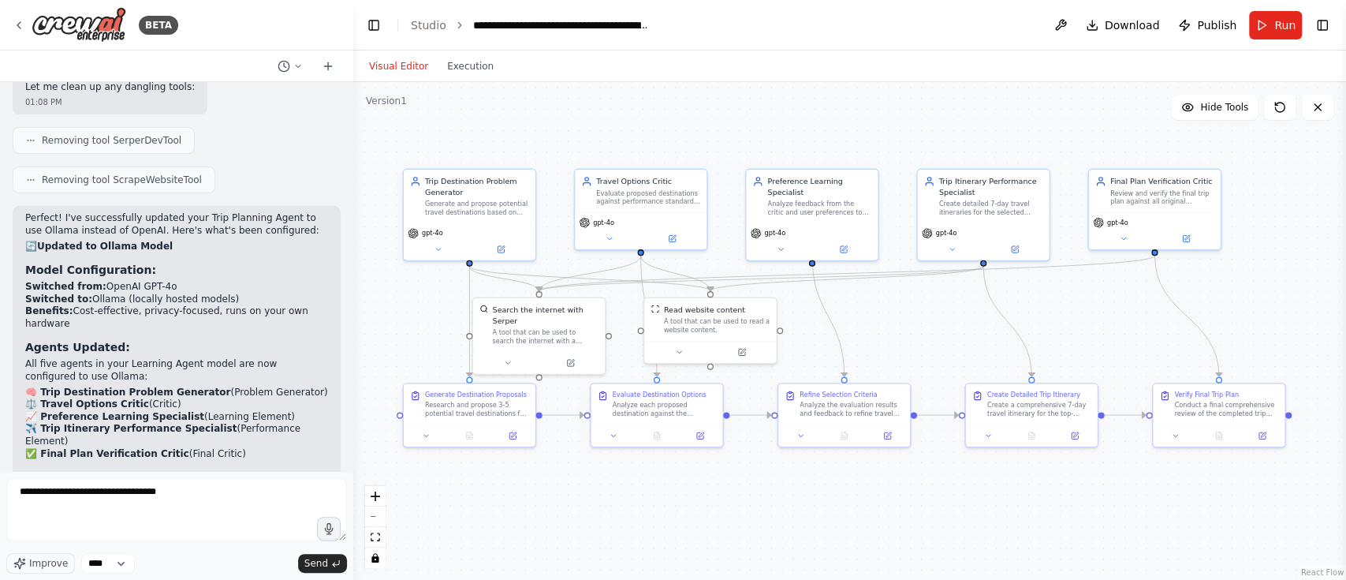
drag, startPoint x: 889, startPoint y: 173, endPoint x: 734, endPoint y: 138, distance: 159.3
click at [734, 138] on div ".deletable-edge-delete-btn { width: 20px; height: 20px; border: 0px solid #ffff…" at bounding box center [849, 331] width 993 height 498
click at [512, 434] on div ".deletable-edge-delete-btn { width: 20px; height: 20px; border: 0px solid #ffff…" at bounding box center [849, 331] width 993 height 498
click at [421, 434] on div ".deletable-edge-delete-btn { width: 20px; height: 20px; border: 0px solid #ffff…" at bounding box center [849, 331] width 993 height 498
click at [378, 434] on button "zoom in" at bounding box center [375, 496] width 21 height 21
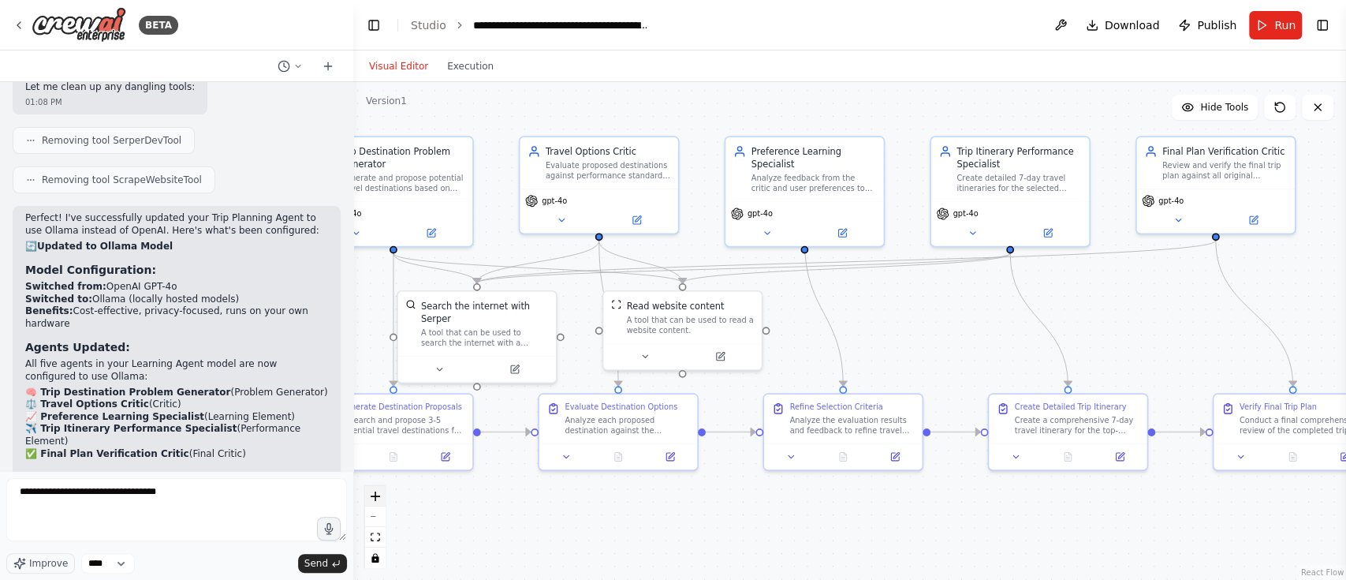
click at [378, 434] on button "zoom in" at bounding box center [375, 496] width 21 height 21
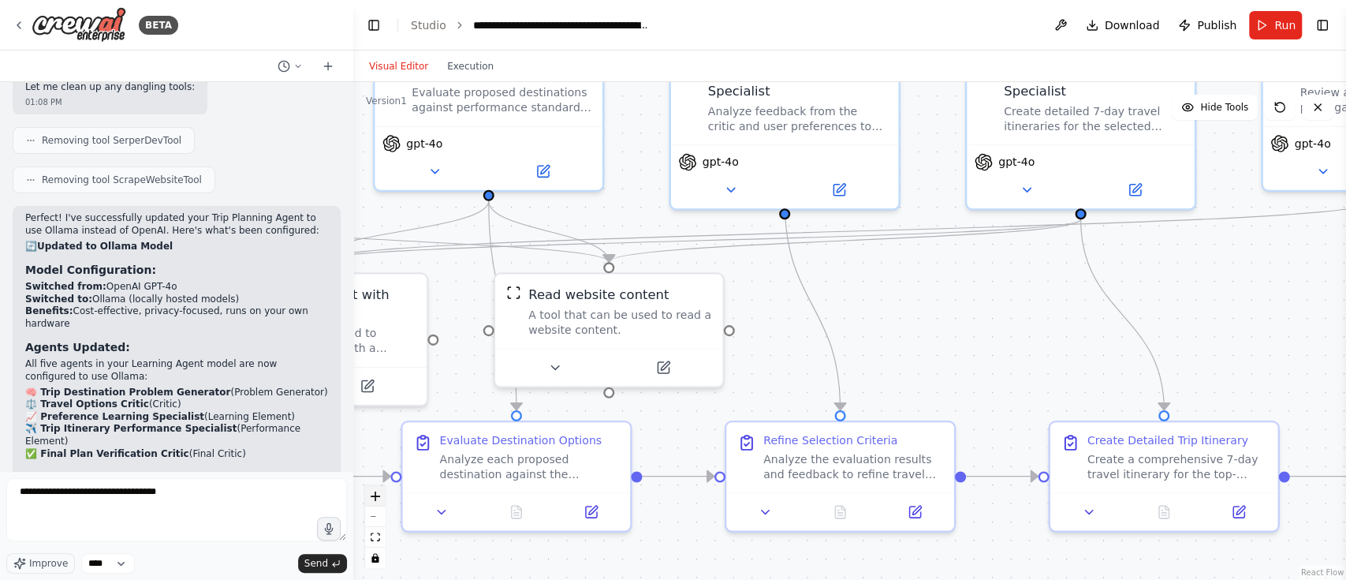
click at [378, 434] on button "zoom in" at bounding box center [375, 496] width 21 height 21
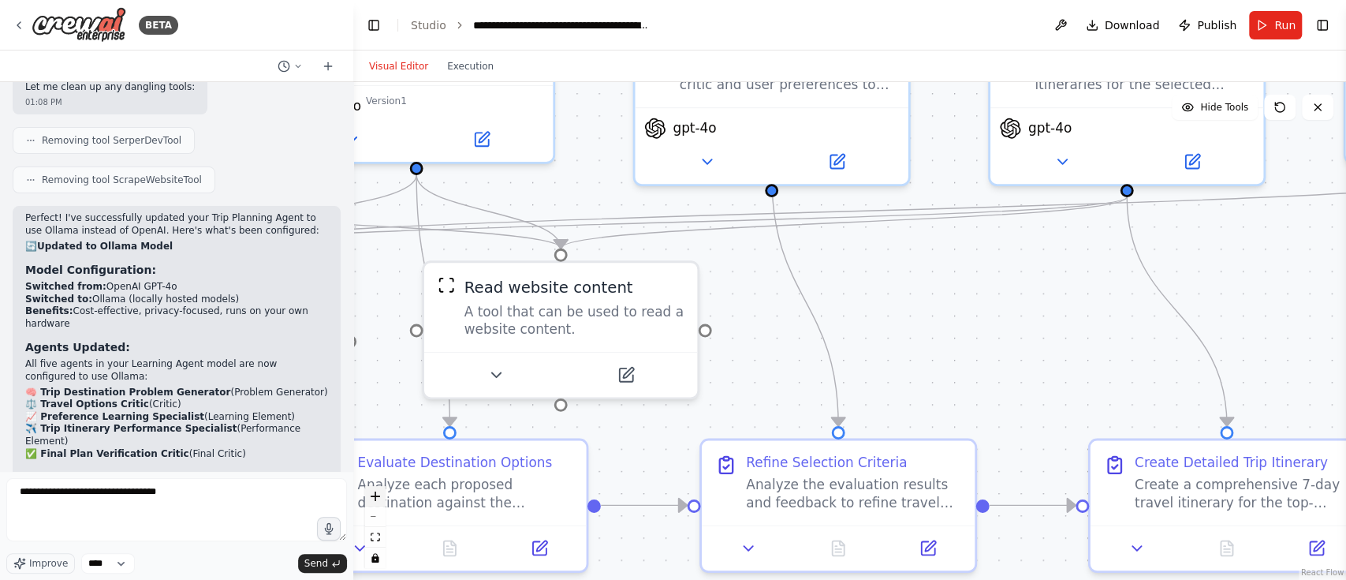
click at [378, 434] on button "zoom in" at bounding box center [375, 496] width 21 height 21
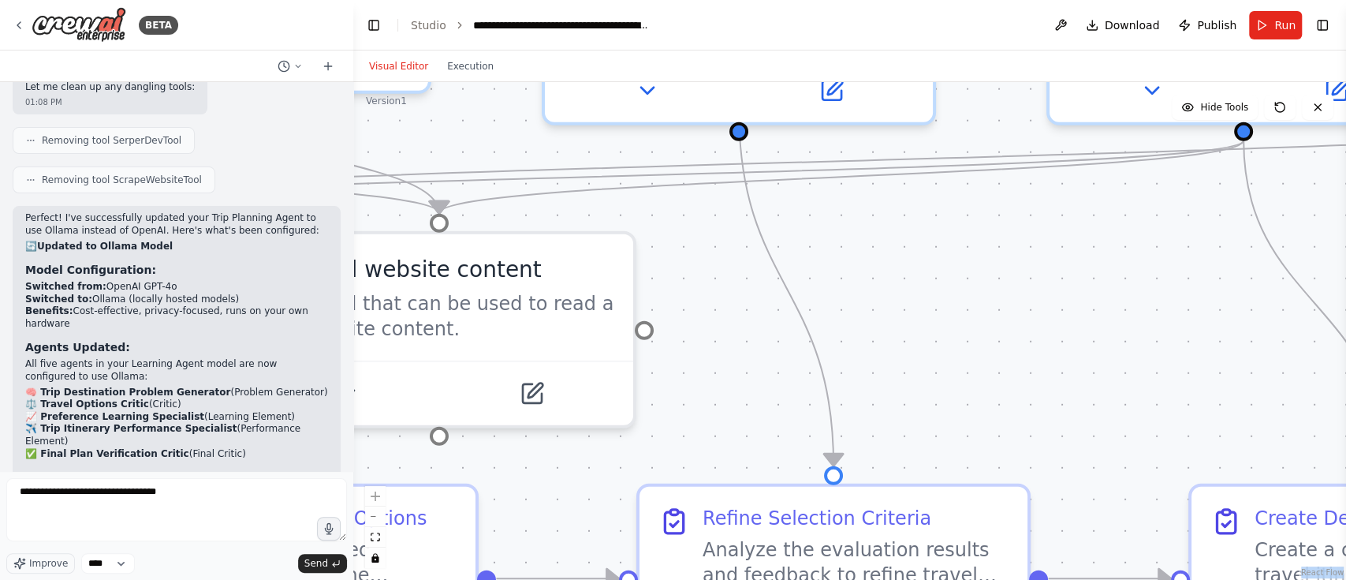
click at [378, 434] on div "React Flow controls" at bounding box center [375, 527] width 21 height 82
drag, startPoint x: 378, startPoint y: 490, endPoint x: 376, endPoint y: 500, distance: 10.4
click at [376, 434] on div "React Flow controls" at bounding box center [375, 527] width 21 height 82
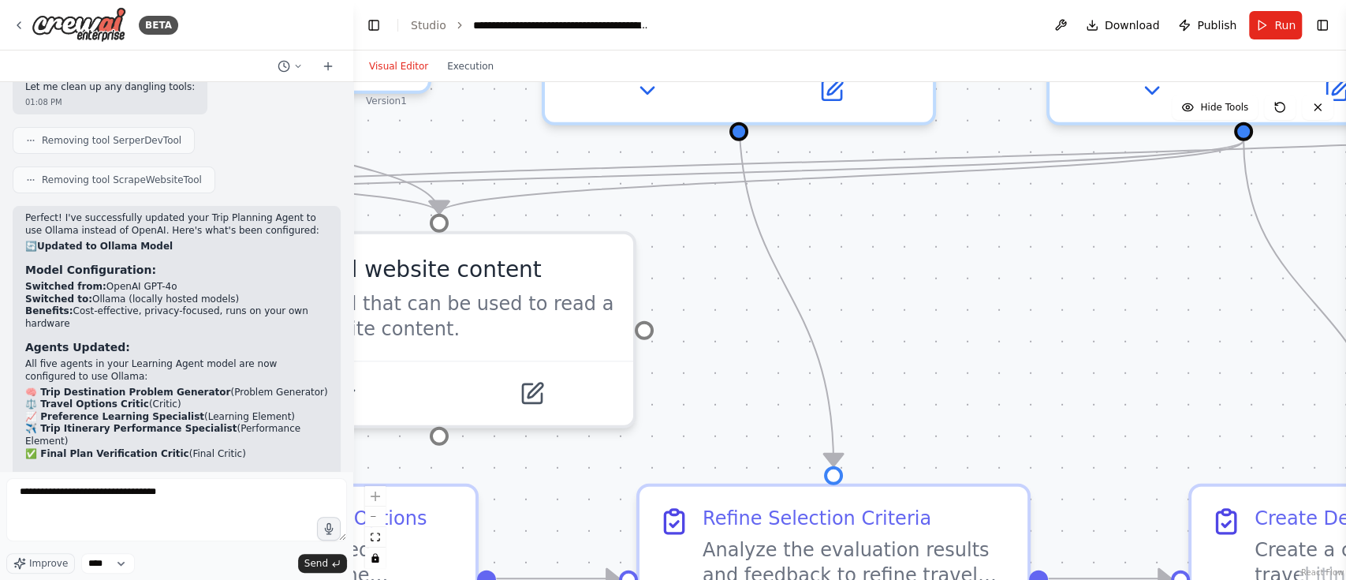
click at [376, 434] on div "React Flow controls" at bounding box center [375, 527] width 21 height 82
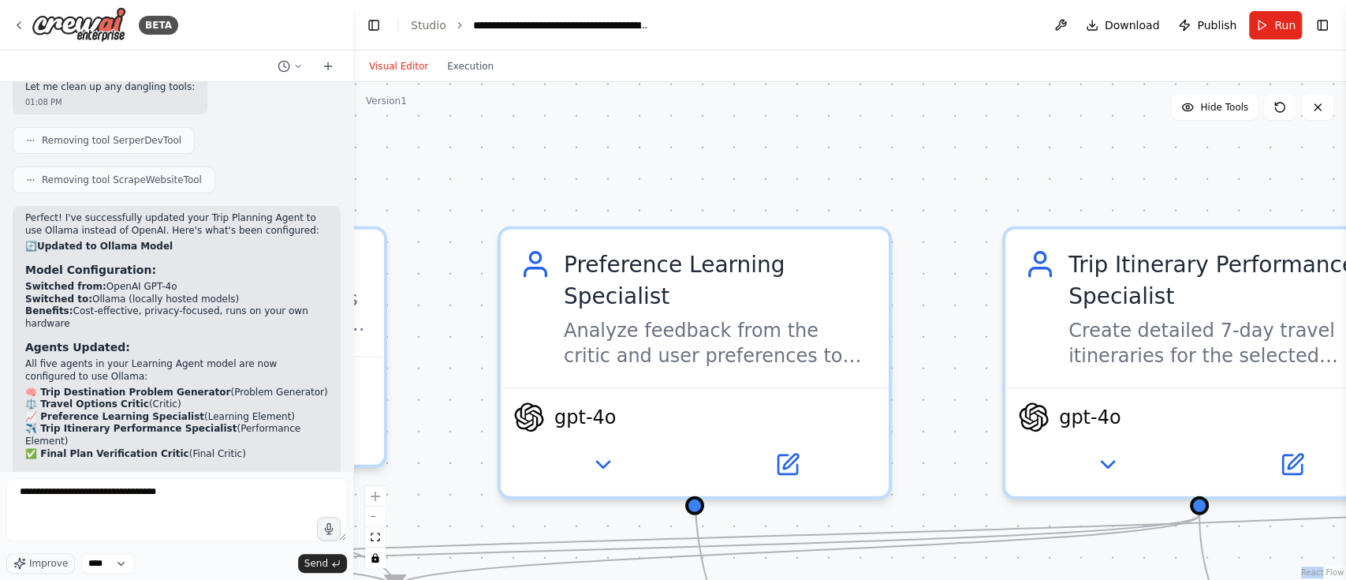
drag, startPoint x: 777, startPoint y: 110, endPoint x: 733, endPoint y: 560, distance: 451.6
click at [733, 434] on div ".deletable-edge-delete-btn { width: 20px; height: 20px; border: 0px solid #ffff…" at bounding box center [849, 331] width 993 height 498
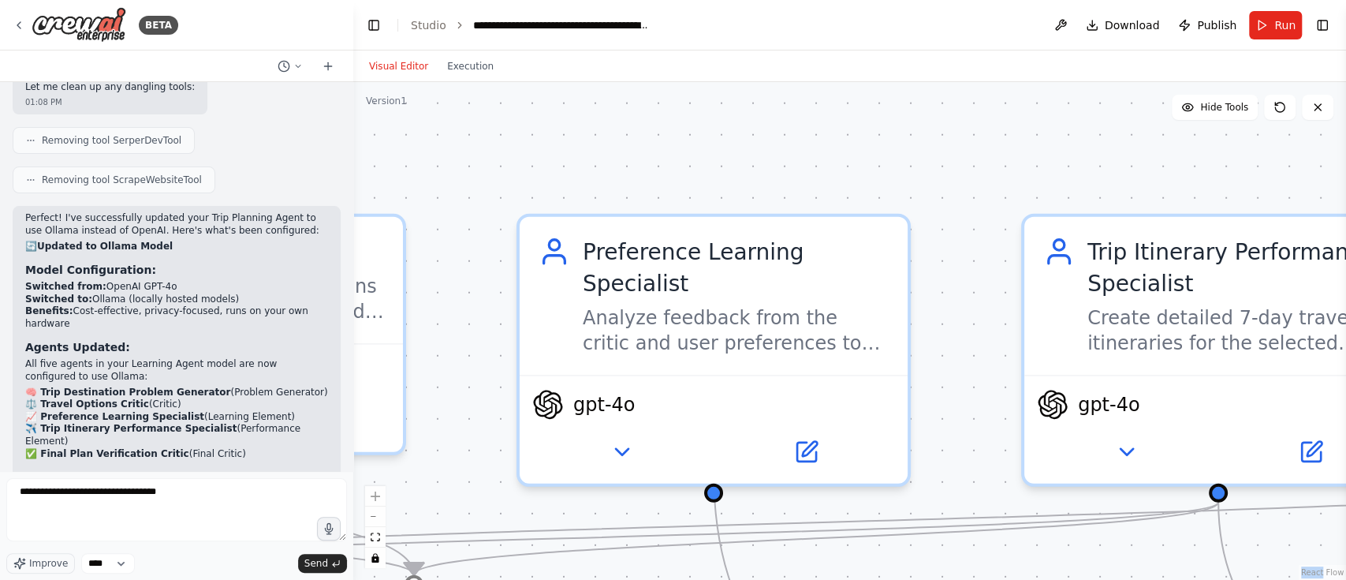
drag, startPoint x: 836, startPoint y: 432, endPoint x: 883, endPoint y: 263, distance: 176.0
click at [883, 263] on div ".deletable-edge-delete-btn { width: 20px; height: 20px; border: 0px solid #ffff…" at bounding box center [849, 331] width 993 height 498
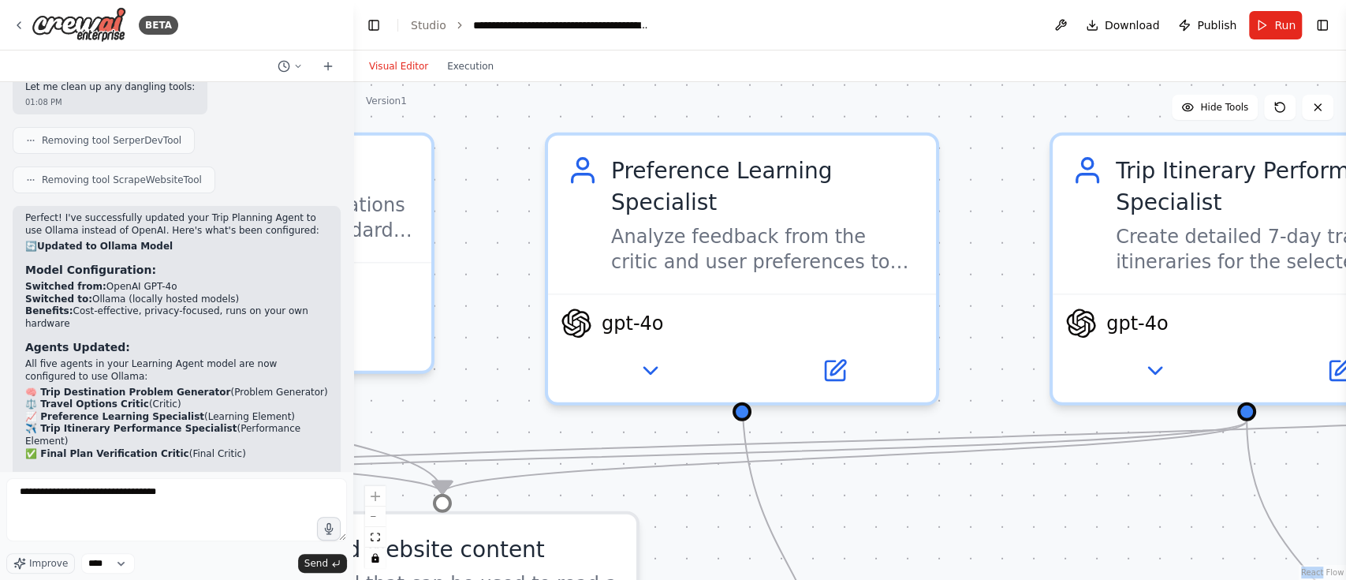
click at [837, 346] on div ".deletable-edge-delete-btn { width: 20px; height: 20px; border: 0px solid #ffff…" at bounding box center [849, 331] width 993 height 498
click at [643, 346] on div ".deletable-edge-delete-btn { width: 20px; height: 20px; border: 0px solid #ffff…" at bounding box center [849, 331] width 993 height 498
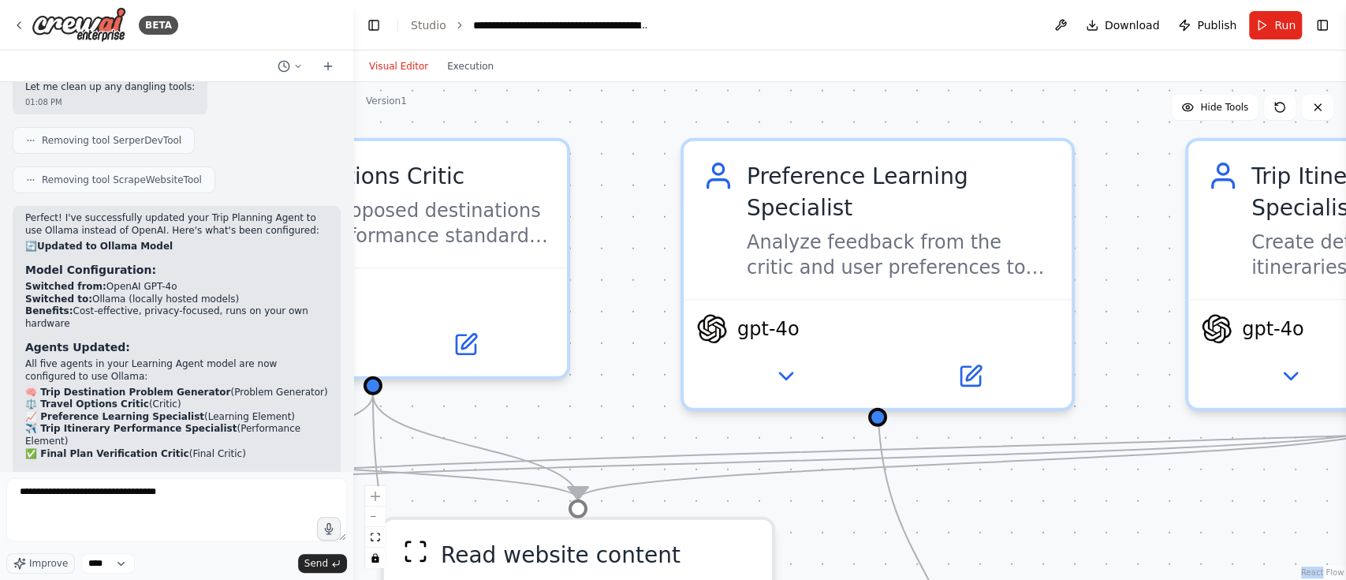
drag, startPoint x: 650, startPoint y: 342, endPoint x: 719, endPoint y: 294, distance: 84.4
click at [719, 294] on div ".deletable-edge-delete-btn { width: 20px; height: 20px; border: 0px solid #ffff…" at bounding box center [849, 331] width 993 height 498
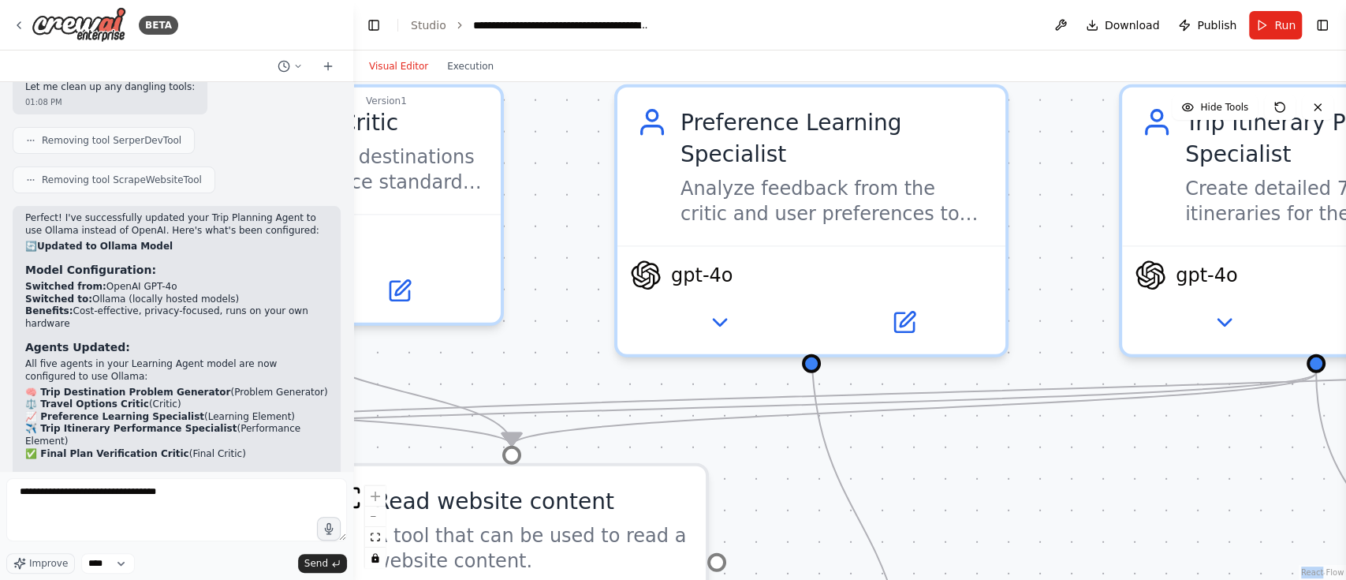
scroll to position [4334, 0]
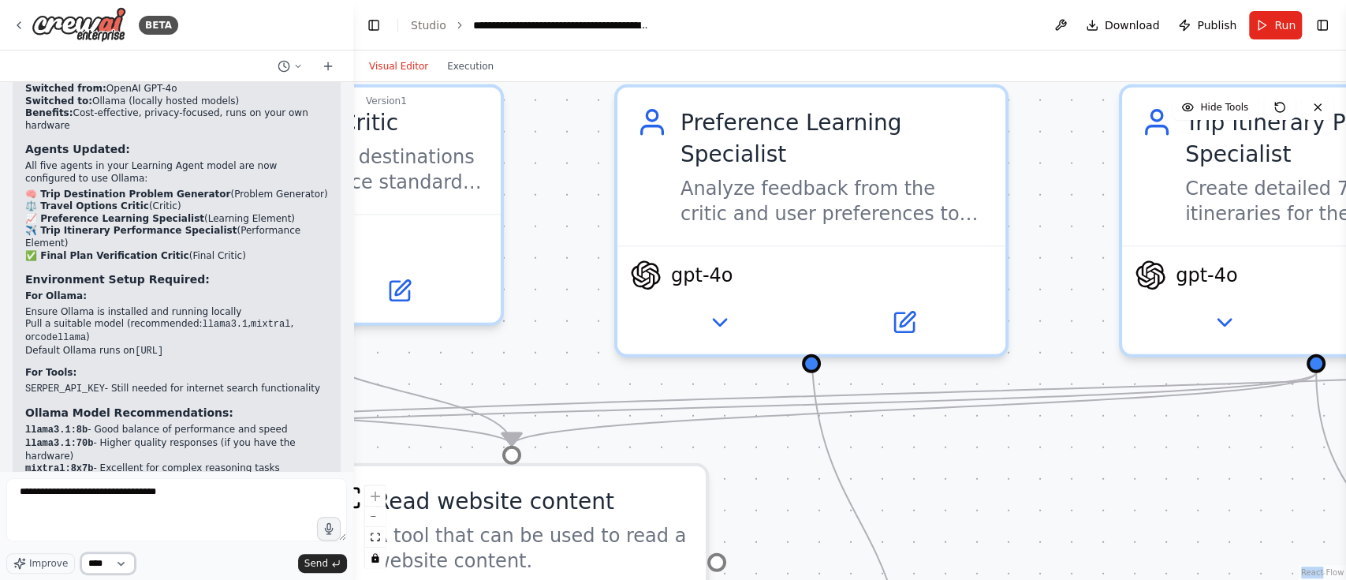
click at [103, 434] on select "****" at bounding box center [108, 563] width 54 height 21
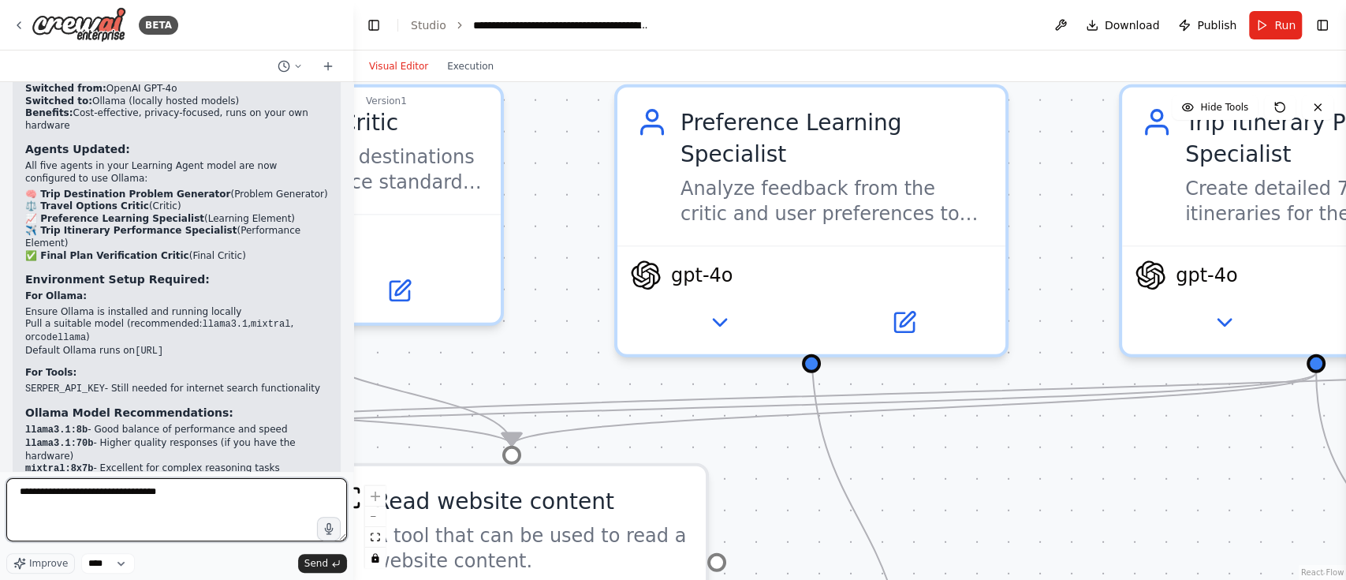
click at [200, 434] on textarea "**********" at bounding box center [176, 509] width 341 height 63
type textarea "**********"
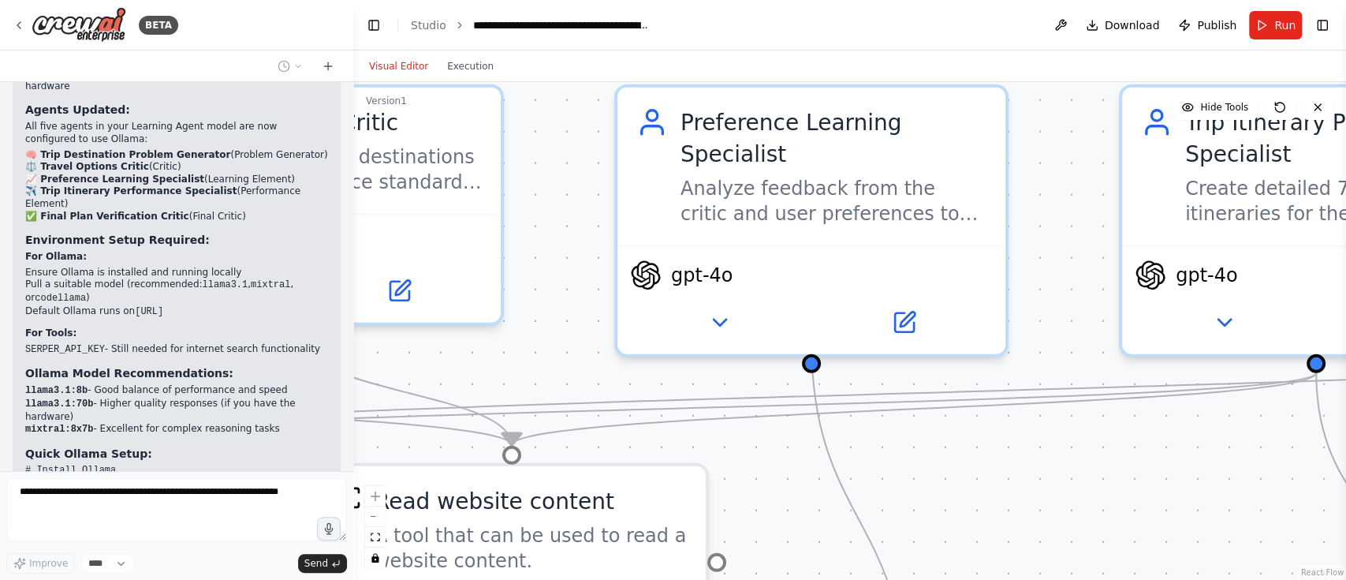
scroll to position [4428, 0]
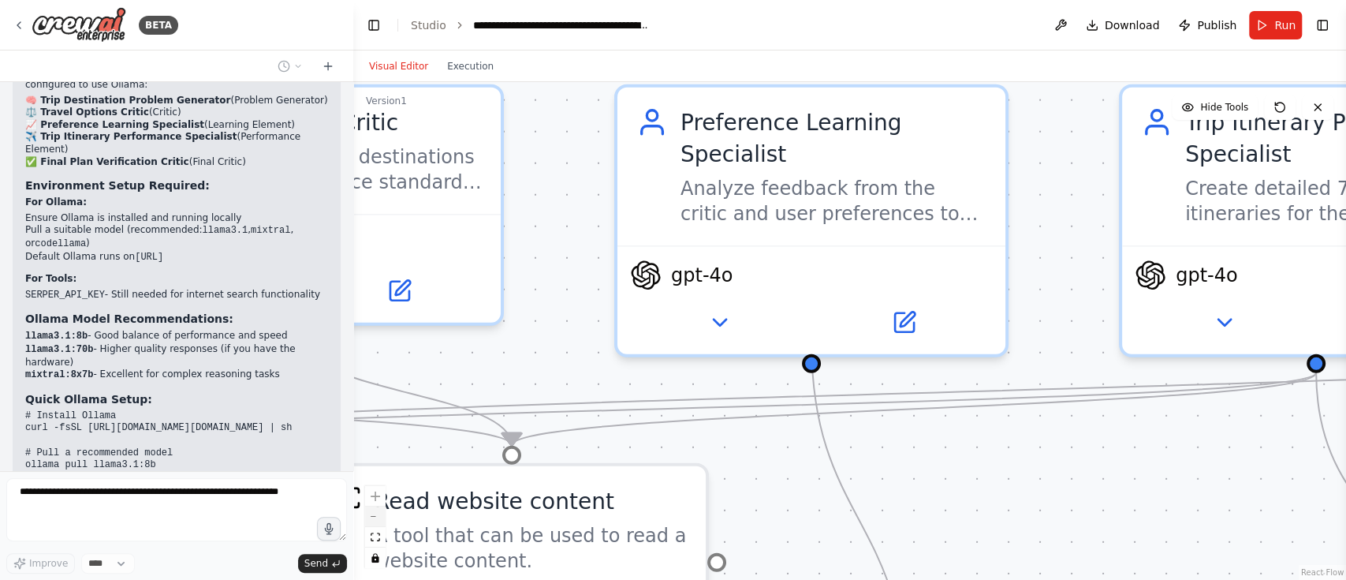
click at [372, 434] on button "zoom out" at bounding box center [375, 516] width 21 height 21
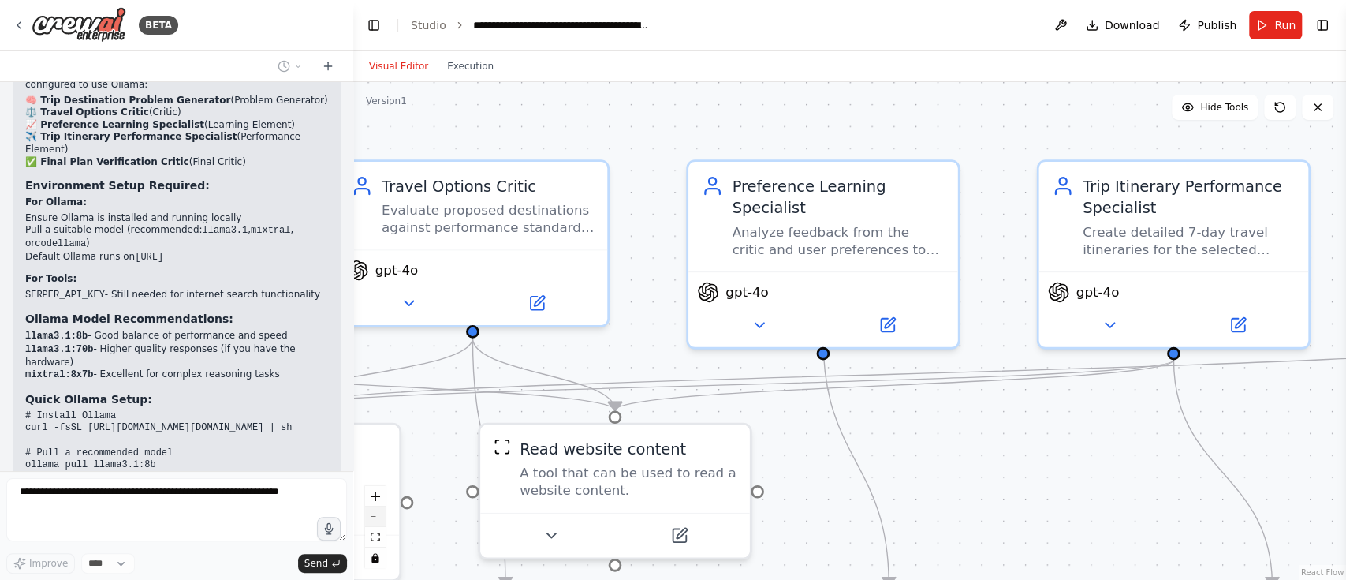
click at [372, 434] on button "zoom out" at bounding box center [375, 516] width 21 height 21
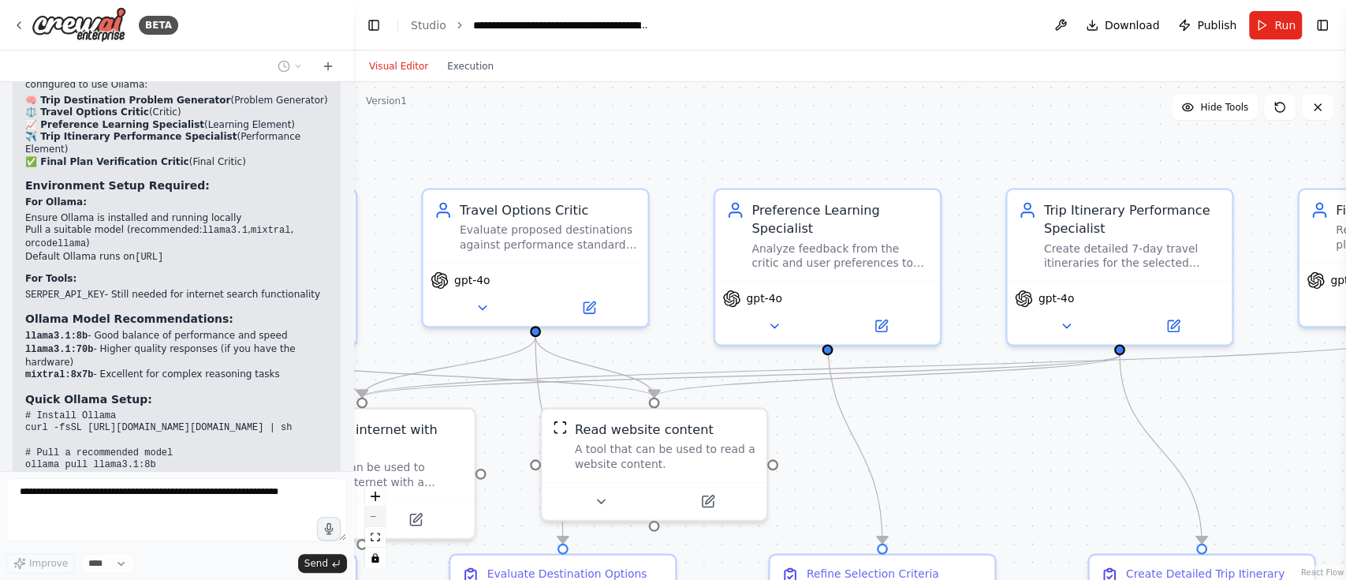
click at [372, 434] on button "zoom out" at bounding box center [375, 516] width 21 height 21
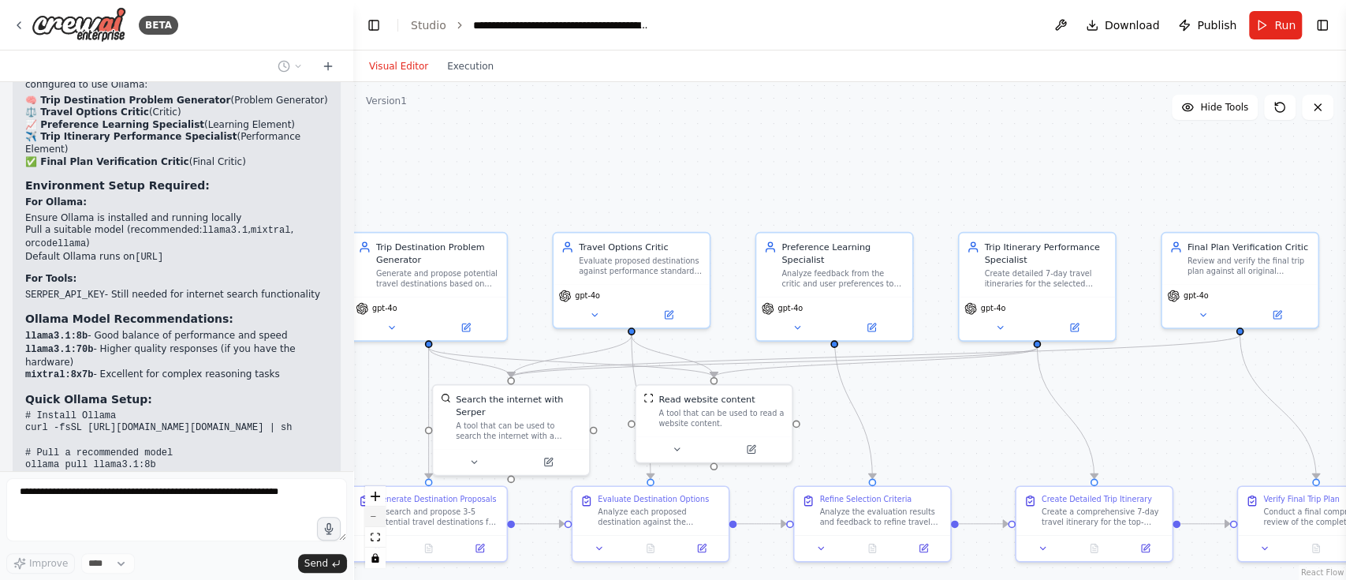
click at [372, 434] on button "zoom out" at bounding box center [375, 516] width 21 height 21
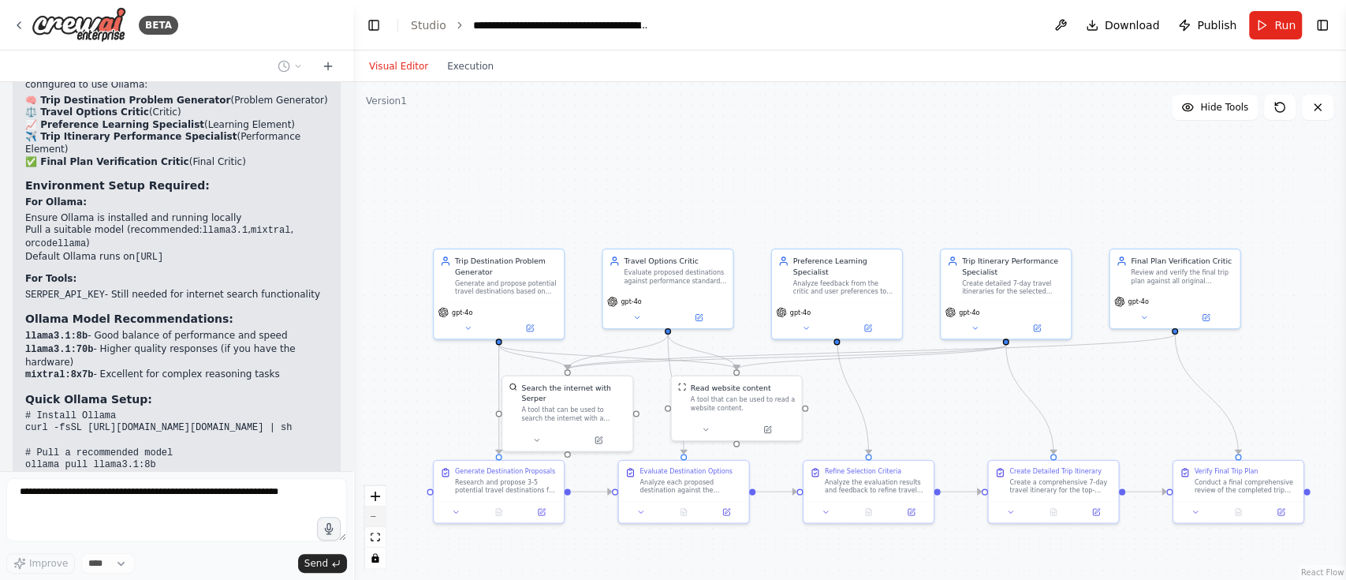
click at [372, 434] on button "zoom out" at bounding box center [375, 516] width 21 height 21
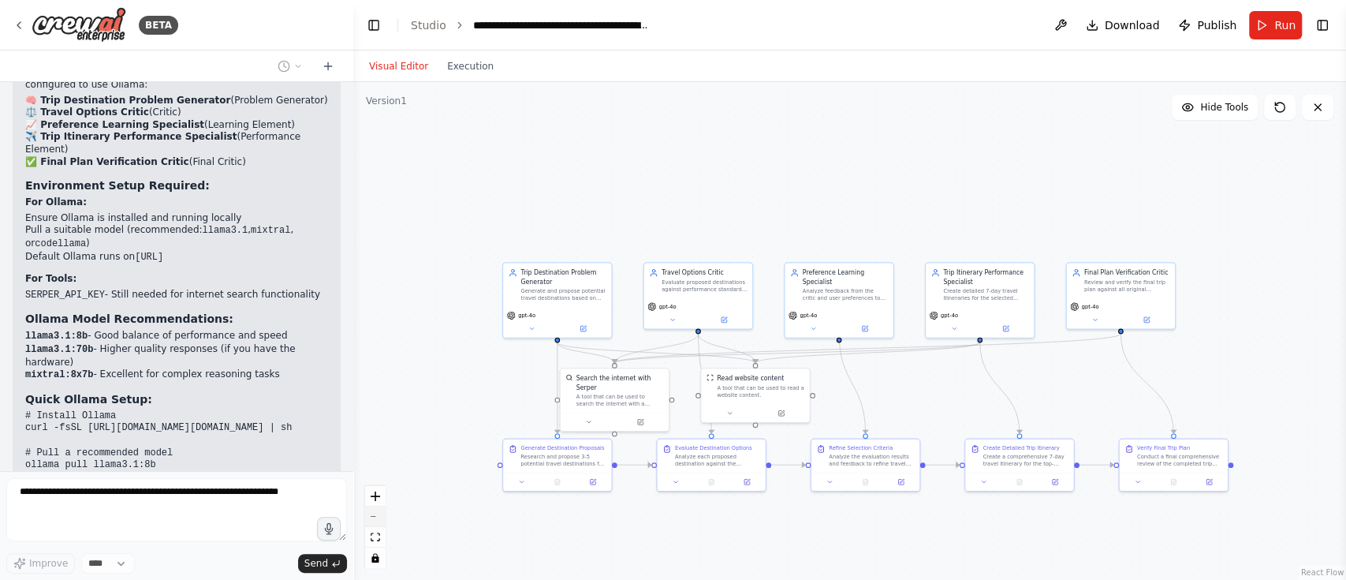
click at [372, 434] on button "zoom out" at bounding box center [375, 516] width 21 height 21
click at [372, 434] on div "React Flow controls" at bounding box center [375, 527] width 21 height 82
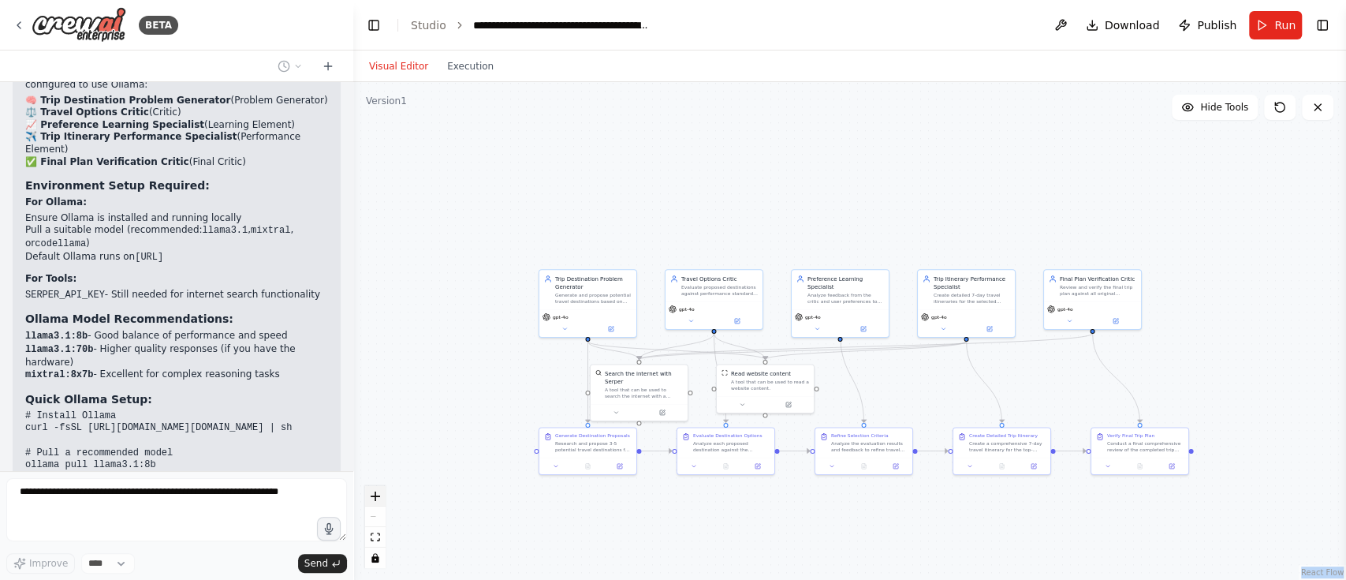
click at [381, 434] on button "zoom in" at bounding box center [375, 496] width 21 height 21
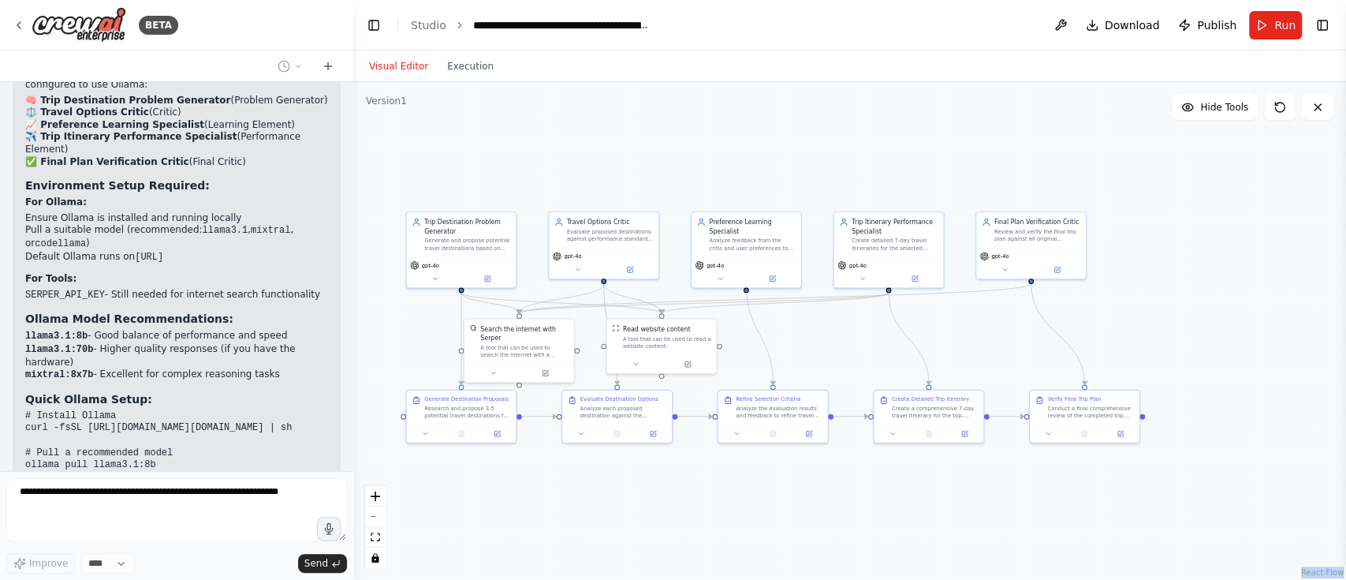
drag, startPoint x: 714, startPoint y: 222, endPoint x: 678, endPoint y: 181, distance: 54.7
click at [678, 181] on div ".deletable-edge-delete-btn { width: 20px; height: 20px; border: 0px solid #ffff…" at bounding box center [849, 331] width 993 height 498
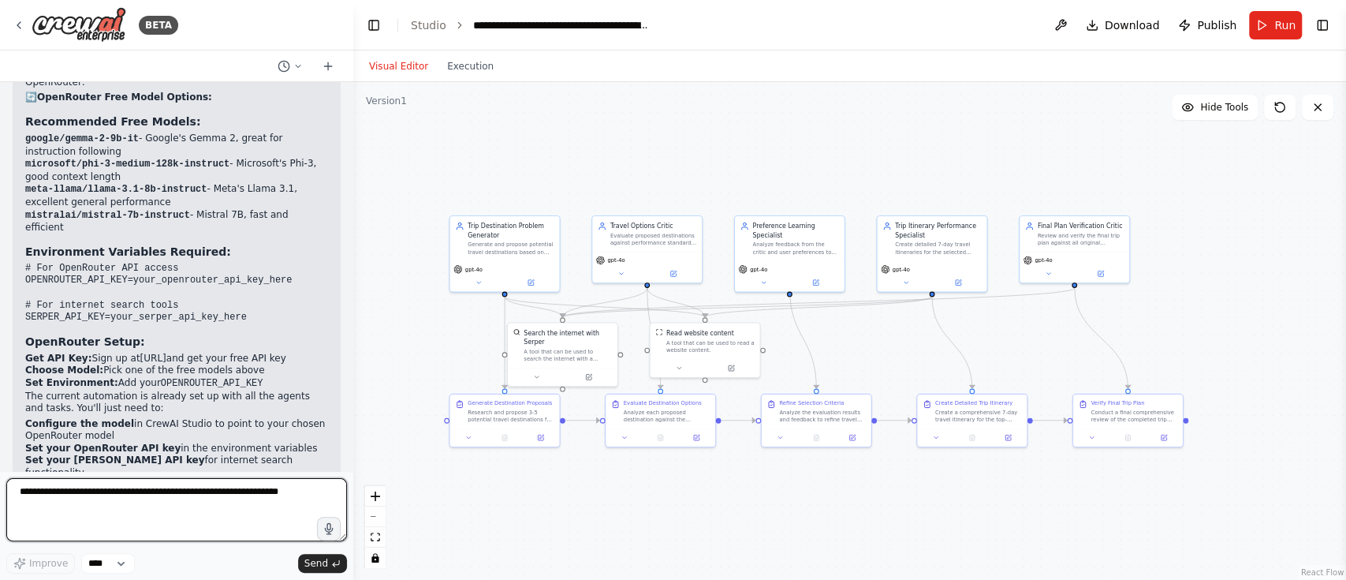
scroll to position [5160, 0]
